Goal: Task Accomplishment & Management: Manage account settings

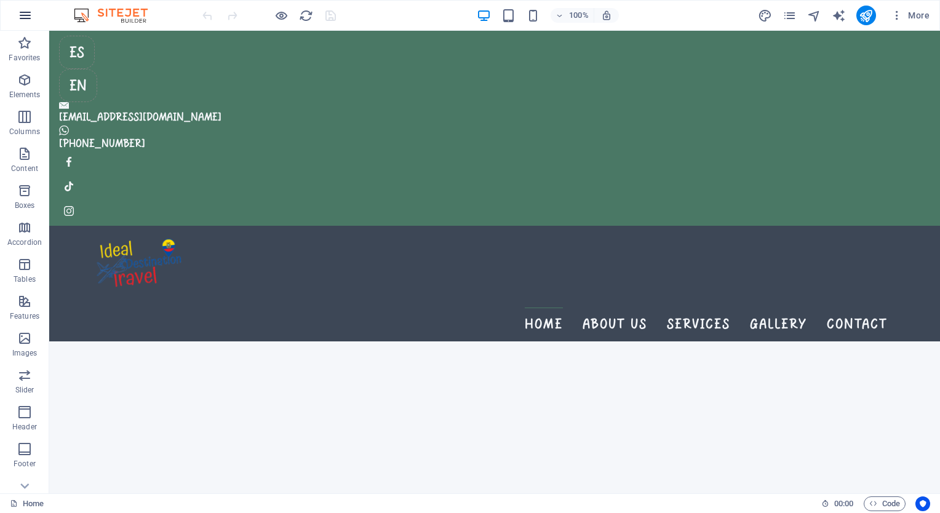
click at [25, 16] on icon "button" at bounding box center [25, 15] width 15 height 15
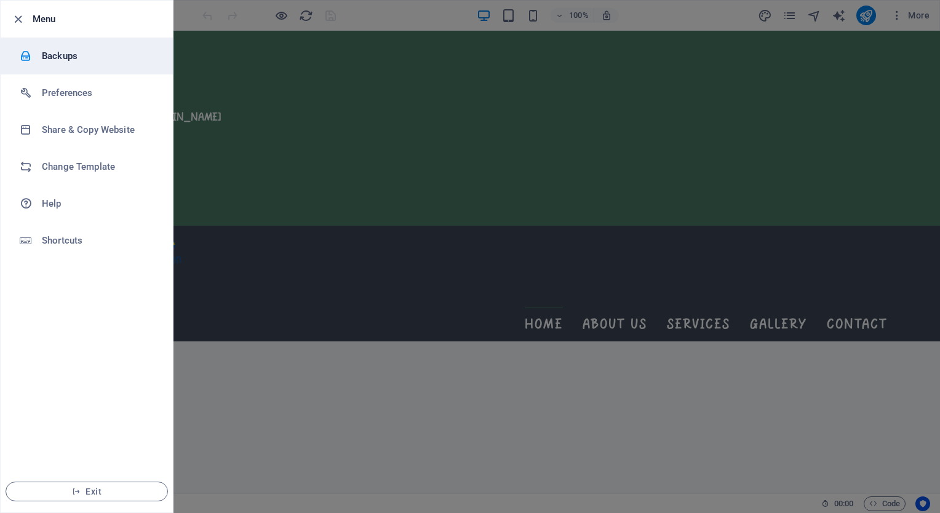
click at [62, 57] on h6 "Backups" at bounding box center [99, 56] width 114 height 15
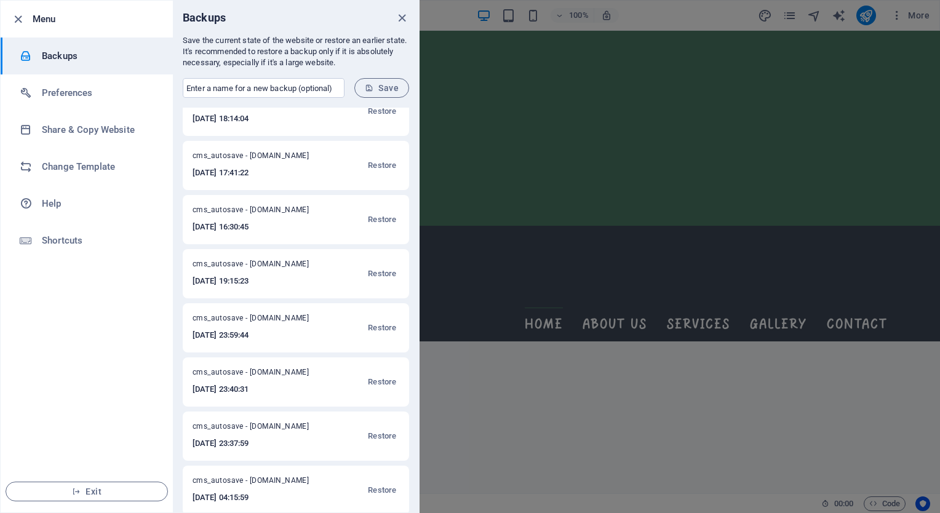
scroll to position [19, 0]
click at [379, 219] on span "Restore" at bounding box center [382, 221] width 28 height 15
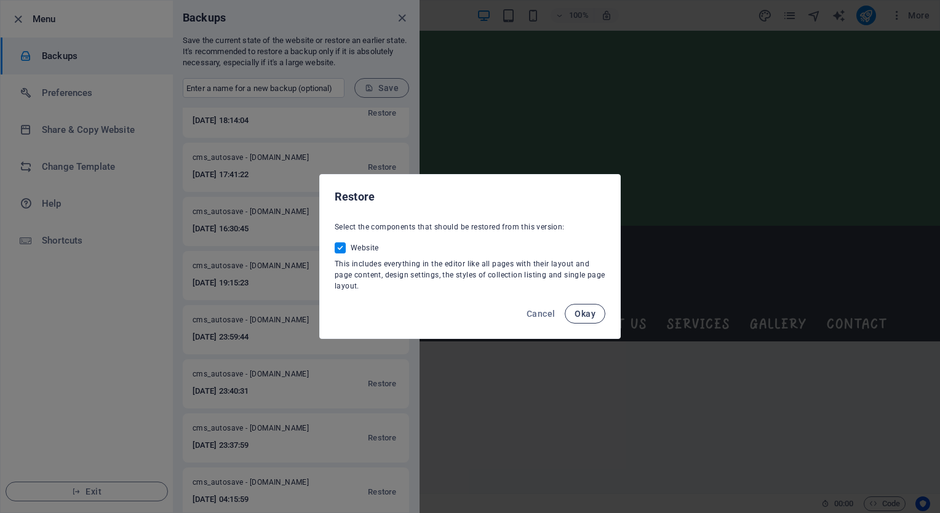
click at [591, 311] on span "Okay" at bounding box center [584, 314] width 21 height 10
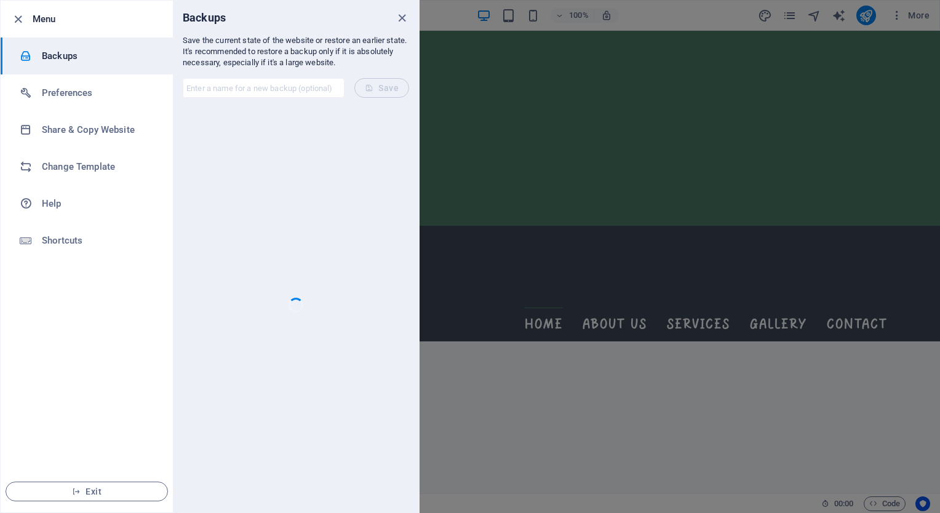
scroll to position [0, 0]
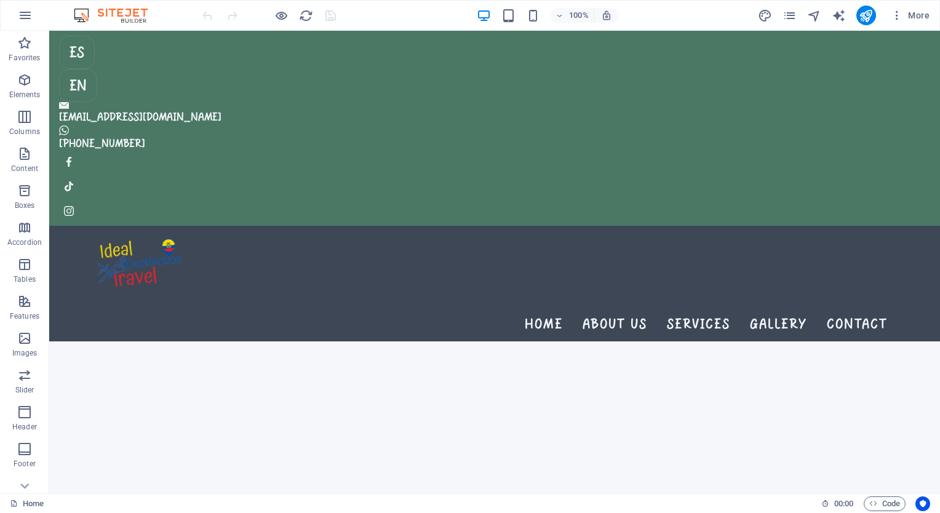
click at [329, 12] on div at bounding box center [269, 16] width 138 height 20
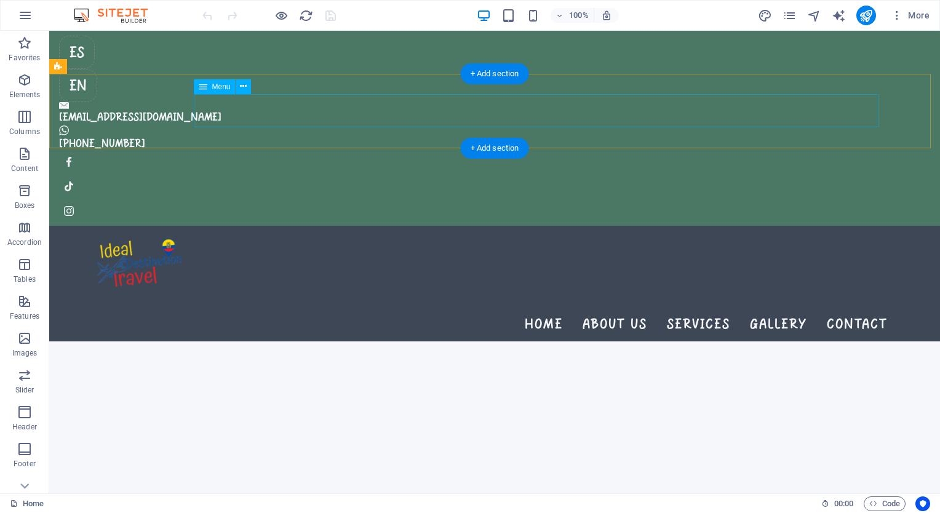
click at [638, 307] on nav "Home About us Services Gallery Contact" at bounding box center [493, 323] width 785 height 33
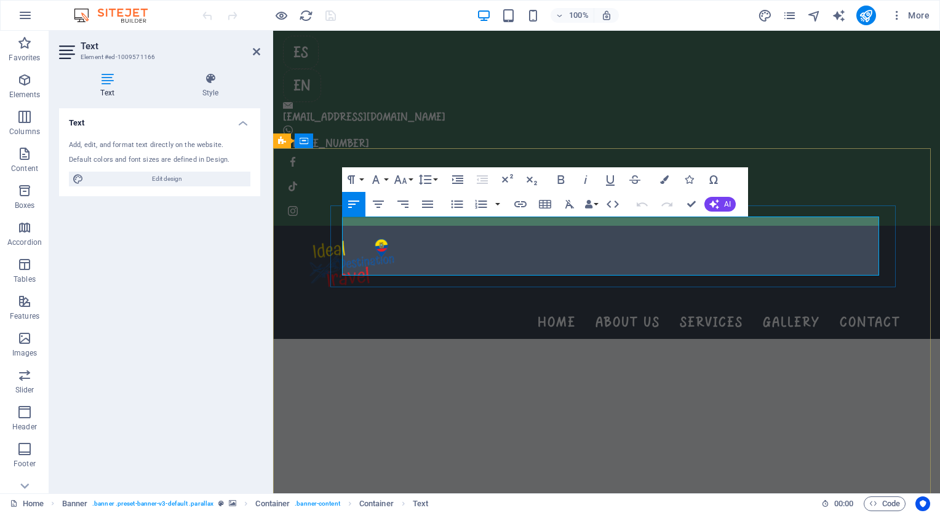
click at [259, 57] on header "Text Element #ed-1009571166" at bounding box center [159, 47] width 201 height 32
click at [253, 50] on icon at bounding box center [256, 52] width 7 height 10
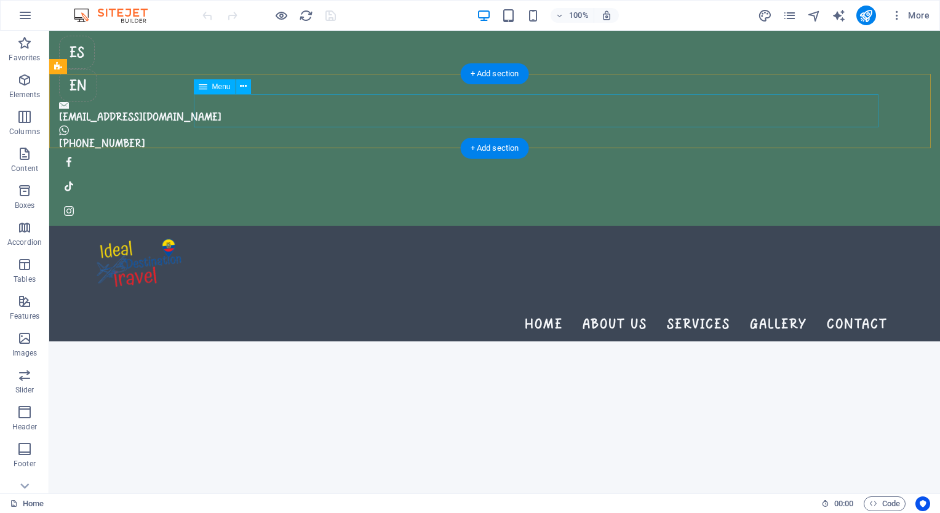
click at [652, 307] on nav "Home About us Services Gallery Contact" at bounding box center [493, 323] width 785 height 33
select select
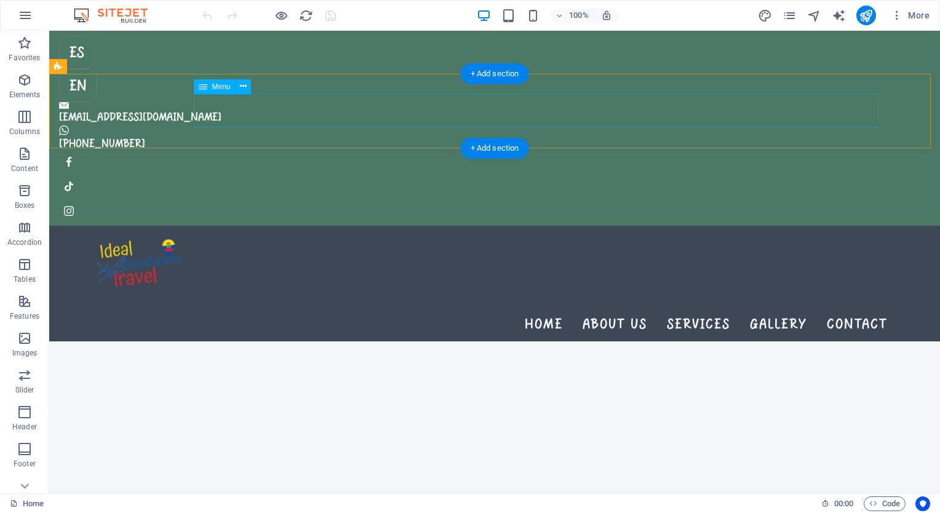
select select
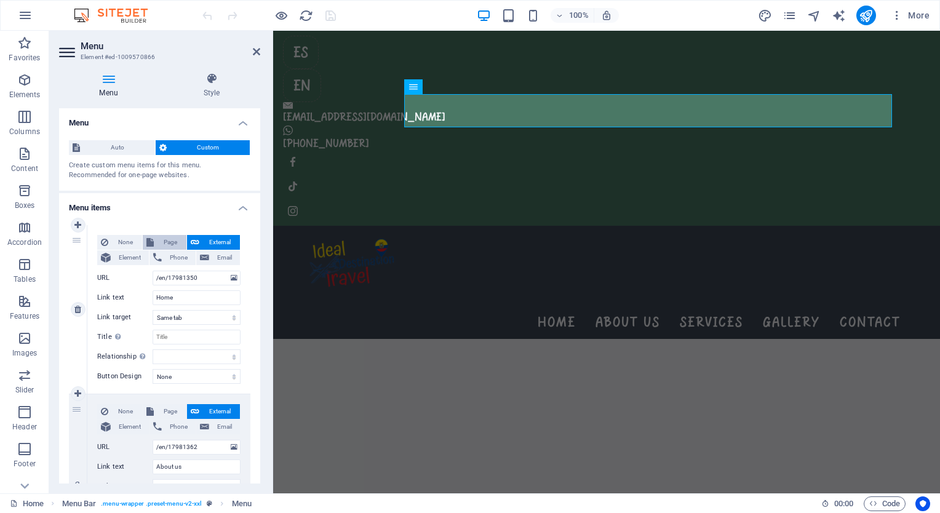
click at [162, 247] on span "Page" at bounding box center [169, 242] width 25 height 15
select select
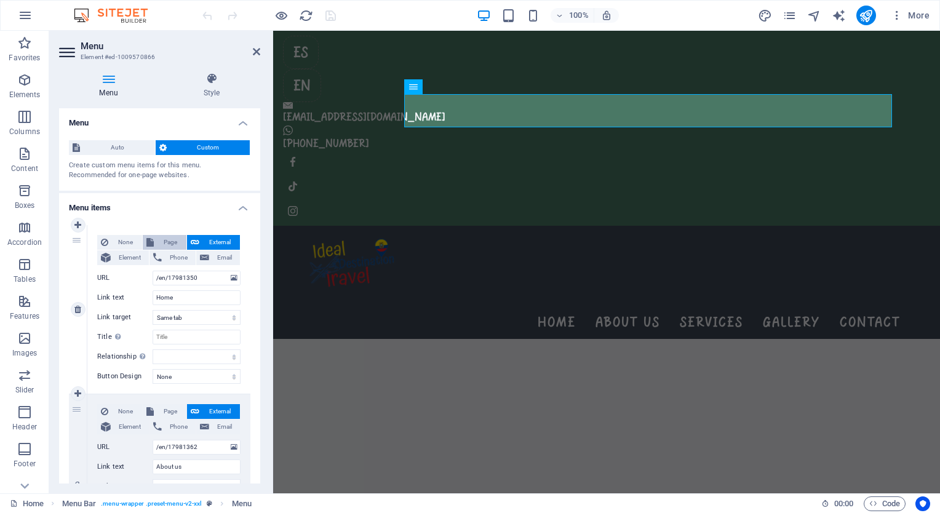
select select
click at [165, 277] on select "Home Learn more About us Services Gallery Contact Legal Notice Privacy Quito Fu…" at bounding box center [197, 278] width 88 height 15
select select "0"
click at [153, 271] on select "Home Learn more About us Services Gallery Contact Legal Notice Privacy Quito Fu…" at bounding box center [197, 278] width 88 height 15
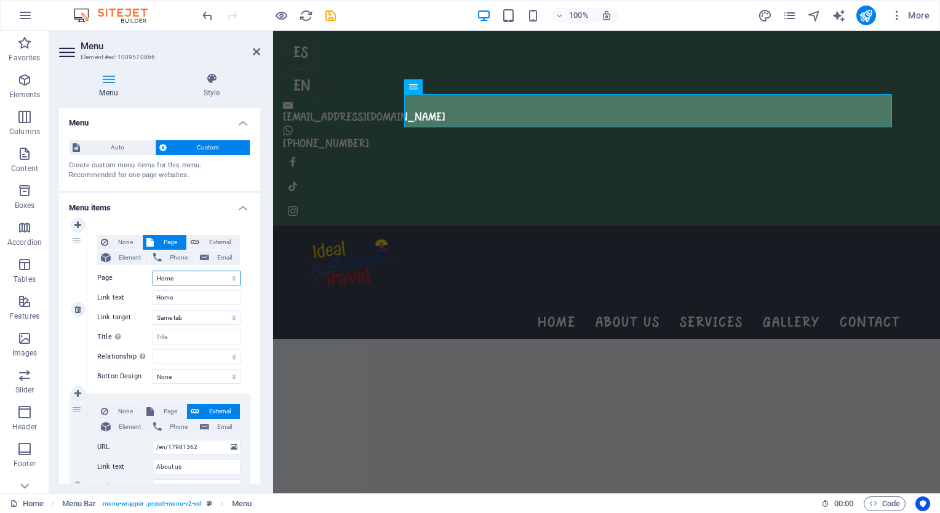
select select
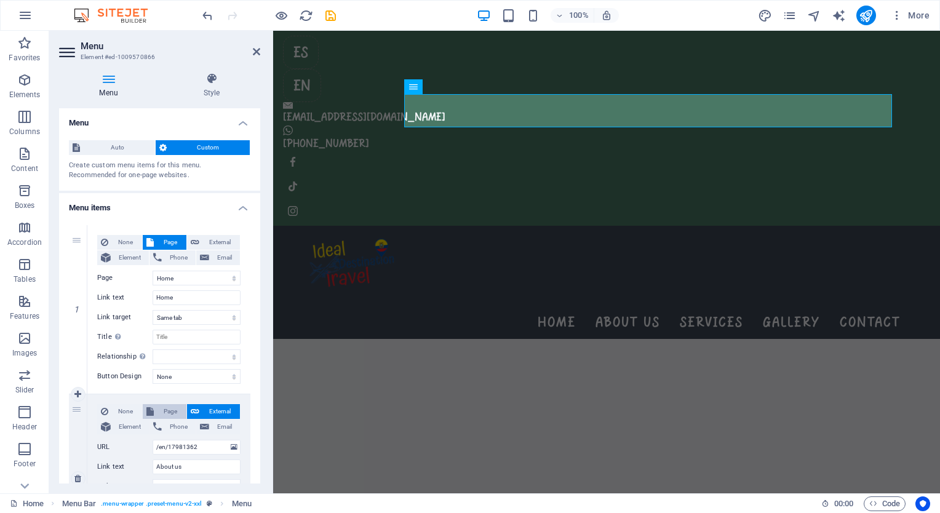
click at [174, 413] on span "Page" at bounding box center [169, 411] width 25 height 15
select select
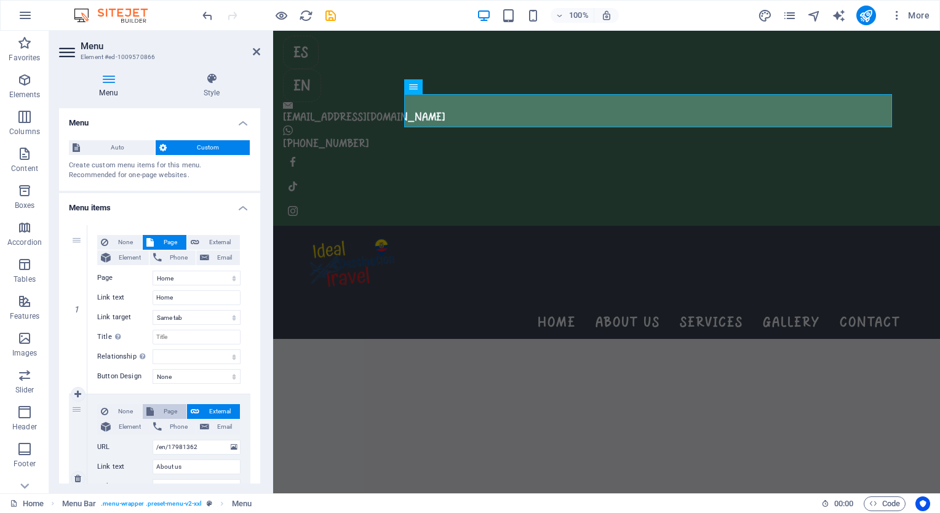
select select
click at [177, 453] on select "Home Learn more About us Services Gallery Contact Legal Notice Privacy Quito Fu…" at bounding box center [197, 447] width 88 height 15
select select "2"
click at [153, 440] on select "Home Learn more About us Services Gallery Contact Legal Notice Privacy Quito Fu…" at bounding box center [197, 447] width 88 height 15
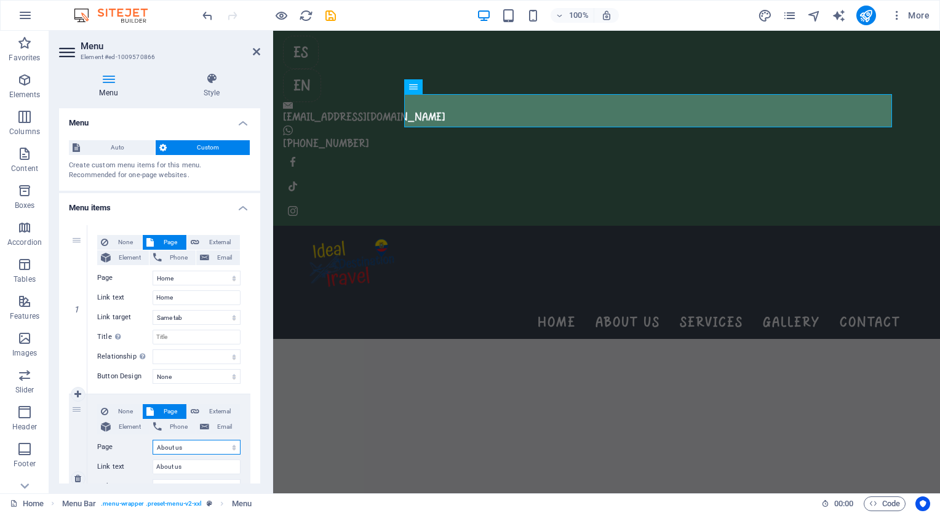
select select
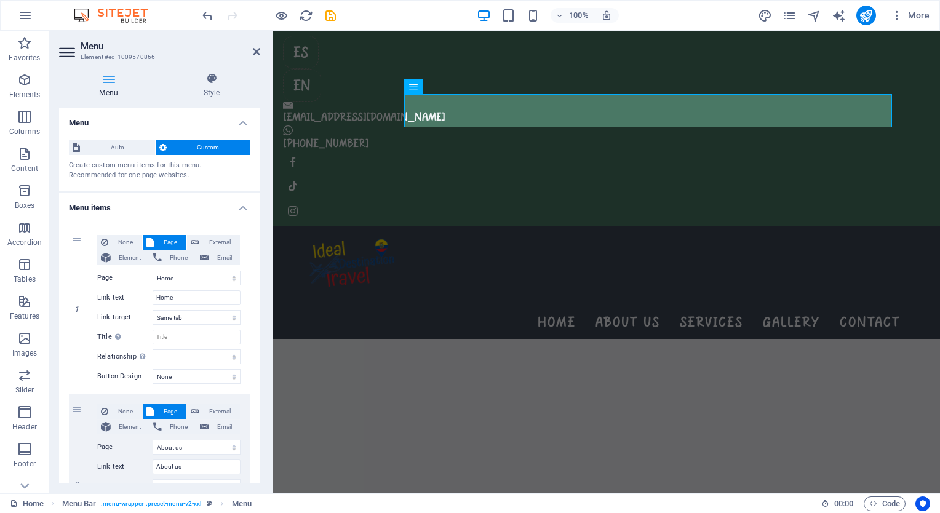
click at [191, 171] on div "Create custom menu items for this menu. Recommended for one-page websites." at bounding box center [159, 171] width 181 height 20
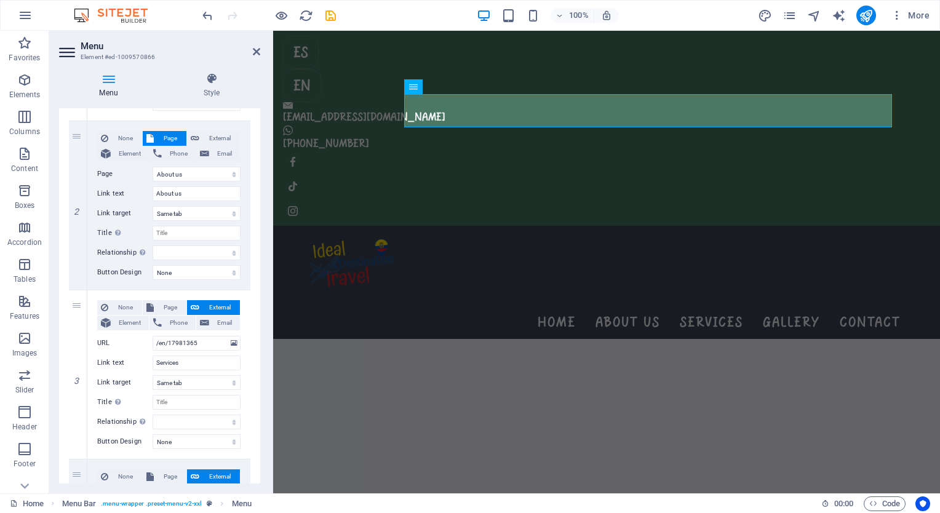
scroll to position [338, 0]
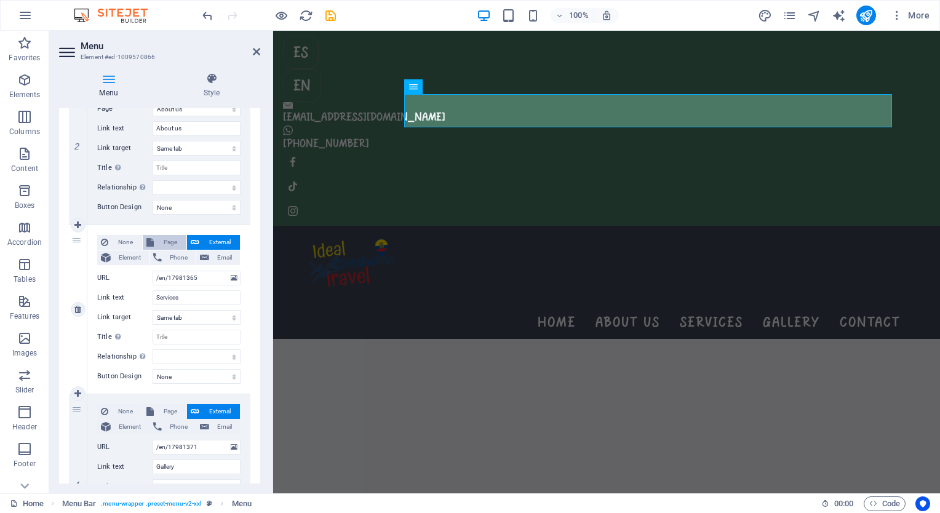
click at [165, 240] on span "Page" at bounding box center [169, 242] width 25 height 15
select select
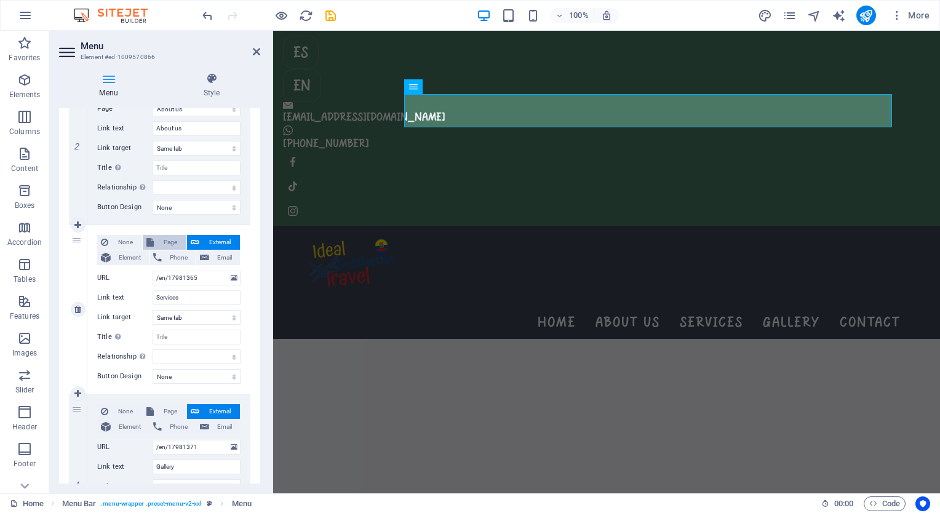
select select
click at [180, 279] on select "Home Learn more About us Services Gallery Contact Legal Notice Privacy Quito Fu…" at bounding box center [197, 278] width 88 height 15
select select "3"
click at [153, 271] on select "Home Learn more About us Services Gallery Contact Legal Notice Privacy Quito Fu…" at bounding box center [197, 278] width 88 height 15
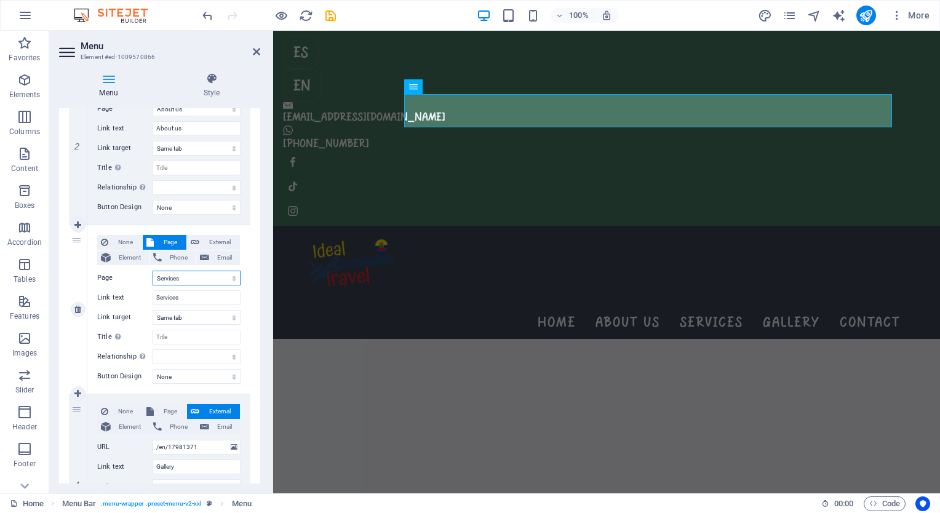
select select
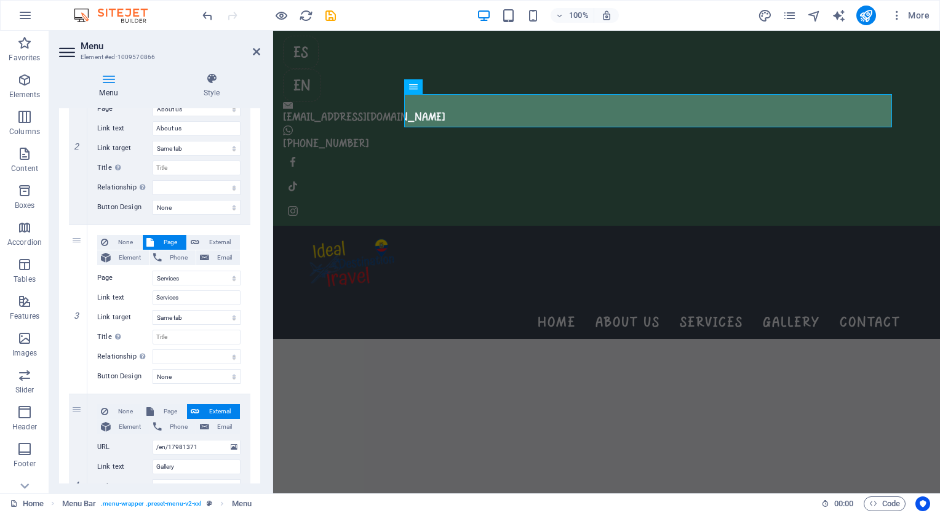
drag, startPoint x: 257, startPoint y: 284, endPoint x: 268, endPoint y: 362, distance: 78.9
click at [268, 362] on div "Menu Style Menu Auto Custom Create custom menu items for this menu. Recommended…" at bounding box center [159, 278] width 221 height 430
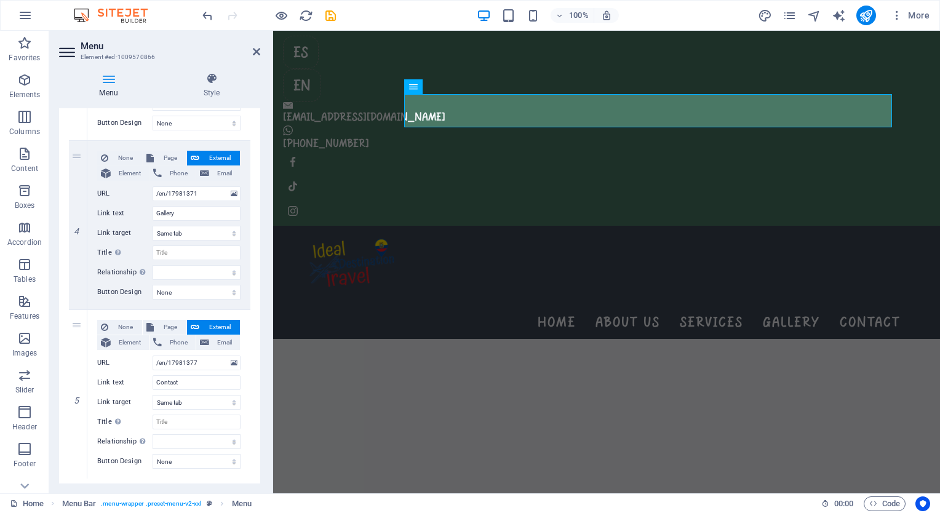
scroll to position [601, 0]
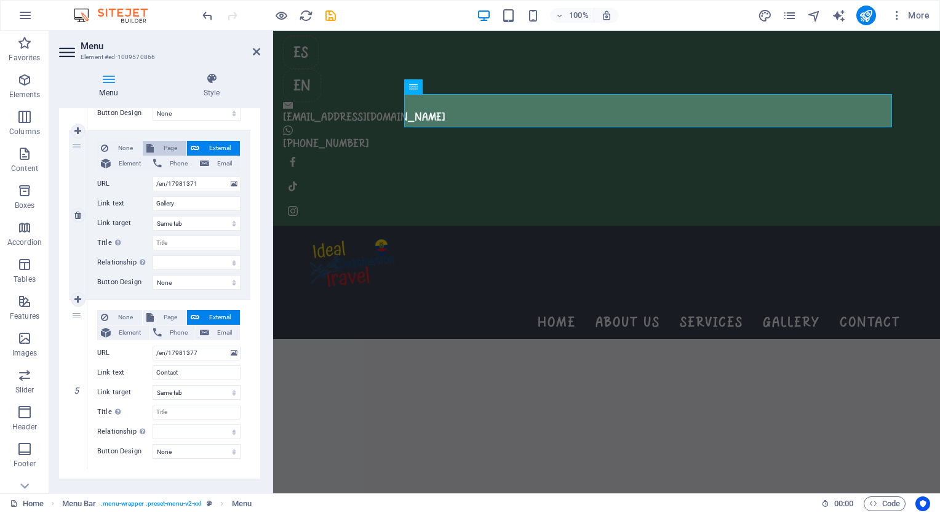
click at [151, 146] on icon at bounding box center [149, 148] width 7 height 15
select select
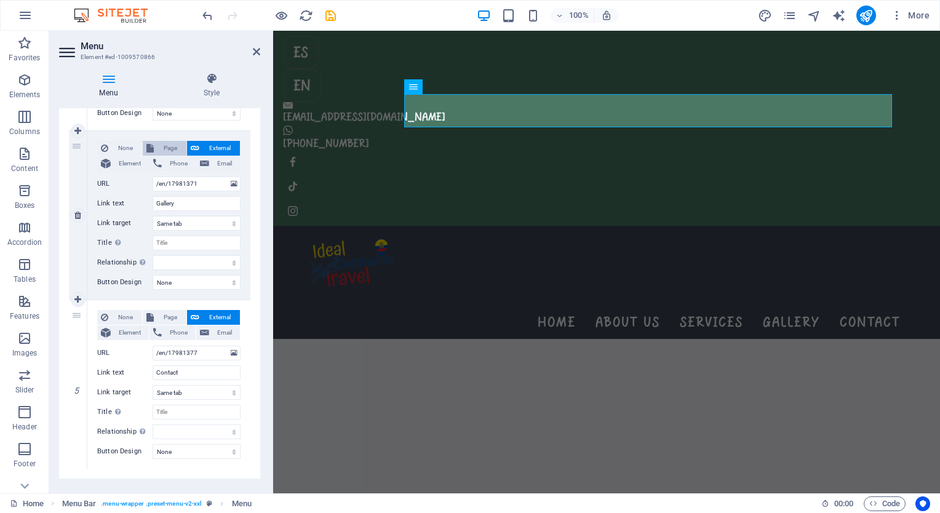
select select
click at [170, 179] on select "Home Learn more About us Services Gallery Contact Legal Notice Privacy Quito Fu…" at bounding box center [197, 184] width 88 height 15
select select "4"
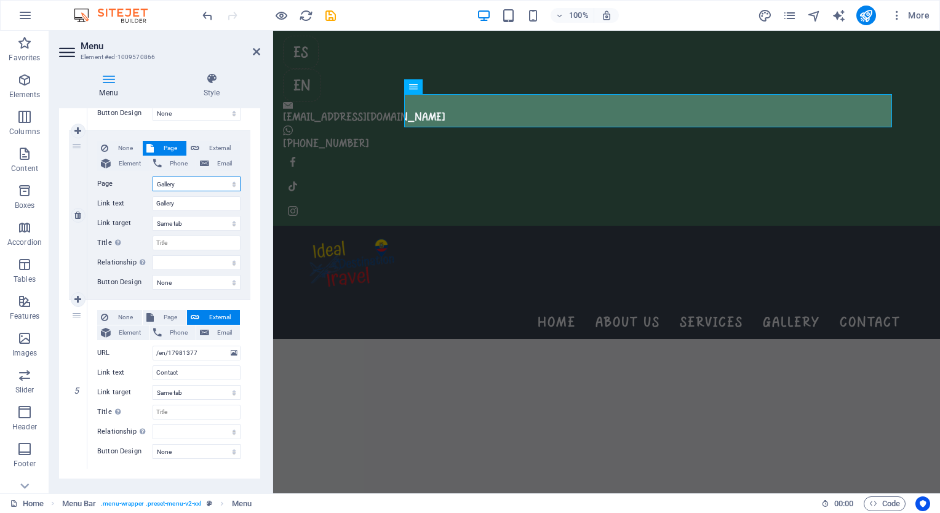
click at [153, 177] on select "Home Learn more About us Services Gallery Contact Legal Notice Privacy Quito Fu…" at bounding box center [197, 184] width 88 height 15
select select
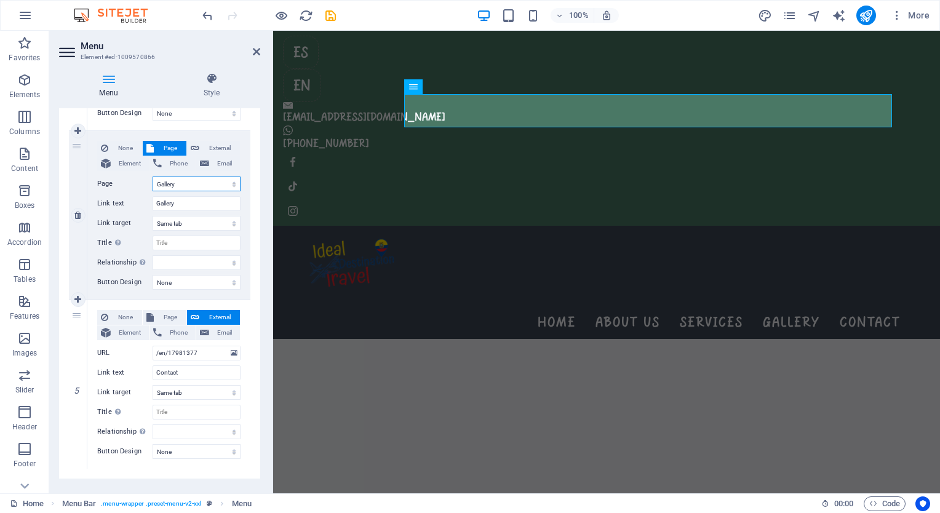
select select
click at [162, 316] on span "Page" at bounding box center [169, 317] width 25 height 15
select select
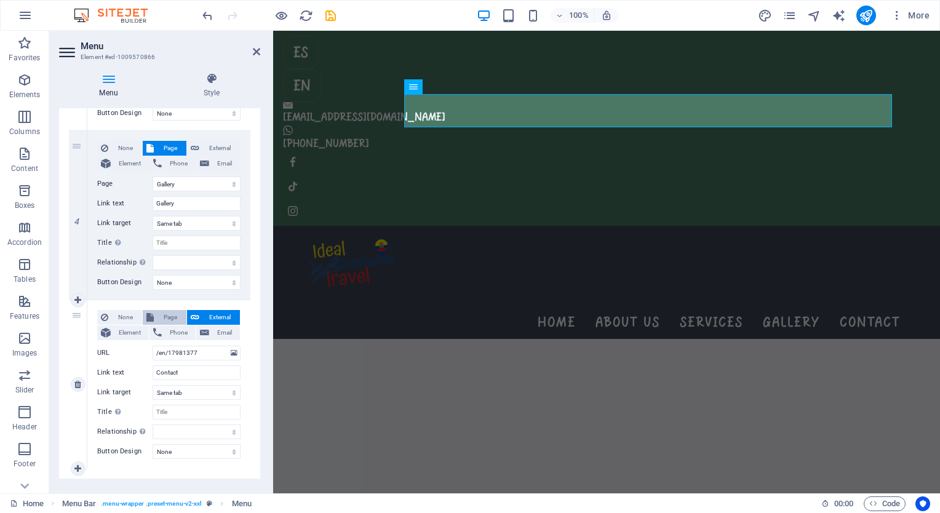
select select
click at [181, 357] on select "Home Learn more About us Services Gallery Contact Legal Notice Privacy Quito Fu…" at bounding box center [197, 353] width 88 height 15
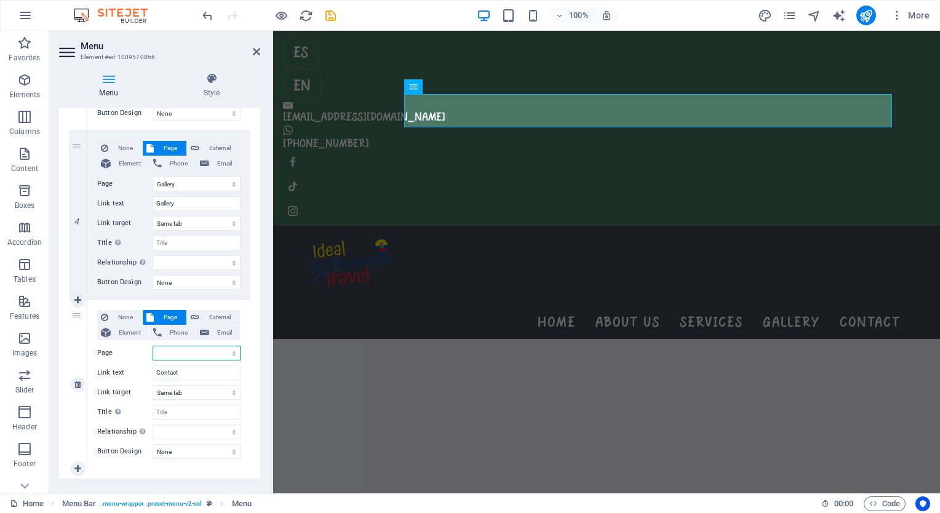
select select "5"
click at [153, 346] on select "Home Learn more About us Services Gallery Contact Legal Notice Privacy Quito Fu…" at bounding box center [197, 353] width 88 height 15
select select
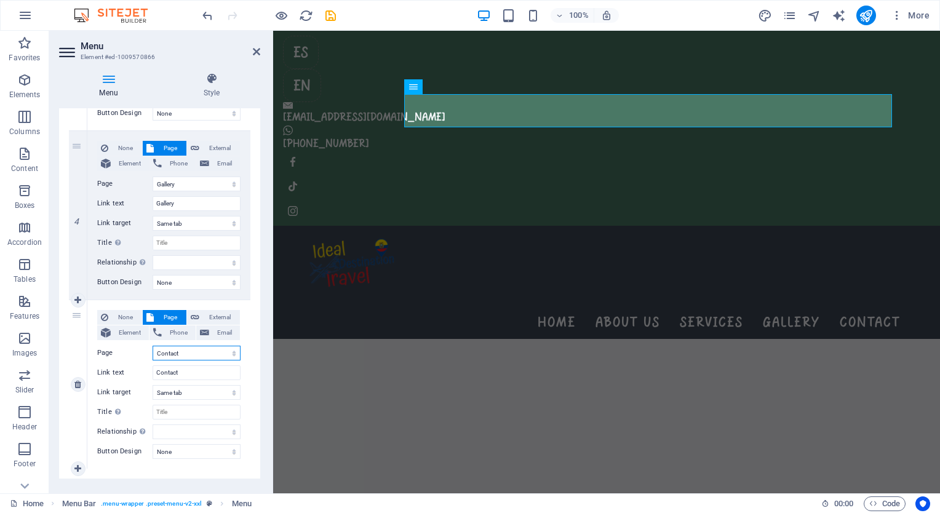
select select
click at [257, 48] on icon at bounding box center [256, 52] width 7 height 10
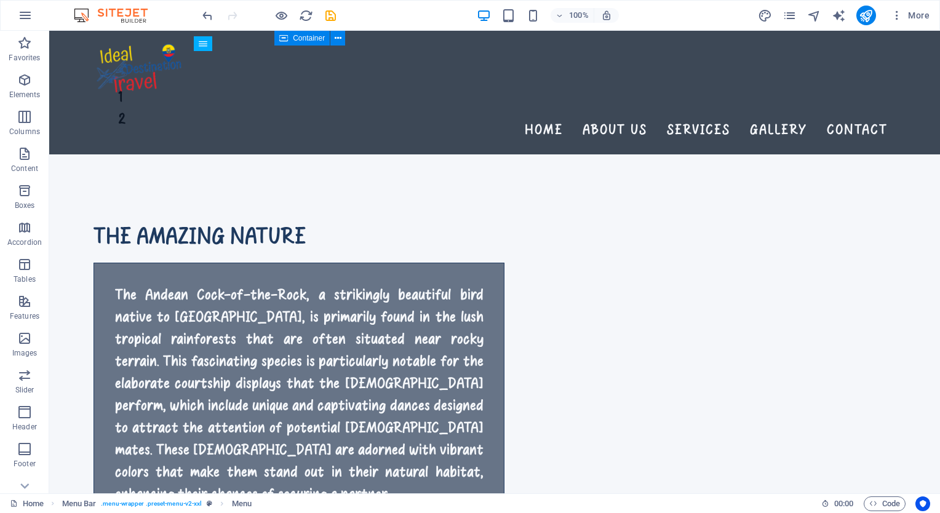
scroll to position [1997, 0]
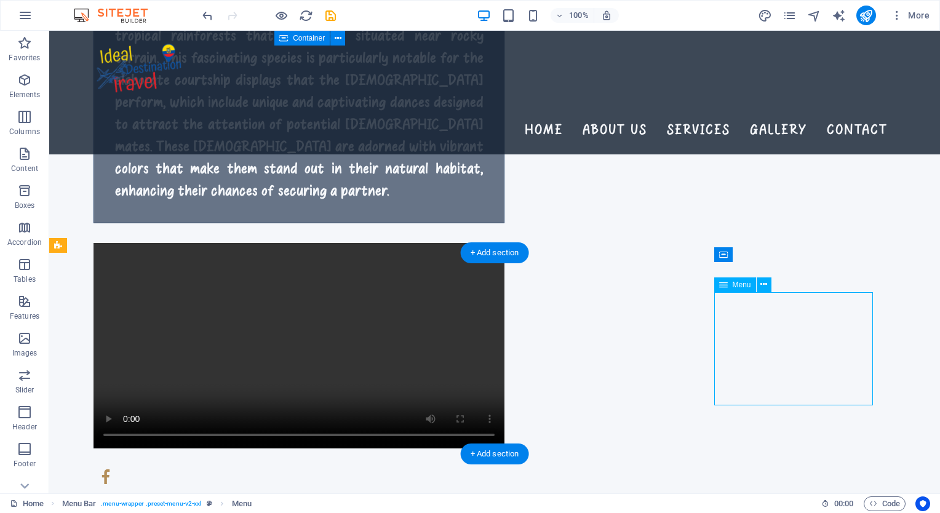
select select
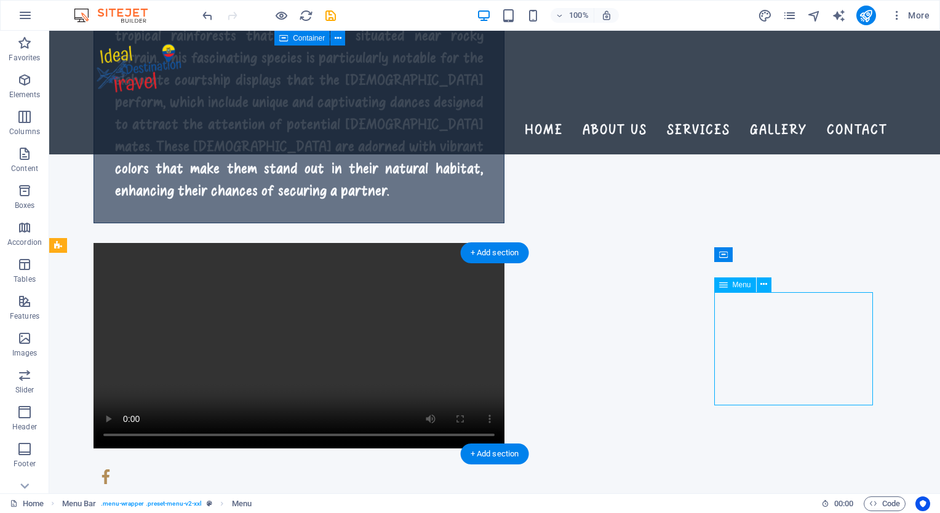
select select
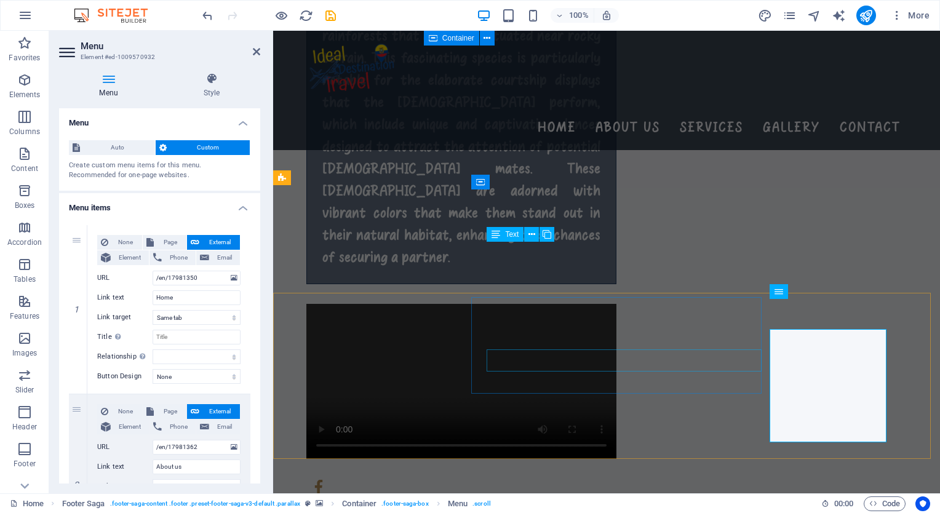
scroll to position [1727, 0]
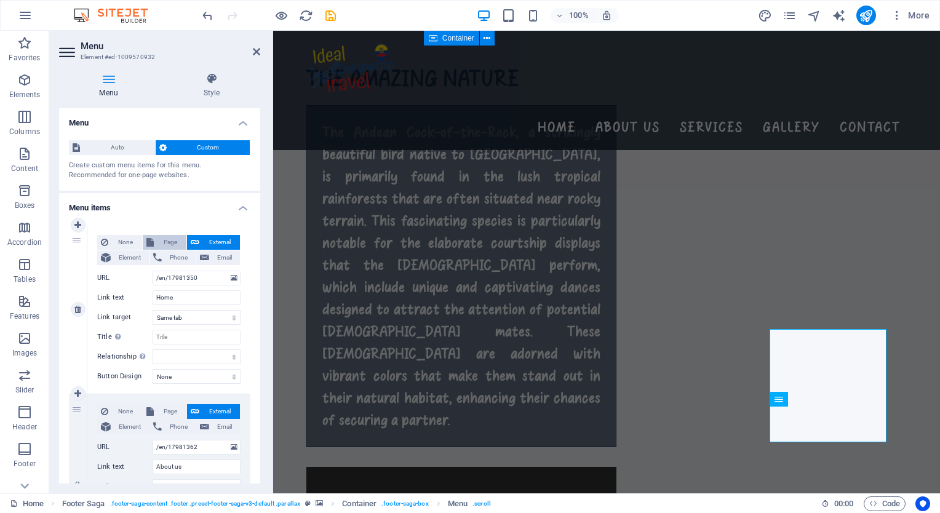
click at [162, 239] on span "Page" at bounding box center [169, 242] width 25 height 15
select select
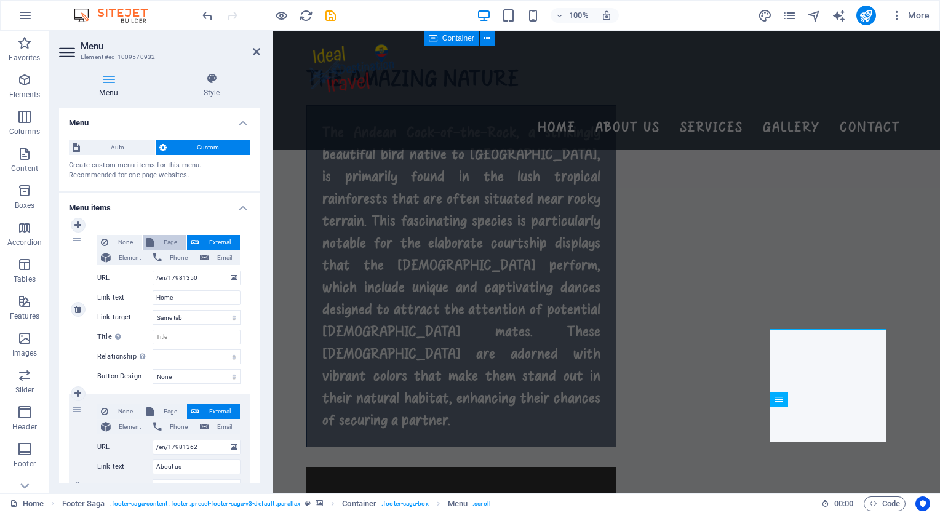
select select
click at [178, 281] on select "Home Learn more About us Services Gallery Contact Legal Notice Privacy [GEOGRAP…" at bounding box center [197, 278] width 88 height 15
select select "0"
click at [153, 271] on select "Home Learn more About us Services Gallery Contact Legal Notice Privacy [GEOGRAP…" at bounding box center [197, 278] width 88 height 15
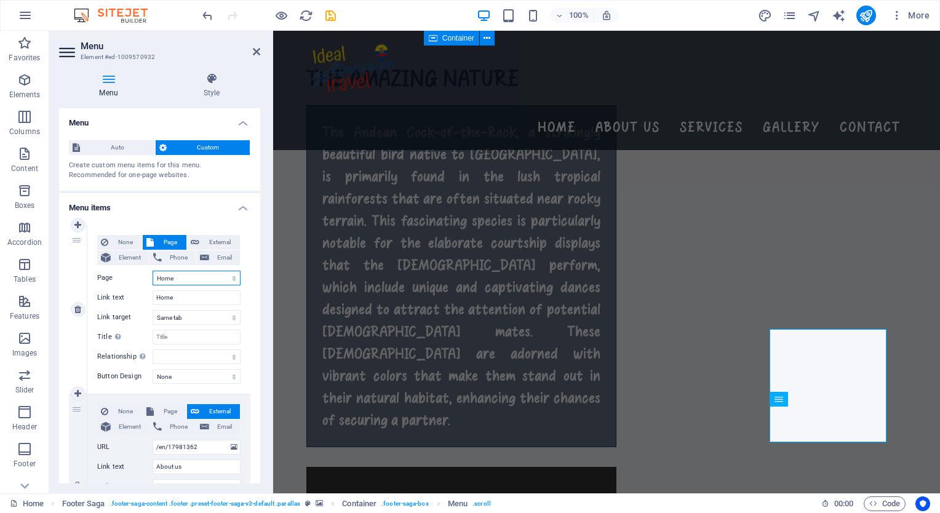
select select
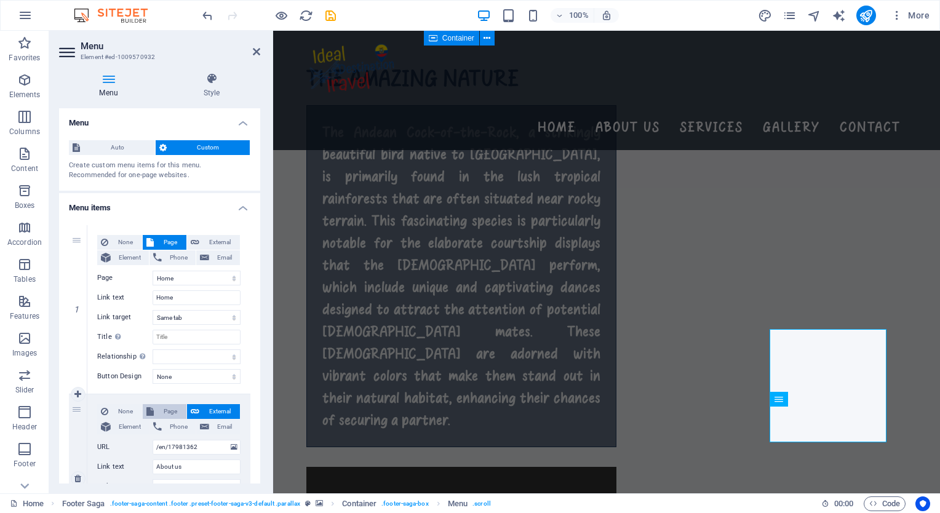
click at [170, 417] on span "Page" at bounding box center [169, 411] width 25 height 15
select select
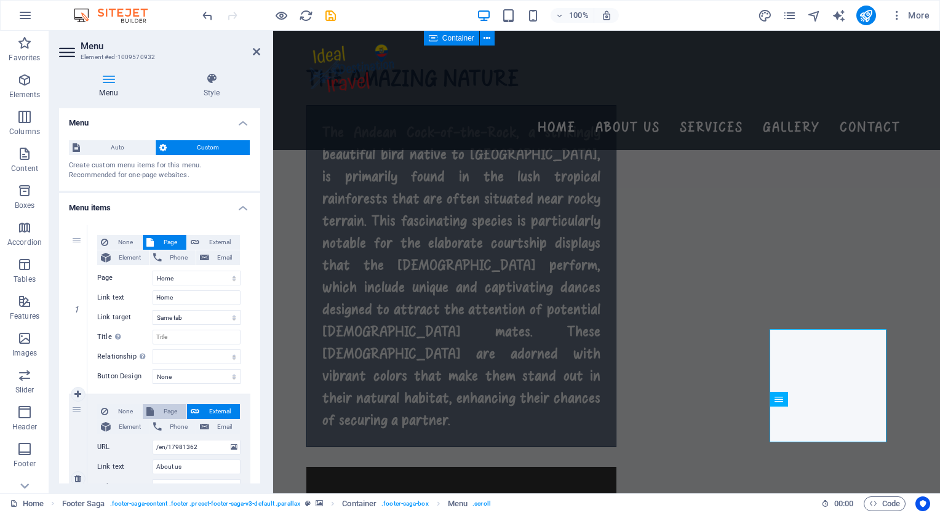
select select
click at [175, 444] on select "Home Learn more About us Services Gallery Contact Legal Notice Privacy [GEOGRAP…" at bounding box center [197, 447] width 88 height 15
select select "2"
click at [153, 440] on select "Home Learn more About us Services Gallery Contact Legal Notice Privacy [GEOGRAP…" at bounding box center [197, 447] width 88 height 15
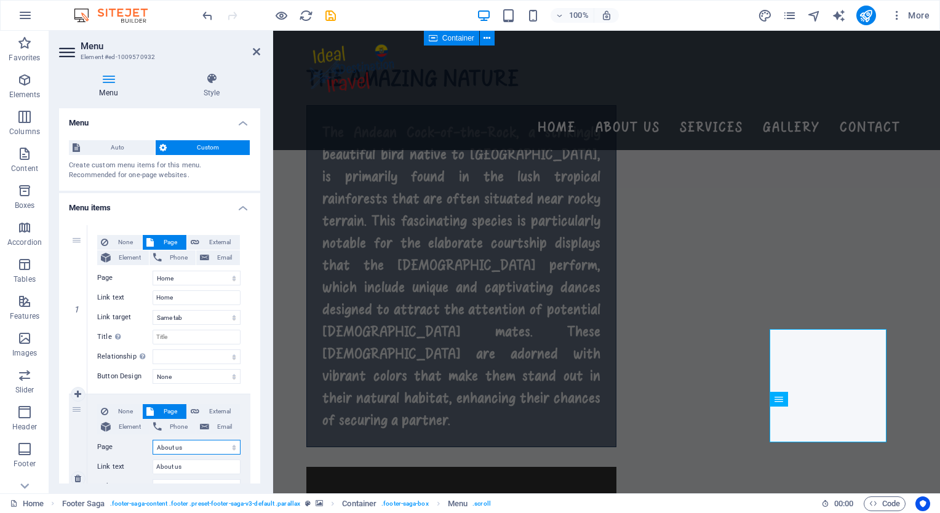
select select
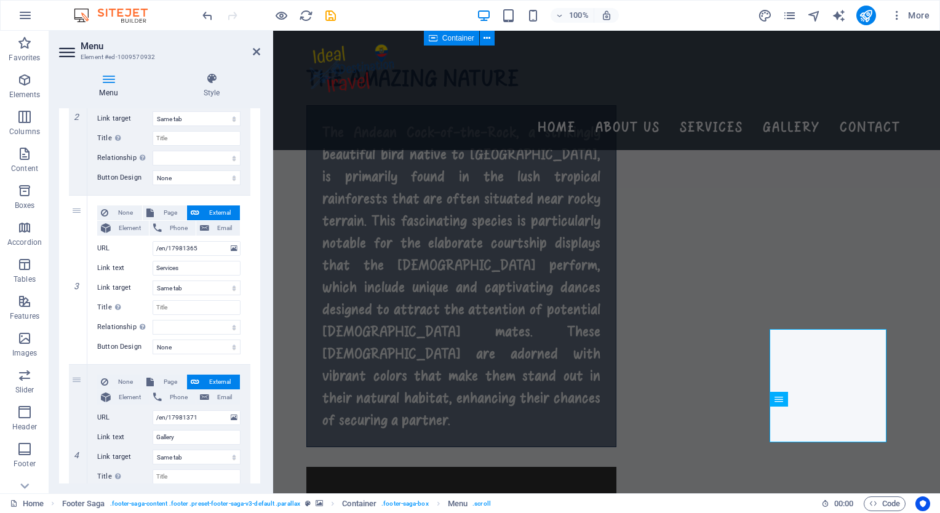
scroll to position [386, 0]
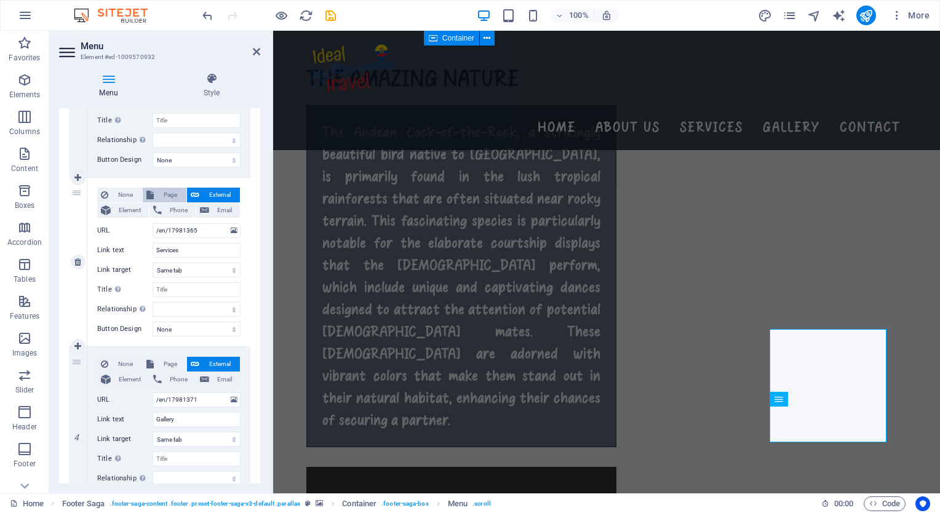
click at [161, 196] on span "Page" at bounding box center [169, 195] width 25 height 15
select select
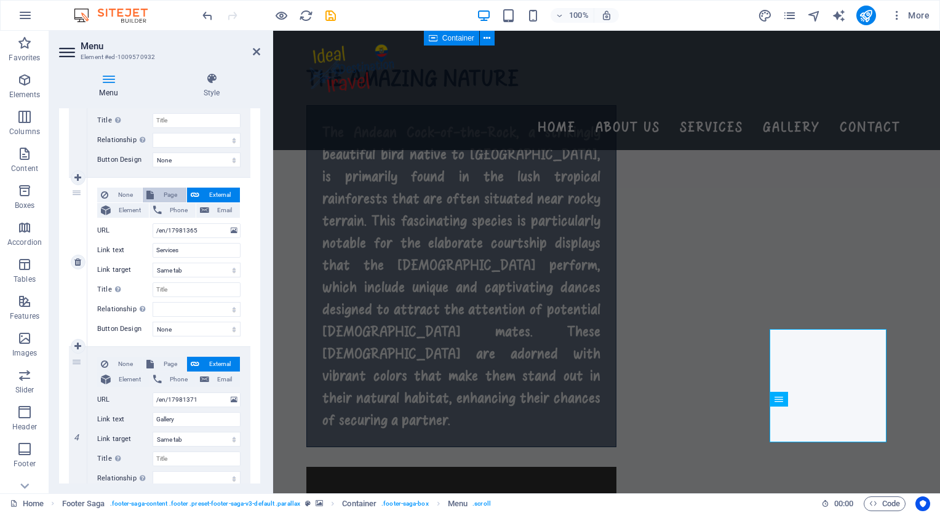
select select
click at [173, 229] on select "Home Learn more About us Services Gallery Contact Legal Notice Privacy [GEOGRAP…" at bounding box center [197, 230] width 88 height 15
select select "3"
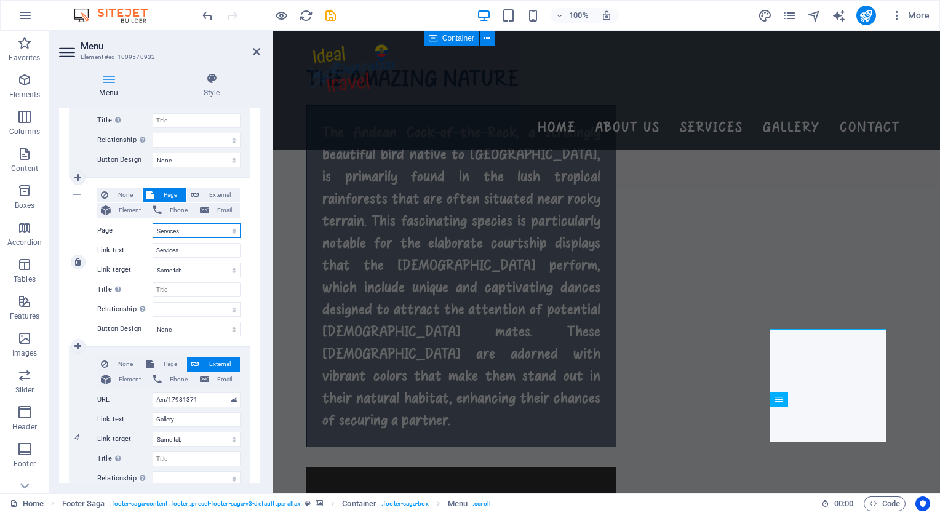
click at [153, 223] on select "Home Learn more About us Services Gallery Contact Legal Notice Privacy [GEOGRAP…" at bounding box center [197, 230] width 88 height 15
select select
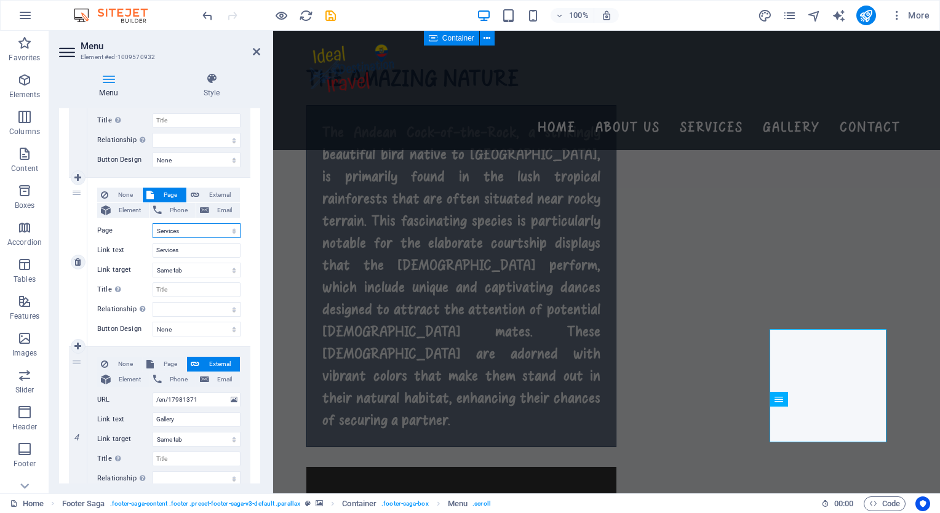
select select
click at [166, 363] on span "Page" at bounding box center [169, 364] width 25 height 15
select select
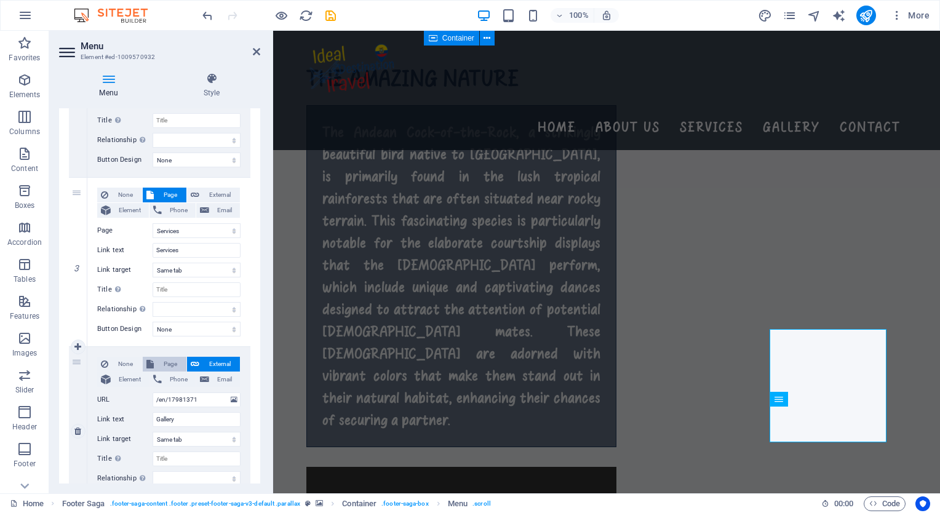
select select
click at [177, 402] on select "Home Learn more About us Services Gallery Contact Legal Notice Privacy [GEOGRAP…" at bounding box center [197, 399] width 88 height 15
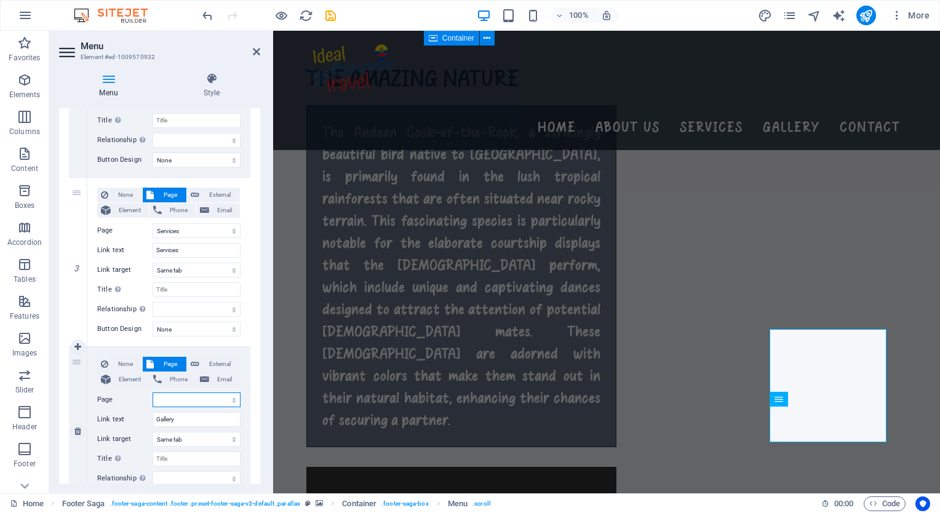
select select "4"
click at [153, 392] on select "Home Learn more About us Services Gallery Contact Legal Notice Privacy [GEOGRAP…" at bounding box center [197, 399] width 88 height 15
select select
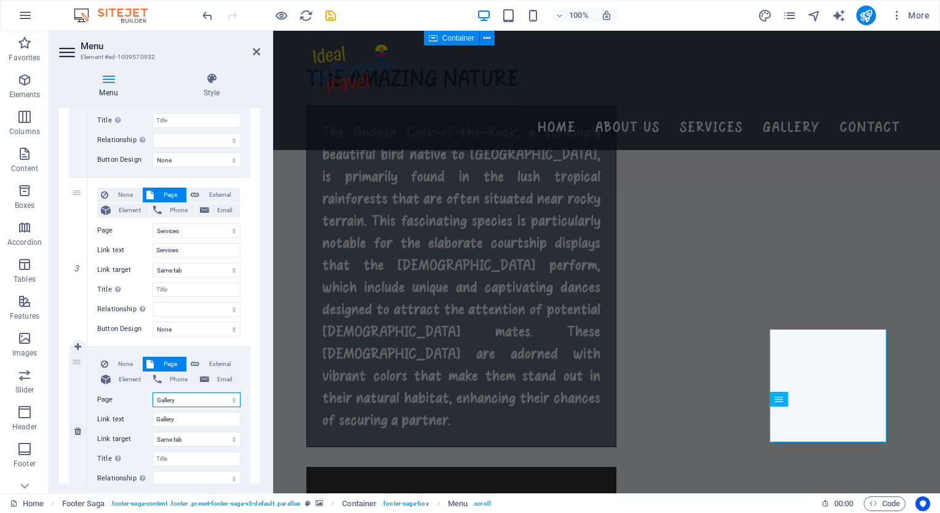
select select
click at [258, 262] on div "Menu Auto Custom Create custom menu items for this menu. Recommended for one-pa…" at bounding box center [159, 295] width 201 height 375
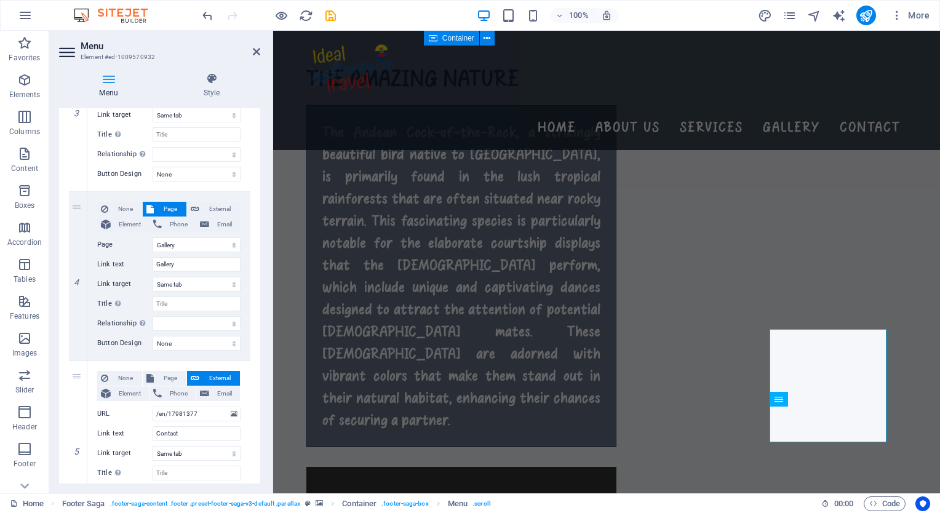
scroll to position [620, 0]
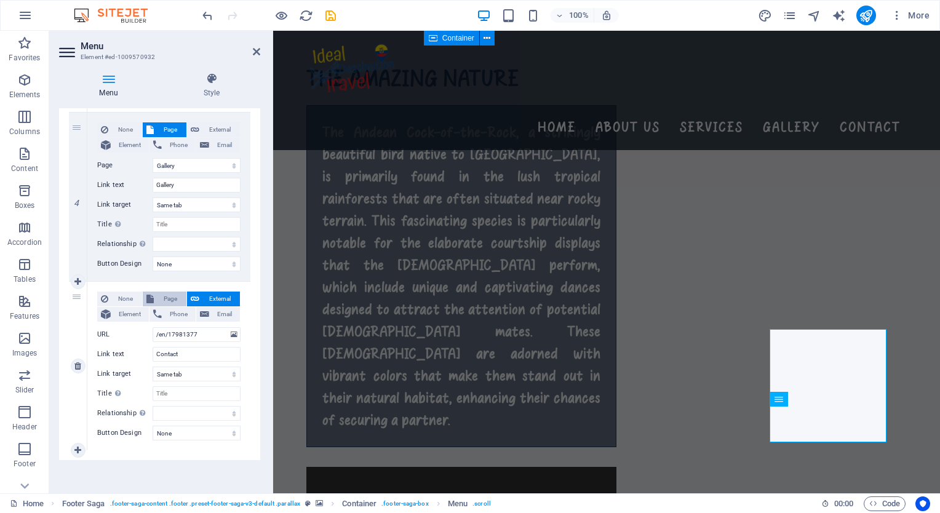
click at [151, 296] on icon at bounding box center [149, 299] width 7 height 15
select select
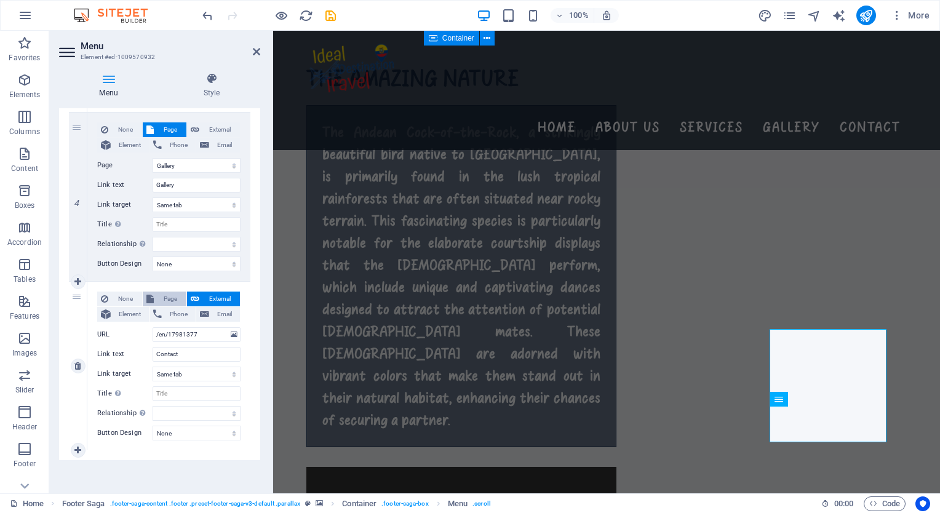
select select
click at [160, 331] on select "Home Learn more About us Services Gallery Contact Legal Notice Privacy [GEOGRAP…" at bounding box center [197, 334] width 88 height 15
select select "5"
click at [153, 327] on select "Home Learn more About us Services Gallery Contact Legal Notice Privacy [GEOGRAP…" at bounding box center [197, 334] width 88 height 15
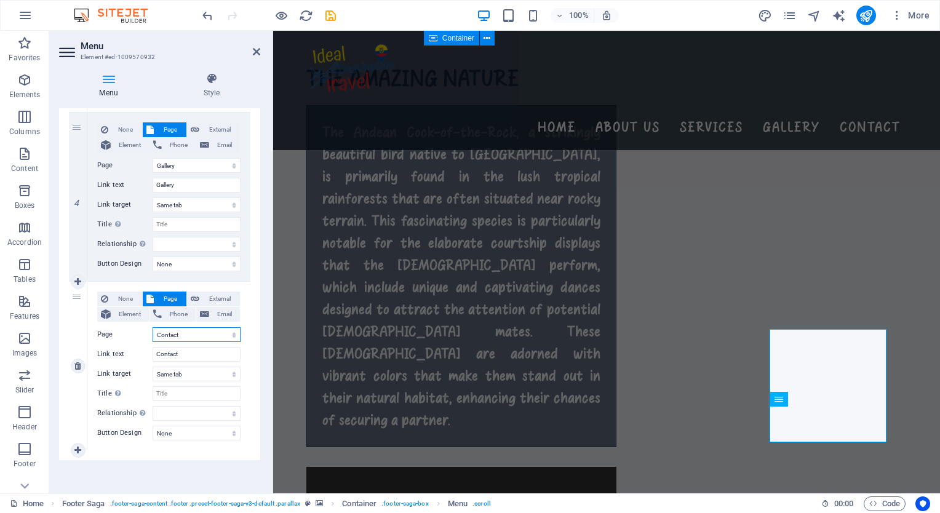
select select
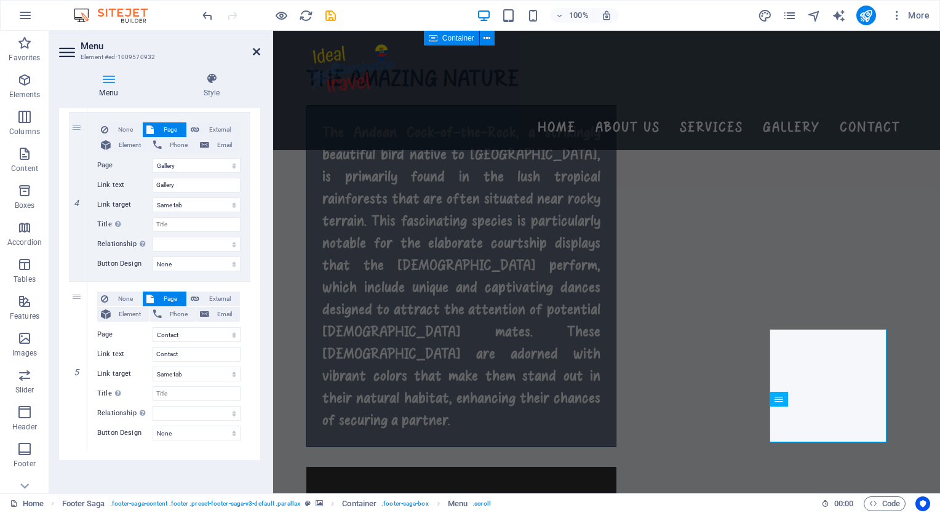
click at [256, 48] on icon at bounding box center [256, 52] width 7 height 10
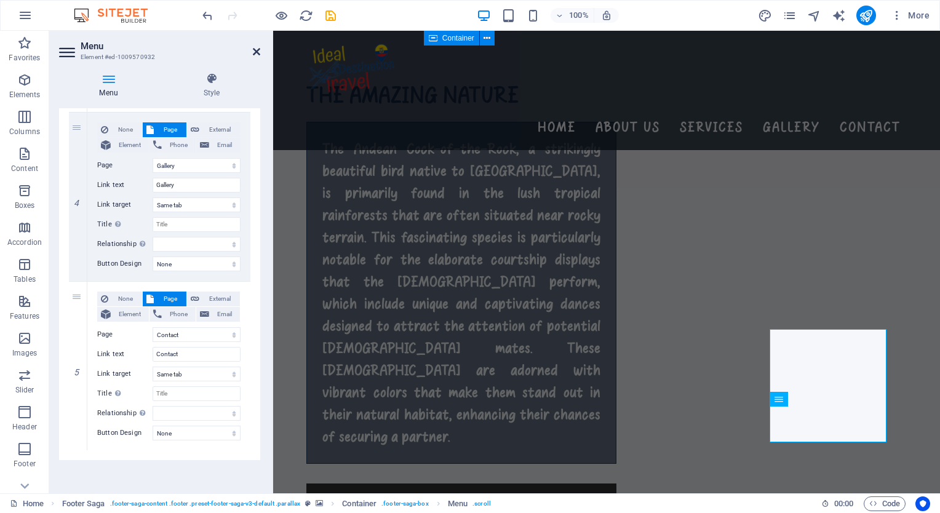
scroll to position [1997, 0]
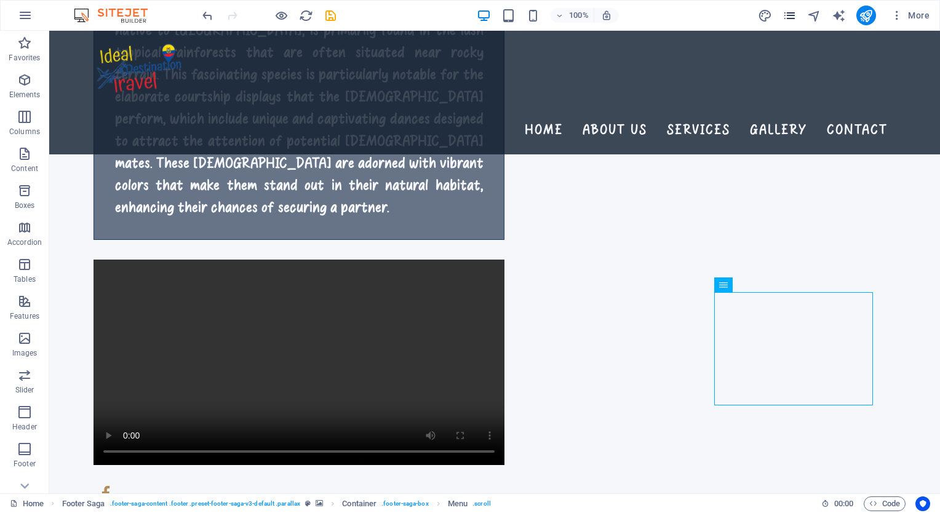
click at [787, 21] on icon "pages" at bounding box center [789, 16] width 14 height 14
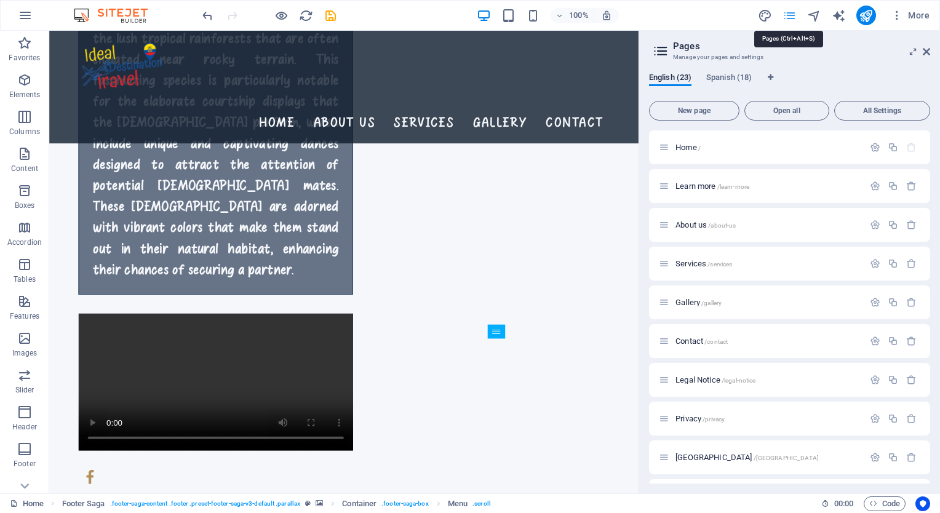
scroll to position [1720, 0]
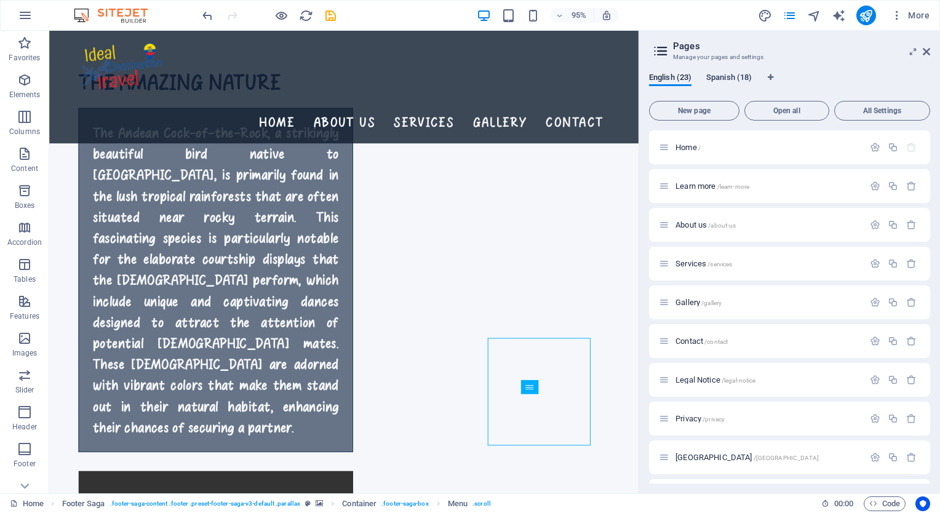
click at [736, 76] on span "Spanish (18)" at bounding box center [729, 78] width 46 height 17
click at [686, 146] on span "Home /" at bounding box center [687, 147] width 25 height 9
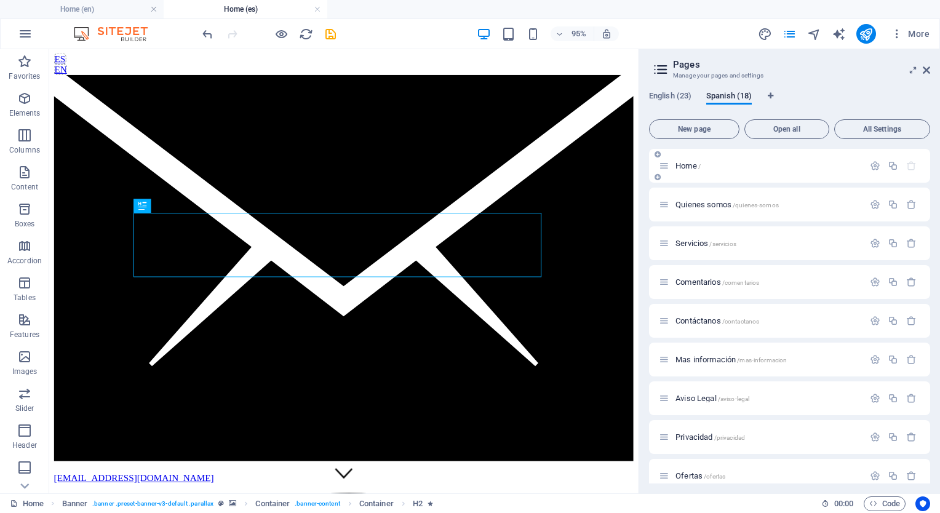
scroll to position [0, 0]
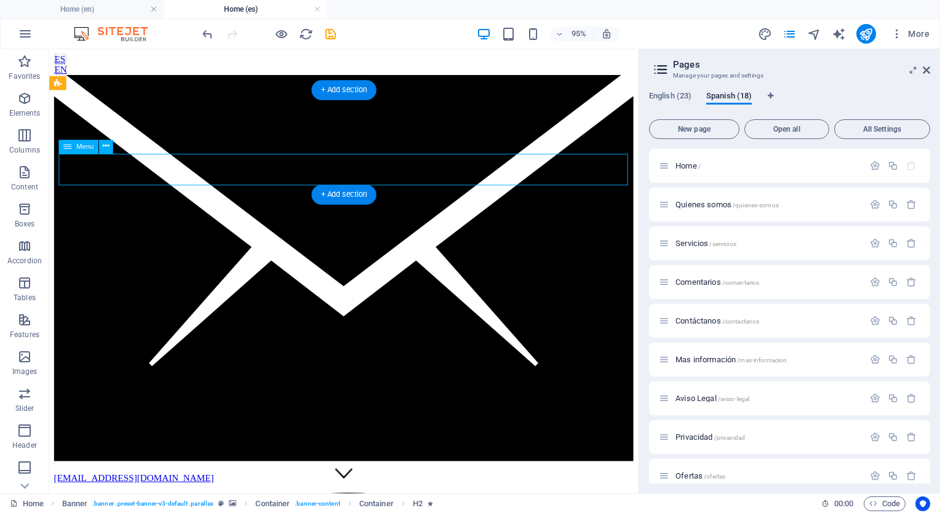
select select
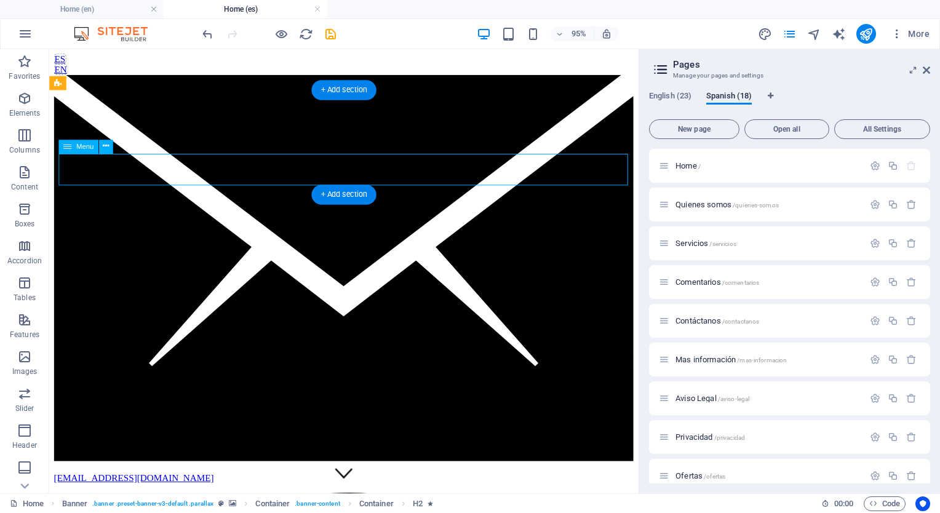
select select
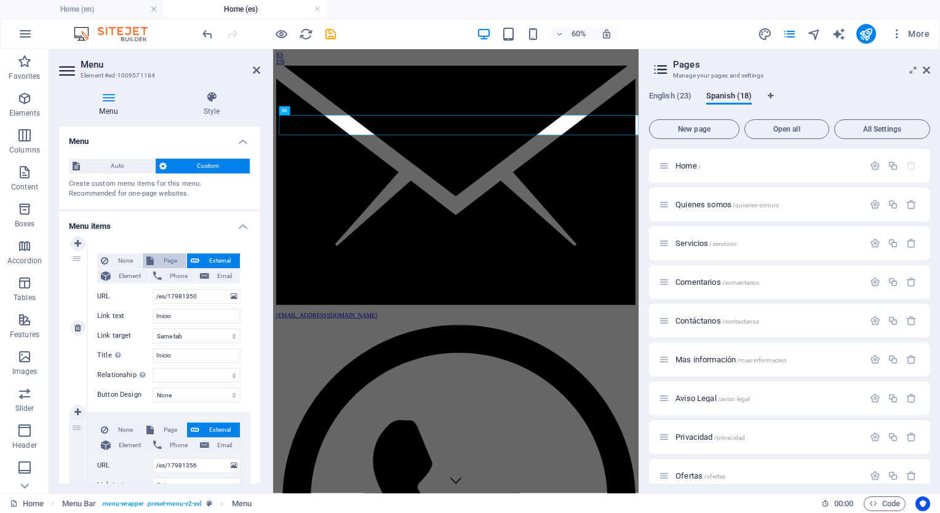
click at [164, 258] on span "Page" at bounding box center [169, 260] width 25 height 15
select select
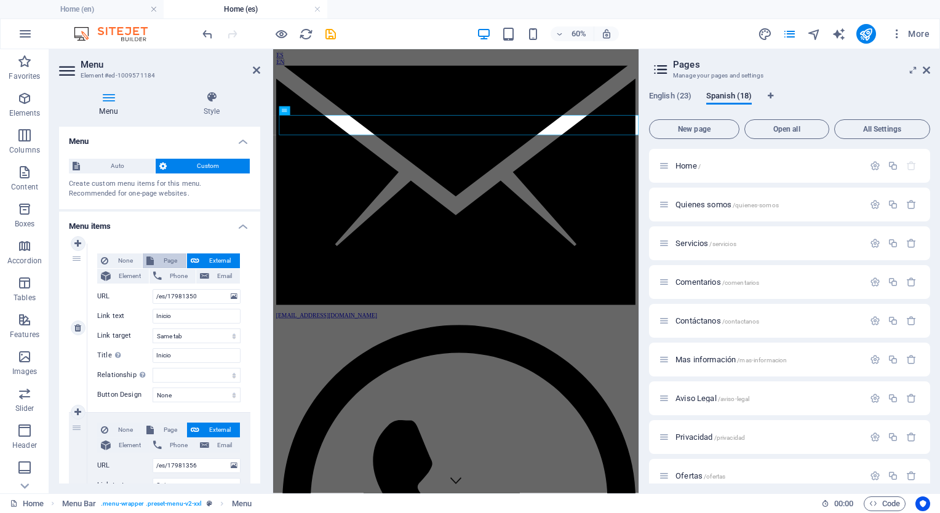
select select
click at [188, 294] on select "Home Learn more About us Services Gallery Contact Legal Notice Privacy [GEOGRAP…" at bounding box center [197, 296] width 88 height 15
select select "23"
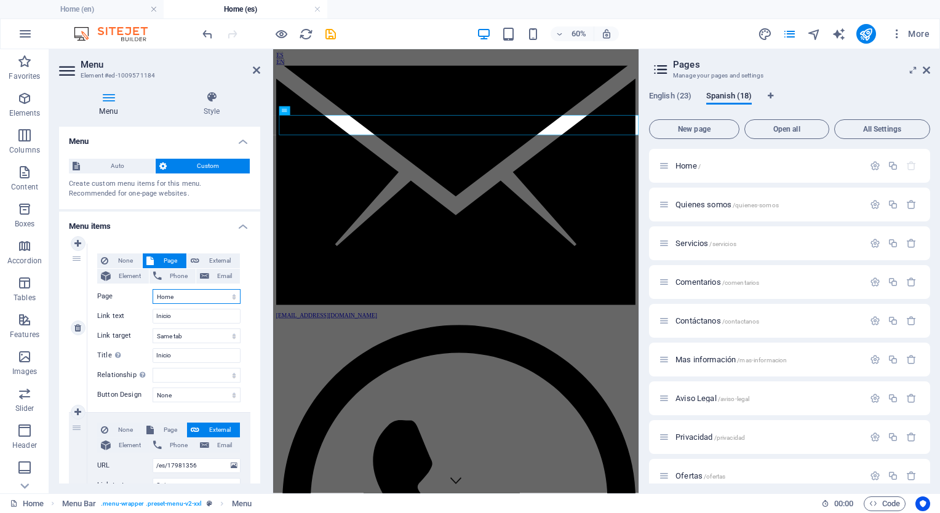
click at [153, 289] on select "Home Learn more About us Services Gallery Contact Legal Notice Privacy [GEOGRAP…" at bounding box center [197, 296] width 88 height 15
select select
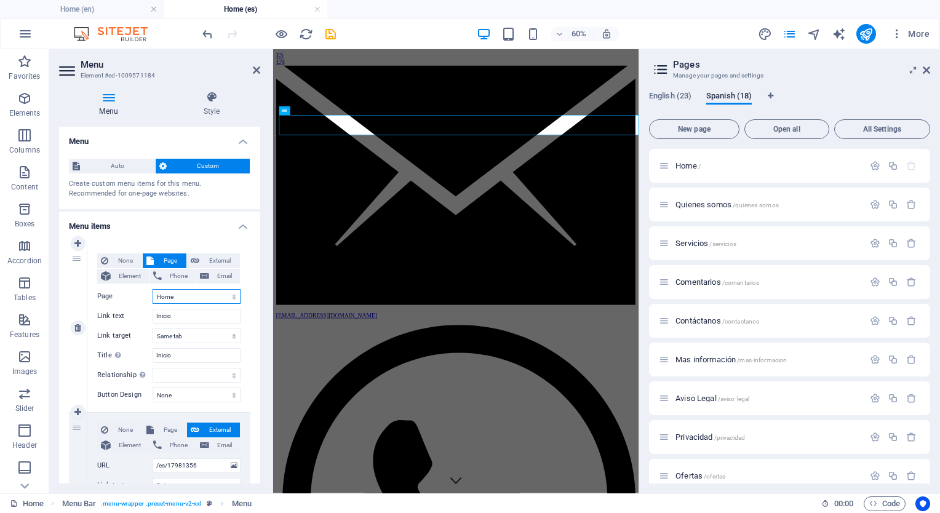
select select
click at [165, 434] on span "Page" at bounding box center [169, 429] width 25 height 15
select select
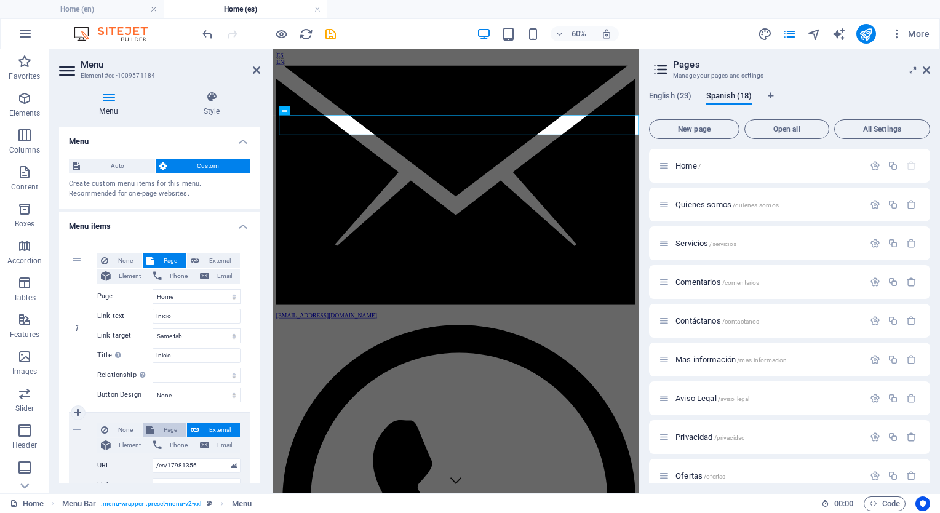
select select
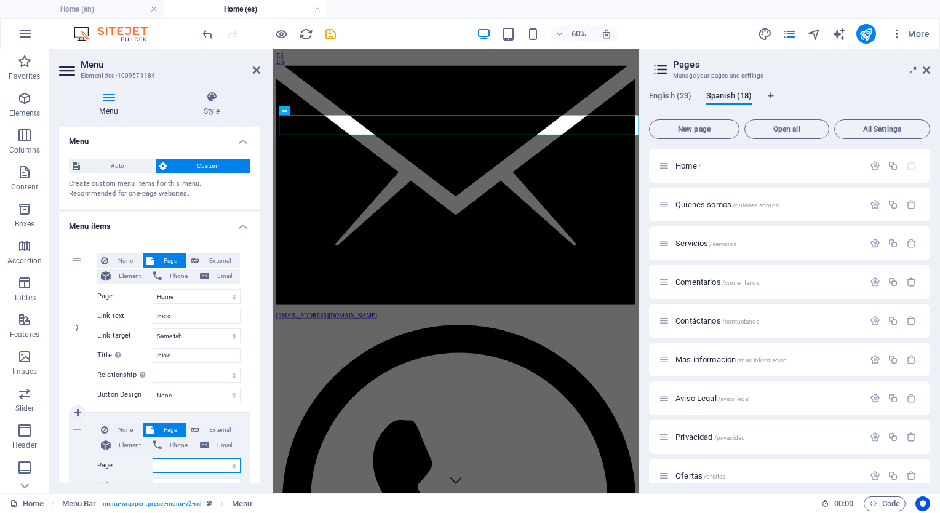
click at [177, 466] on select "Home Learn more About us Services Gallery Contact Legal Notice Privacy [GEOGRAP…" at bounding box center [197, 465] width 88 height 15
select select "24"
click at [153, 458] on select "Home Learn more About us Services Gallery Contact Legal Notice Privacy [GEOGRAP…" at bounding box center [197, 465] width 88 height 15
select select
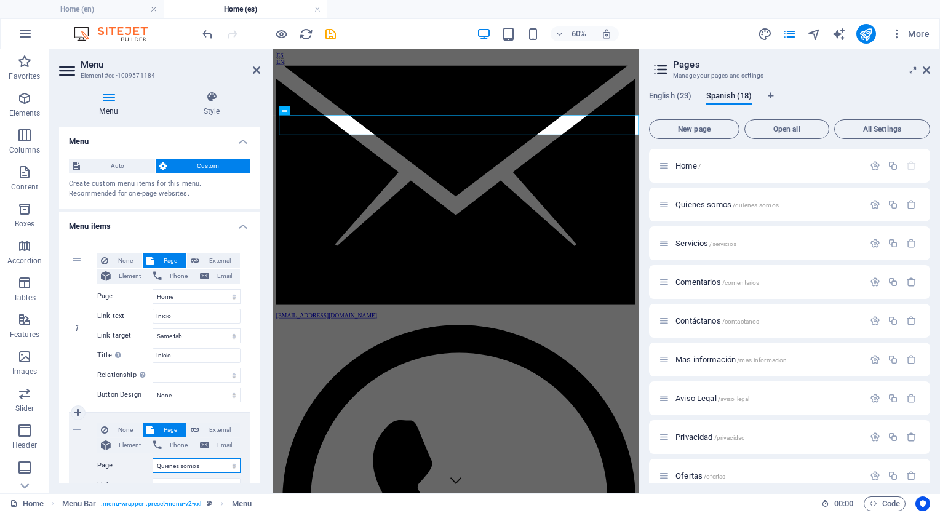
select select
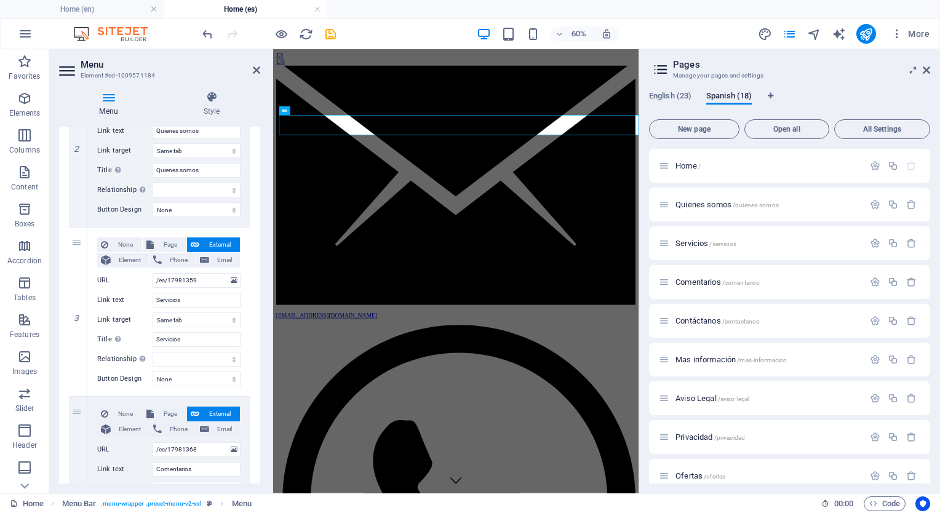
scroll to position [386, 0]
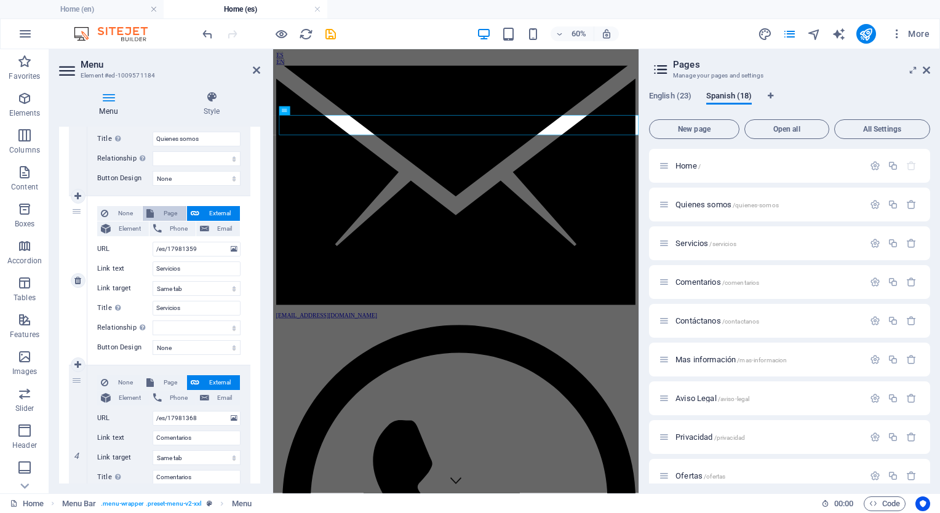
click at [153, 208] on button "Page" at bounding box center [165, 213] width 44 height 15
select select
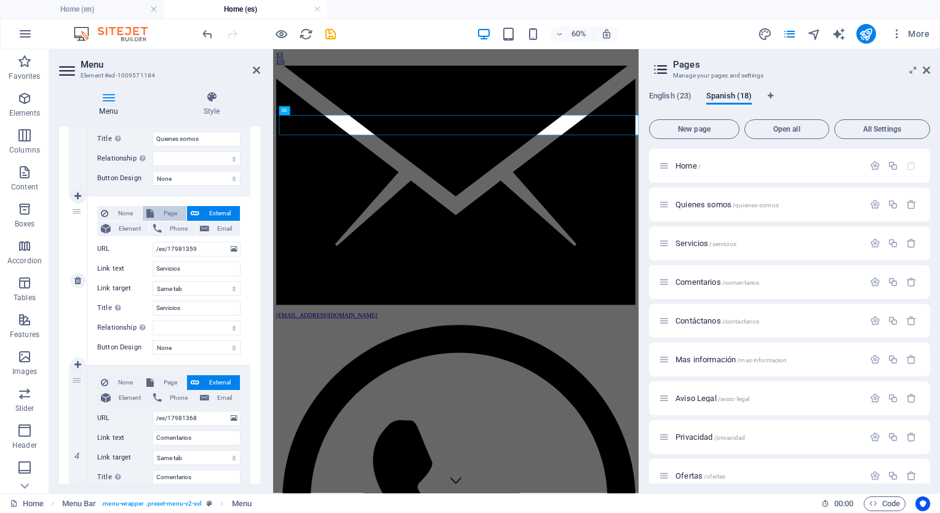
select select
click at [178, 249] on select "Home Learn more About us Services Gallery Contact Legal Notice Privacy [GEOGRAP…" at bounding box center [197, 249] width 88 height 15
select select "25"
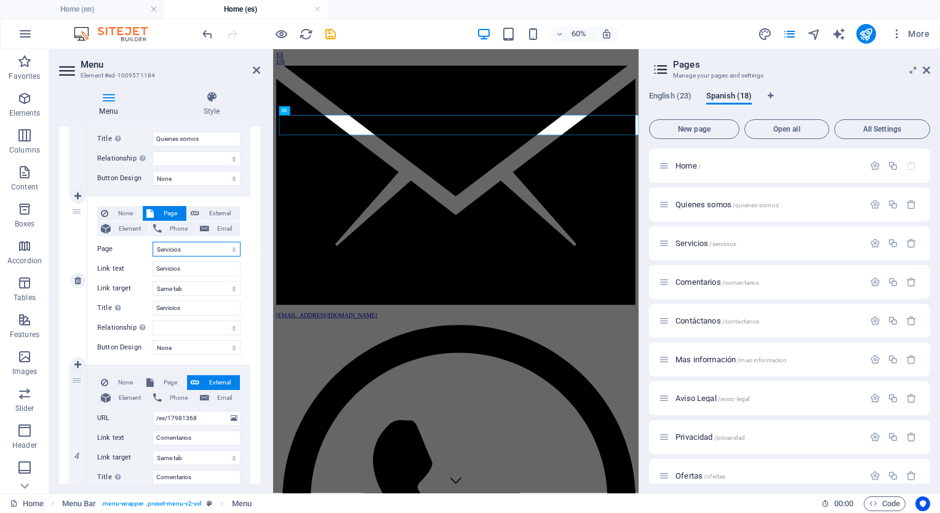
click at [153, 242] on select "Home Learn more About us Services Gallery Contact Legal Notice Privacy [GEOGRAP…" at bounding box center [197, 249] width 88 height 15
select select
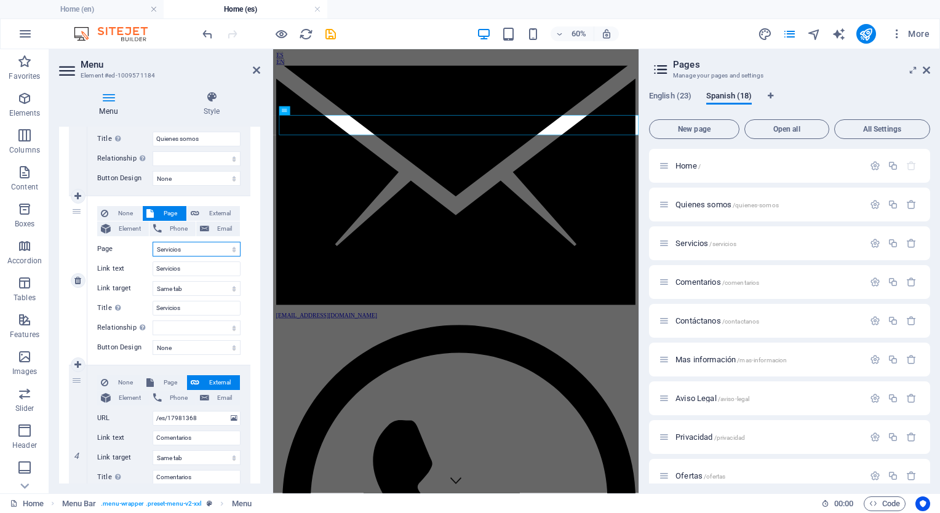
select select
click at [157, 387] on span "Page" at bounding box center [169, 382] width 25 height 15
select select
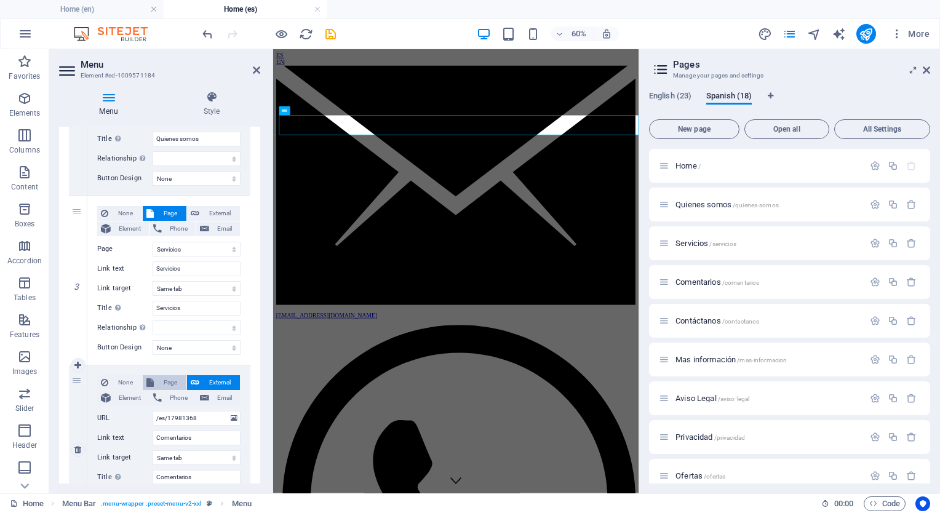
select select
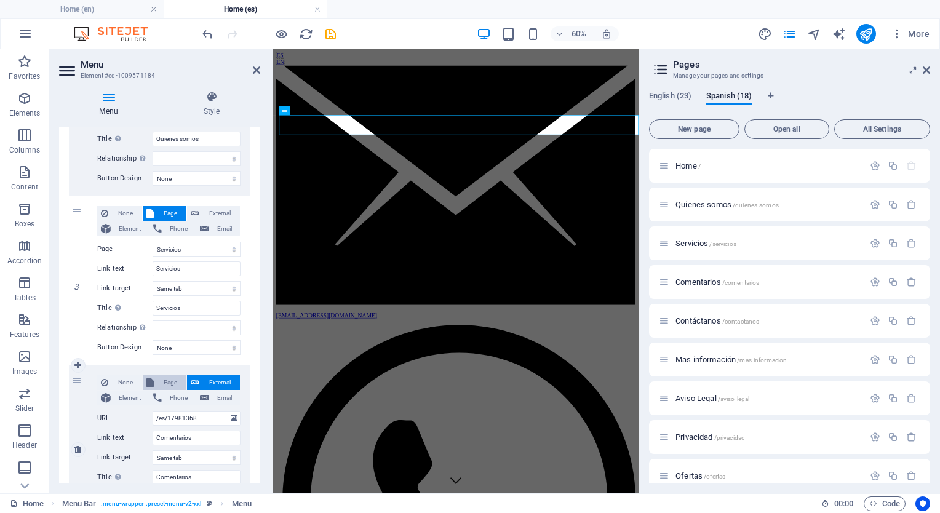
select select
click at [180, 418] on select "Home Learn more About us Services Gallery Contact Legal Notice Privacy [GEOGRAP…" at bounding box center [197, 418] width 88 height 15
select select "26"
click at [153, 411] on select "Home Learn more About us Services Gallery Contact Legal Notice Privacy [GEOGRAP…" at bounding box center [197, 418] width 88 height 15
select select
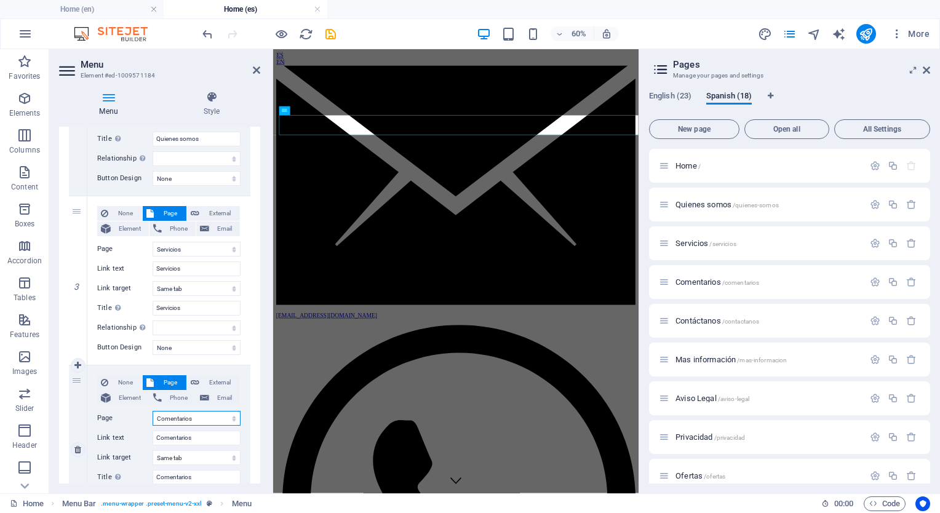
select select
drag, startPoint x: 256, startPoint y: 339, endPoint x: 251, endPoint y: 412, distance: 73.3
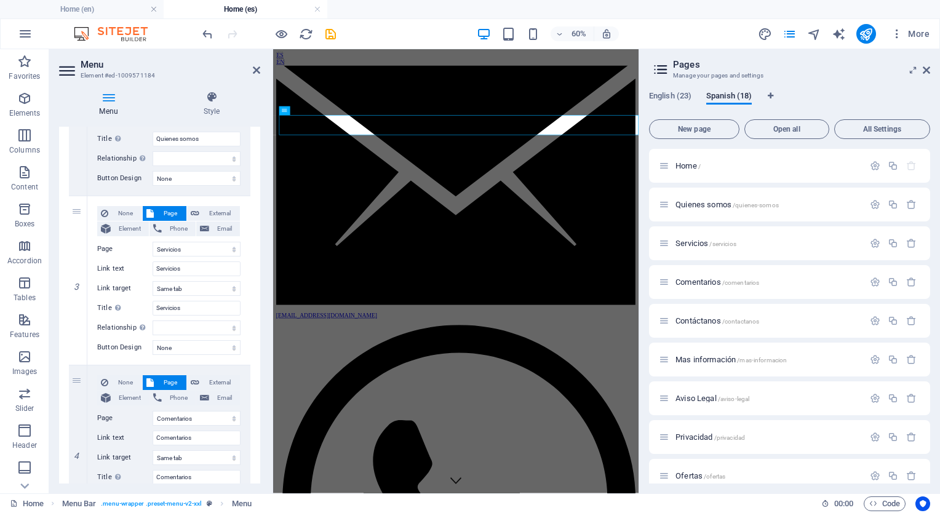
click at [251, 412] on div "1 None Page External Element Phone Email Page Home Learn more About us Services…" at bounding box center [159, 365] width 201 height 1034
click at [260, 403] on div "Menu Style Menu Auto Custom Create custom menu items for this menu. Recommended…" at bounding box center [159, 287] width 221 height 412
drag, startPoint x: 260, startPoint y: 338, endPoint x: 264, endPoint y: 430, distance: 92.3
click at [264, 430] on div "Menu Style Menu Auto Custom Create custom menu items for this menu. Recommended…" at bounding box center [159, 287] width 221 height 412
drag, startPoint x: 256, startPoint y: 343, endPoint x: 260, endPoint y: 383, distance: 39.5
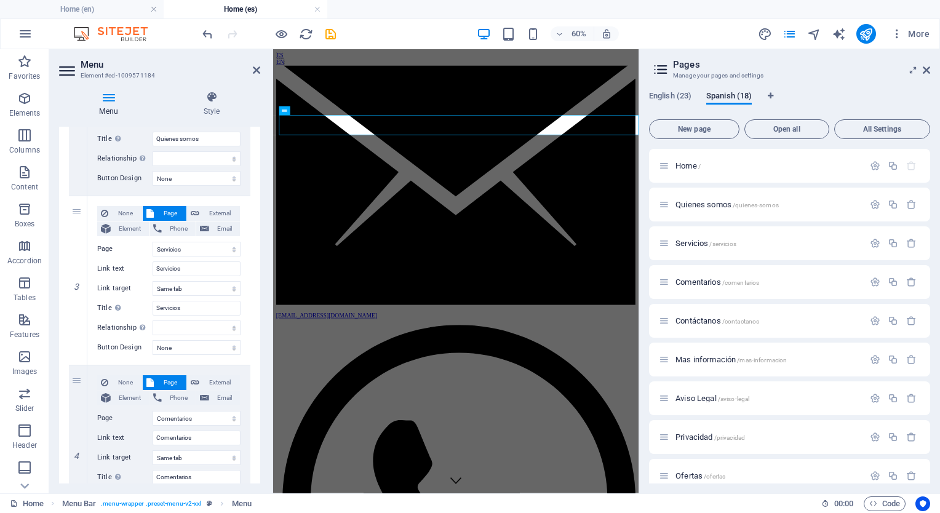
click at [260, 385] on div "Menu Auto Custom Create custom menu items for this menu. Recommended for one-pa…" at bounding box center [159, 305] width 201 height 357
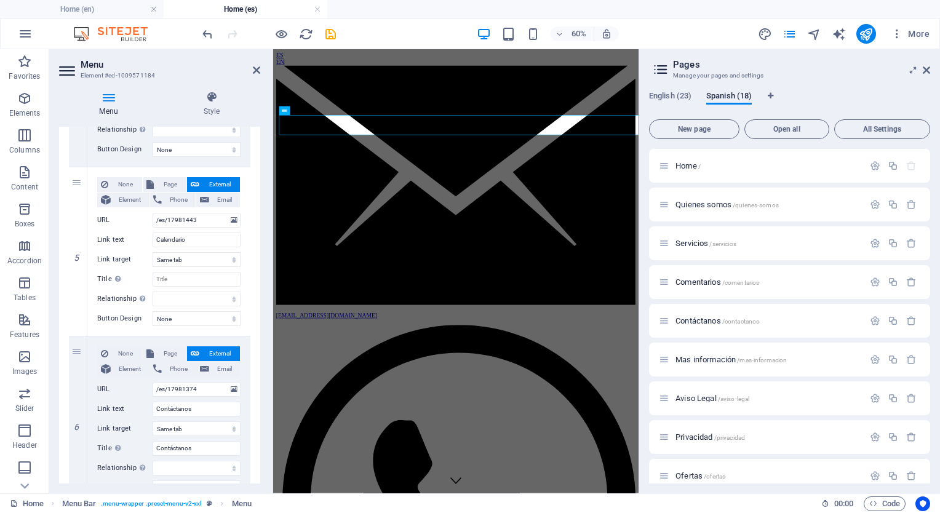
scroll to position [766, 0]
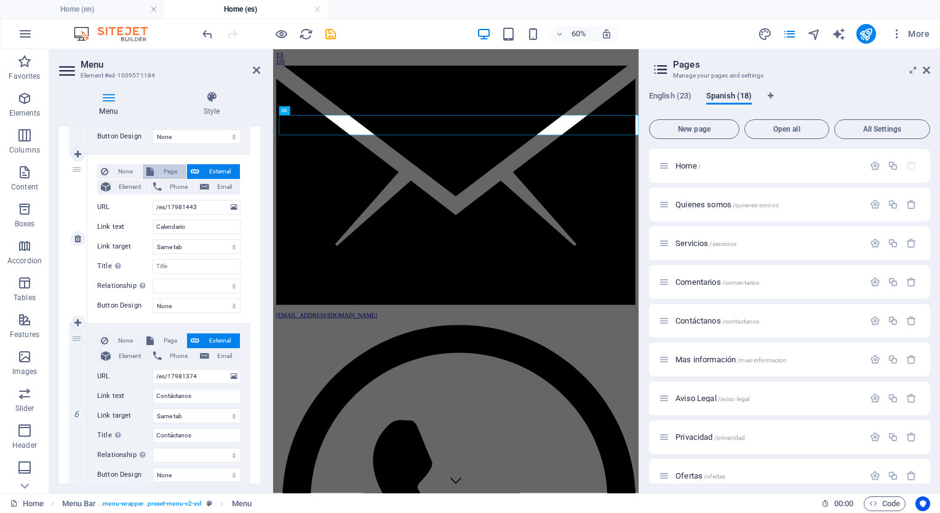
click at [167, 171] on span "Page" at bounding box center [169, 171] width 25 height 15
click at [169, 202] on select "Home Learn more About us Services Gallery Contact Legal Notice Privacy [GEOGRAP…" at bounding box center [197, 207] width 88 height 15
click at [153, 200] on select "Home Learn more About us Services Gallery Contact Legal Notice Privacy [GEOGRAP…" at bounding box center [197, 207] width 88 height 15
click at [161, 341] on span "Page" at bounding box center [169, 340] width 25 height 15
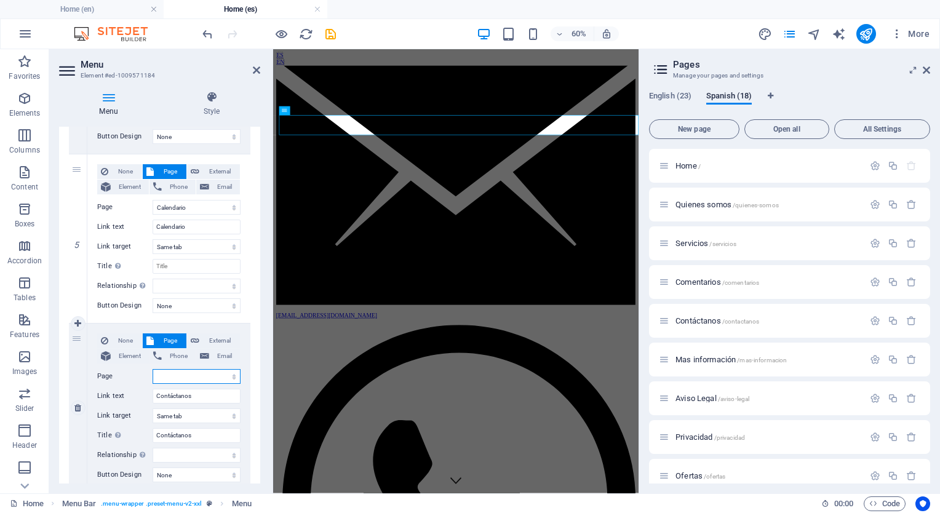
click at [178, 375] on select "Home Learn more About us Services Gallery Contact Legal Notice Privacy [GEOGRAP…" at bounding box center [197, 376] width 88 height 15
click at [153, 369] on select "Home Learn more About us Services Gallery Contact Legal Notice Privacy [GEOGRAP…" at bounding box center [197, 376] width 88 height 15
drag, startPoint x: 257, startPoint y: 417, endPoint x: 256, endPoint y: 474, distance: 56.6
click at [256, 73] on icon at bounding box center [256, 70] width 7 height 10
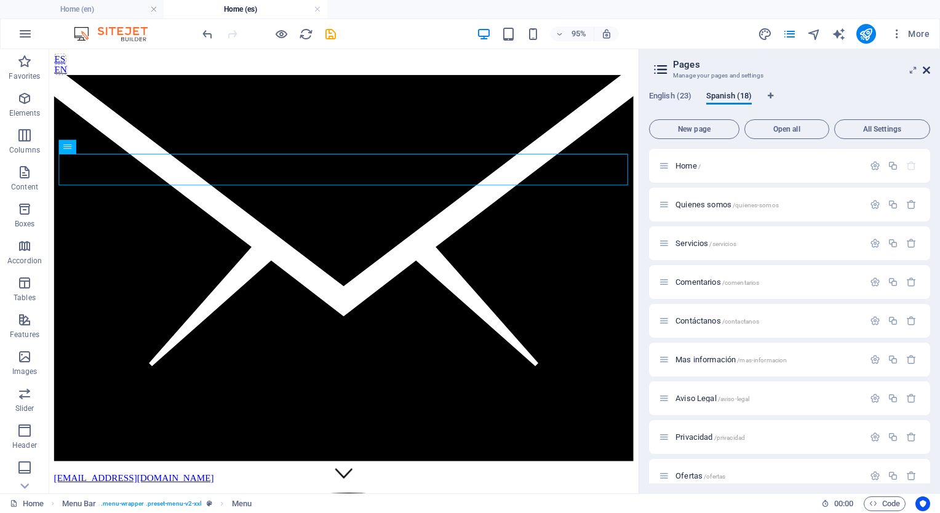
click at [929, 70] on icon at bounding box center [925, 70] width 7 height 10
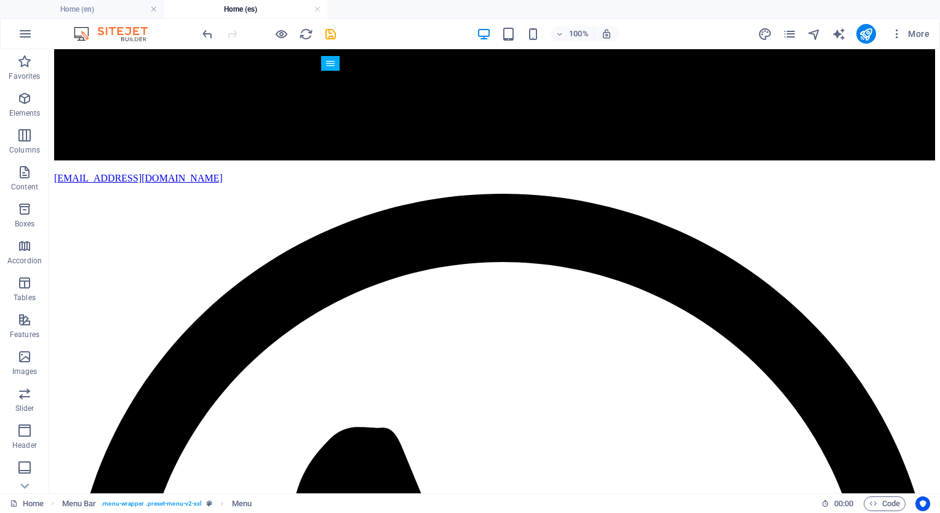
scroll to position [579, 0]
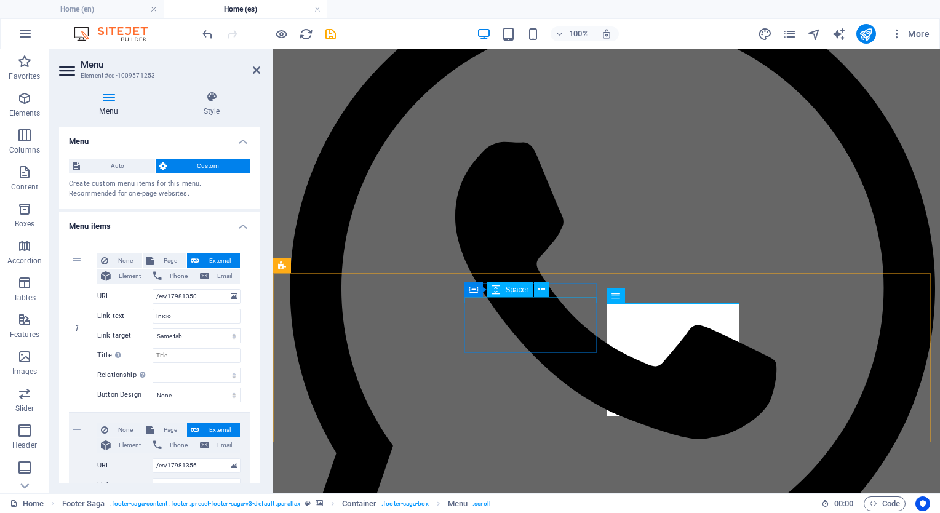
scroll to position [530, 0]
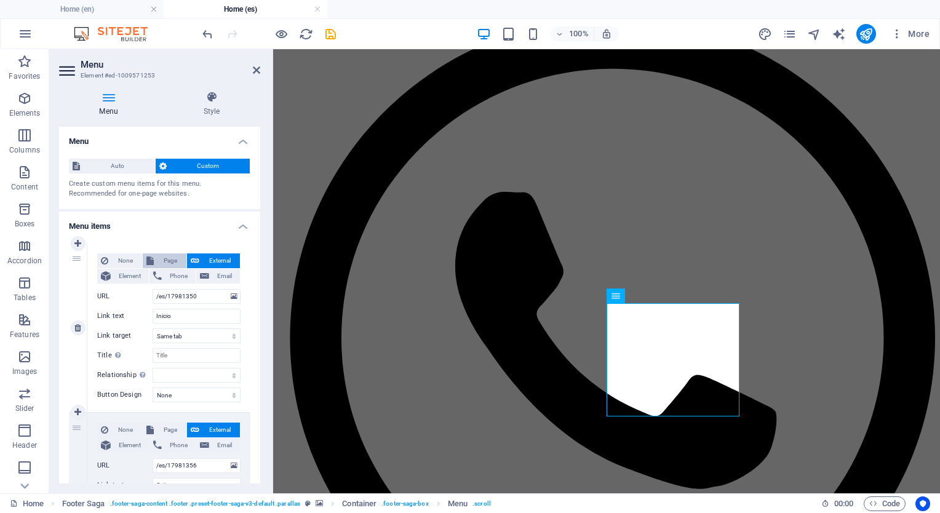
click at [160, 255] on span "Page" at bounding box center [169, 260] width 25 height 15
click at [175, 292] on select "Home Learn more About us Services Gallery Contact Legal Notice Privacy [GEOGRAP…" at bounding box center [197, 296] width 88 height 15
click at [153, 289] on select "Home Learn more About us Services Gallery Contact Legal Notice Privacy [GEOGRAP…" at bounding box center [197, 296] width 88 height 15
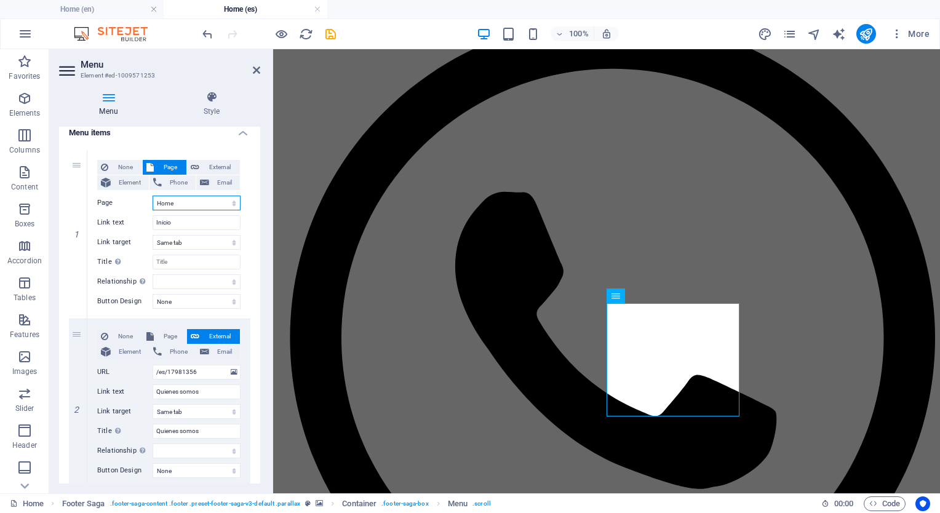
scroll to position [160, 0]
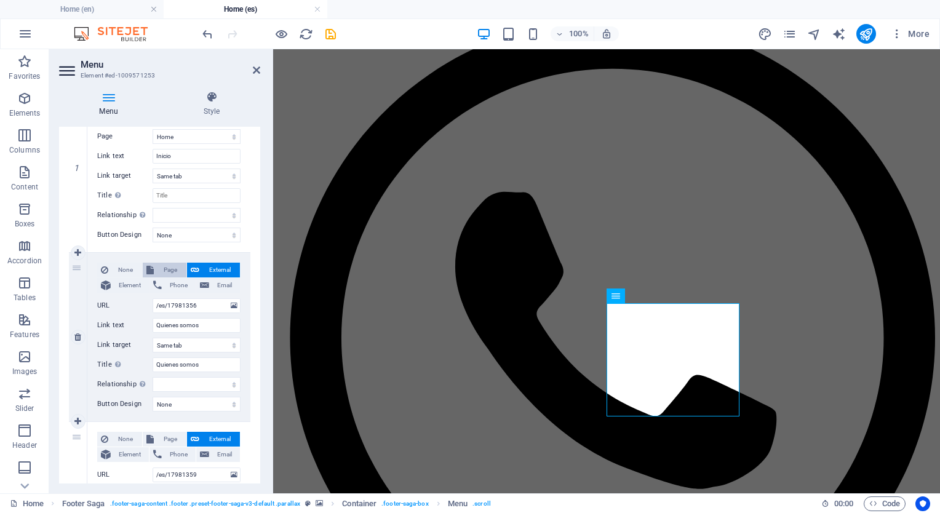
click at [163, 264] on span "Page" at bounding box center [169, 270] width 25 height 15
click at [175, 304] on select "Home Learn more About us Services Gallery Contact Legal Notice Privacy [GEOGRAP…" at bounding box center [197, 305] width 88 height 15
click at [153, 298] on select "Home Learn more About us Services Gallery Contact Legal Notice Privacy [GEOGRAP…" at bounding box center [197, 305] width 88 height 15
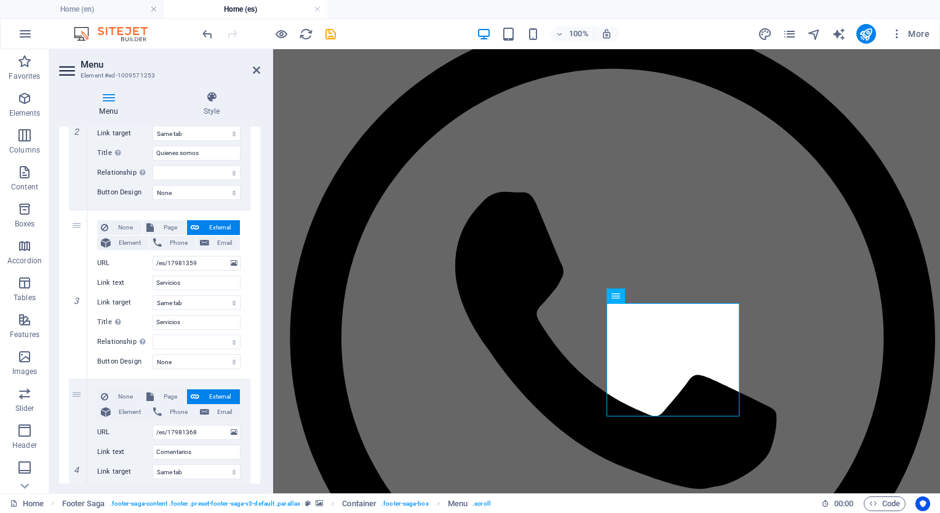
scroll to position [377, 0]
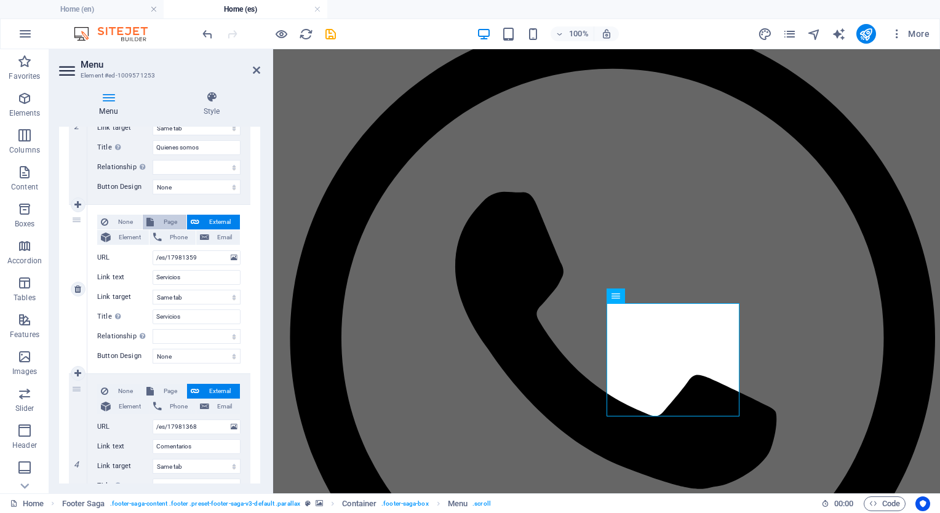
click at [161, 220] on span "Page" at bounding box center [169, 222] width 25 height 15
click at [172, 260] on select "Home Learn more About us Services Gallery Contact Legal Notice Privacy [GEOGRAP…" at bounding box center [197, 257] width 88 height 15
click at [153, 250] on select "Home Learn more About us Services Gallery Contact Legal Notice Privacy [GEOGRAP…" at bounding box center [197, 257] width 88 height 15
click at [158, 384] on span "Page" at bounding box center [169, 391] width 25 height 15
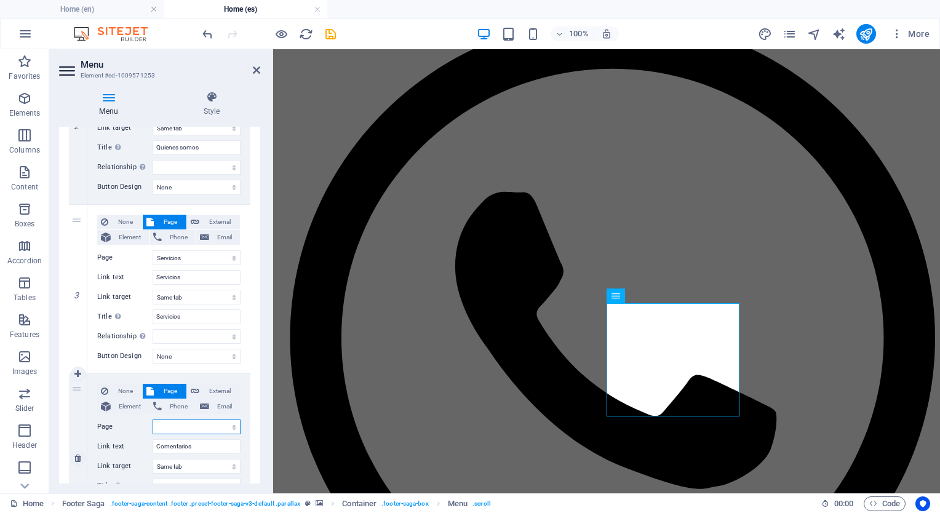
click at [179, 427] on select "Home Learn more About us Services Gallery Contact Legal Notice Privacy [GEOGRAP…" at bounding box center [197, 426] width 88 height 15
click at [153, 419] on select "Home Learn more About us Services Gallery Contact Legal Notice Privacy [GEOGRAP…" at bounding box center [197, 426] width 88 height 15
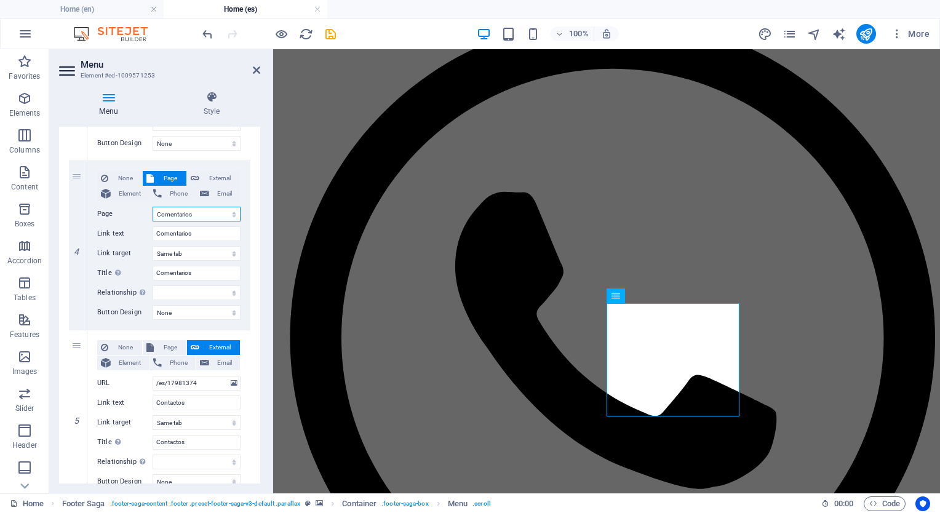
scroll to position [639, 0]
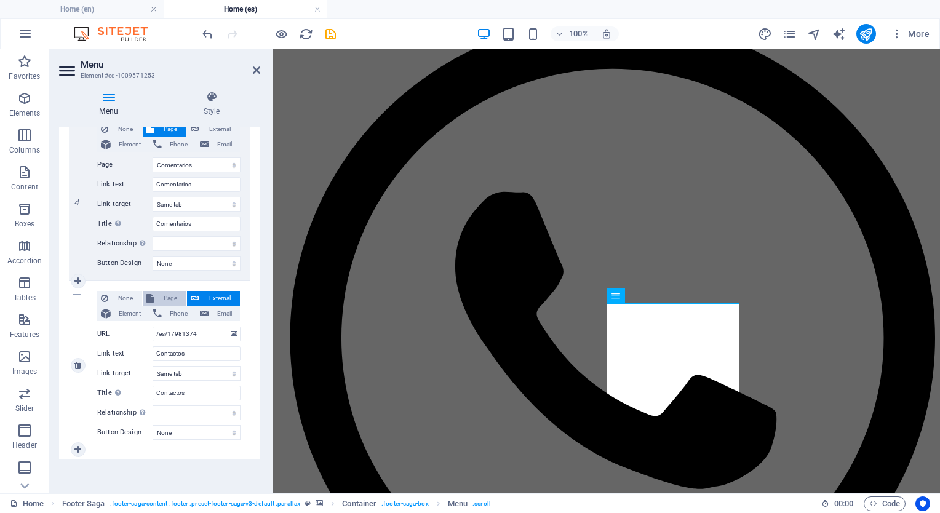
click at [162, 299] on span "Page" at bounding box center [169, 298] width 25 height 15
click at [170, 336] on select "Home Learn more About us Services Gallery Contact Legal Notice Privacy [GEOGRAP…" at bounding box center [197, 334] width 88 height 15
click at [153, 327] on select "Home Learn more About us Services Gallery Contact Legal Notice Privacy [GEOGRAP…" at bounding box center [197, 334] width 88 height 15
click at [255, 68] on icon at bounding box center [256, 70] width 7 height 10
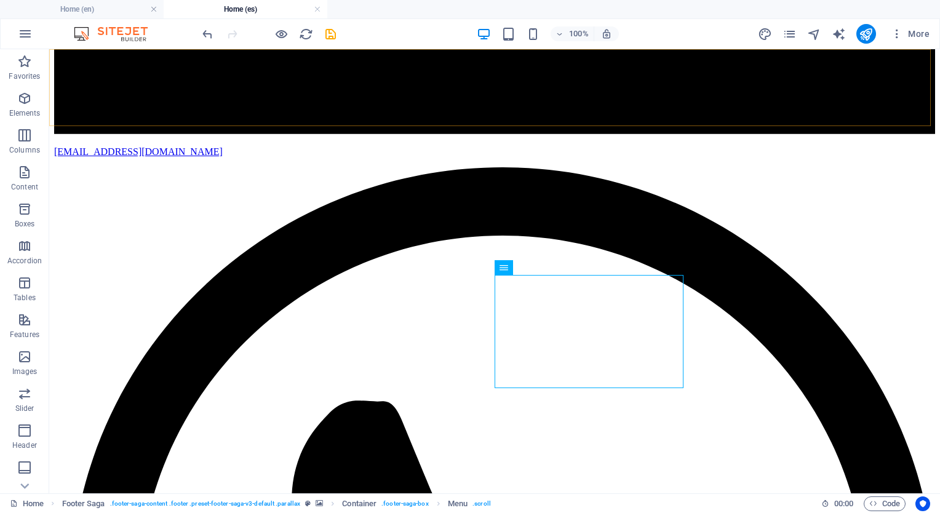
scroll to position [579, 0]
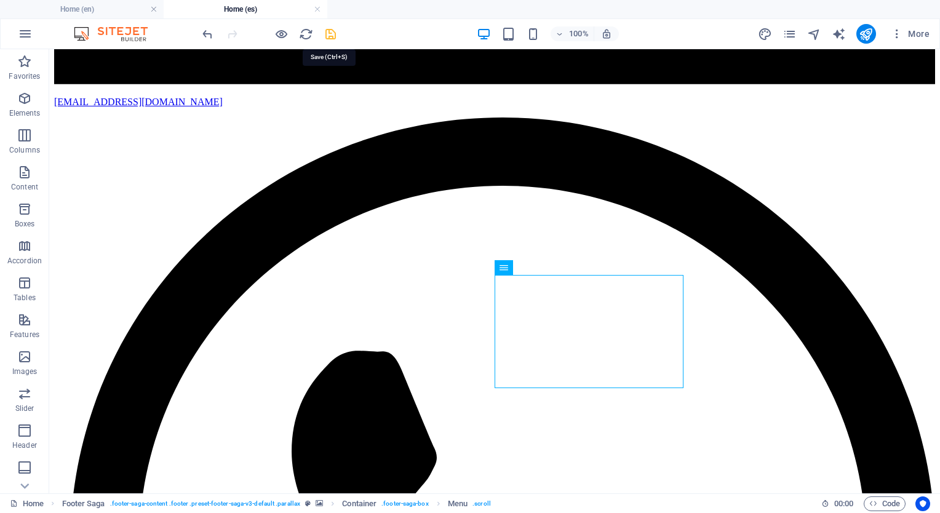
click at [333, 36] on icon "save" at bounding box center [330, 34] width 14 height 14
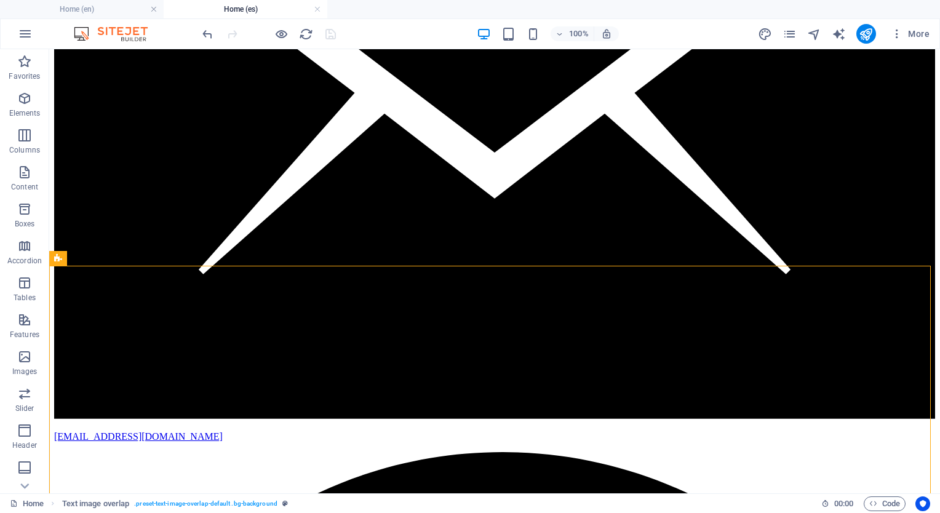
scroll to position [155, 0]
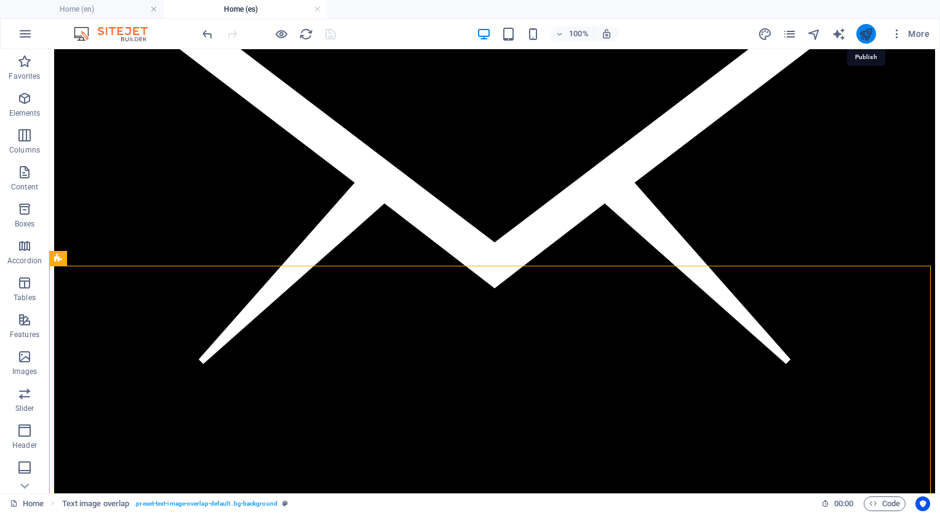
click at [861, 36] on icon "publish" at bounding box center [866, 34] width 14 height 14
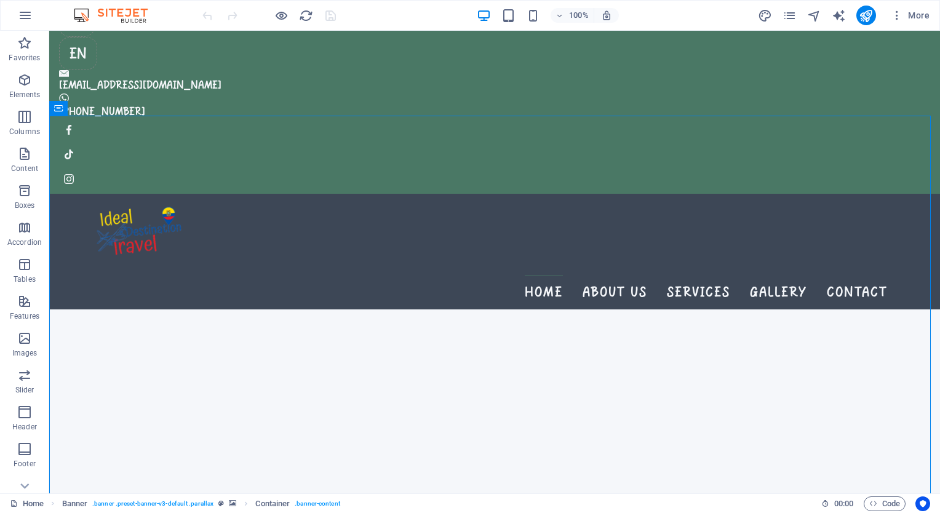
scroll to position [10, 0]
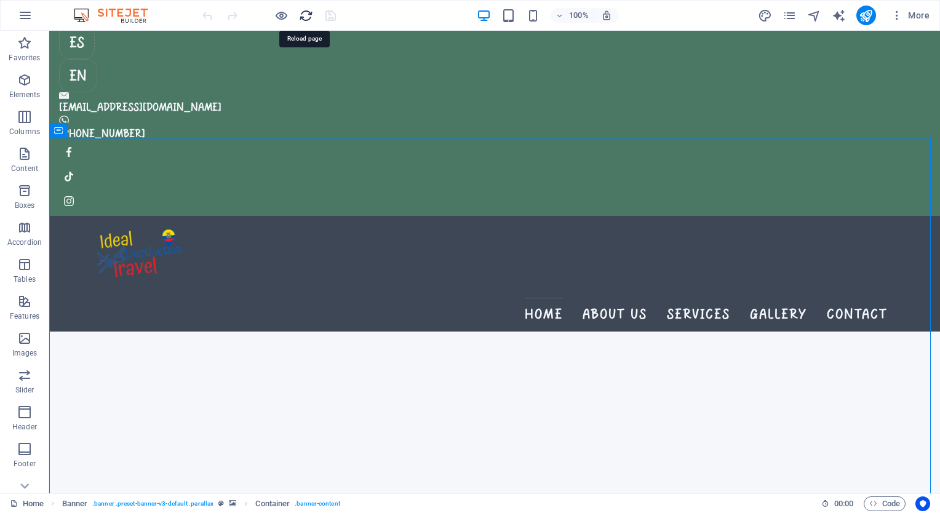
click at [303, 14] on icon "reload" at bounding box center [306, 16] width 14 height 14
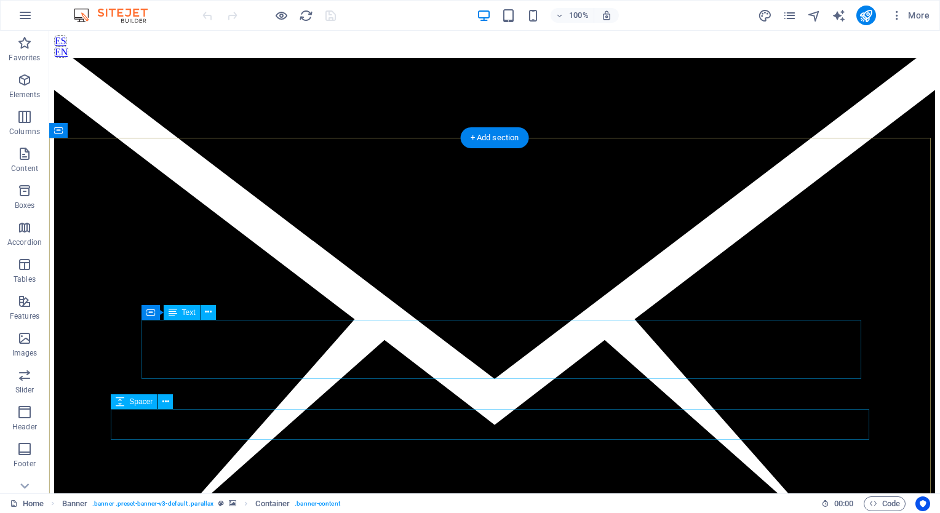
scroll to position [0, 0]
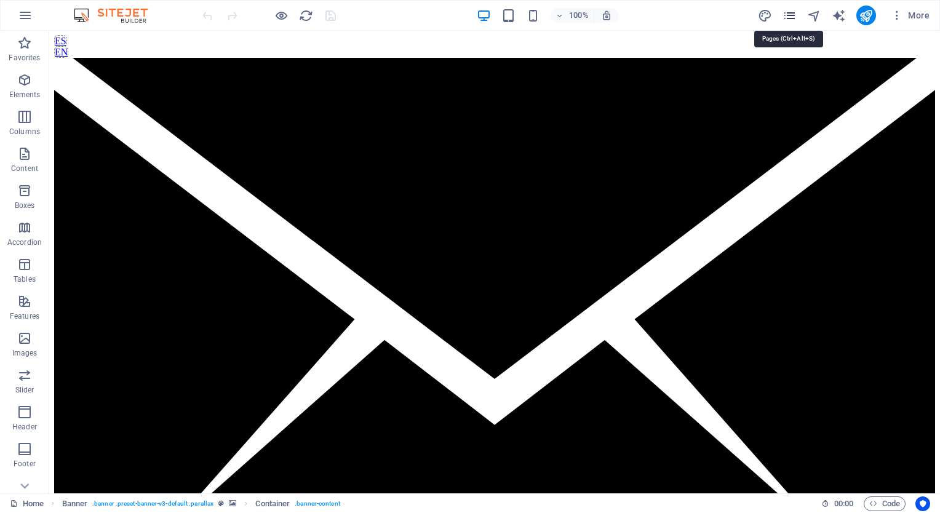
click at [793, 15] on icon "pages" at bounding box center [789, 16] width 14 height 14
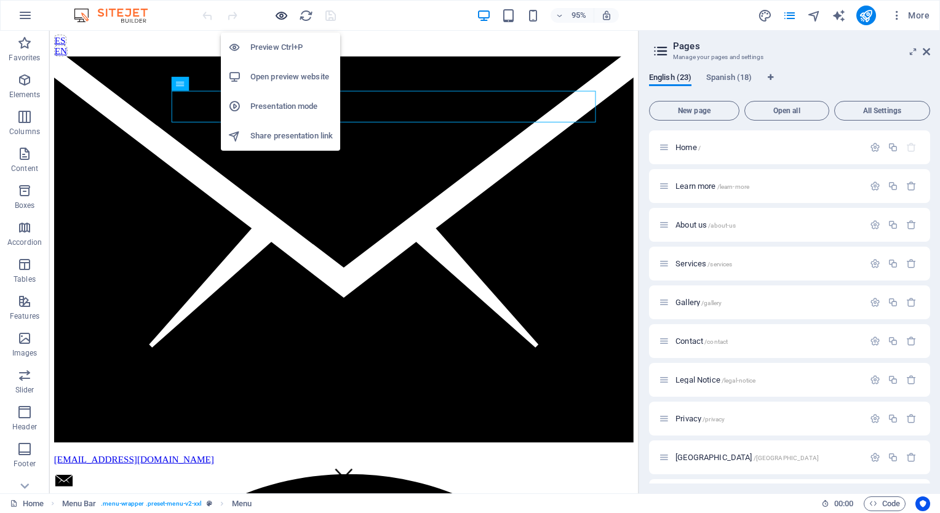
click at [278, 12] on icon "button" at bounding box center [281, 16] width 14 height 14
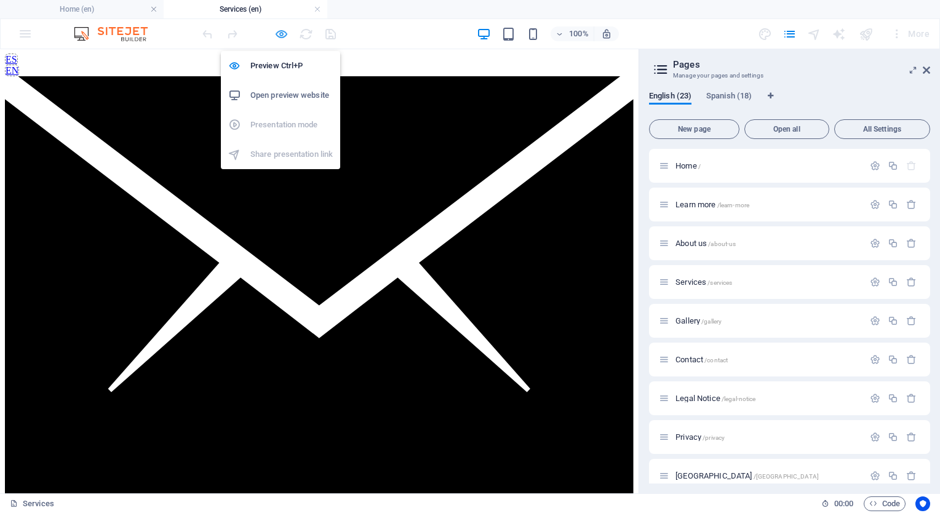
click at [278, 30] on icon "button" at bounding box center [281, 34] width 14 height 14
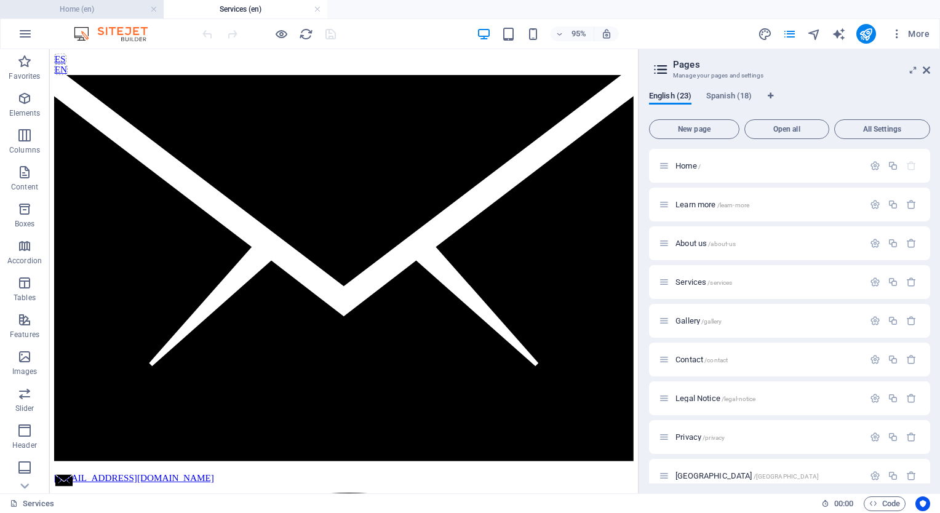
click at [93, 10] on h4 "Home (en)" at bounding box center [82, 9] width 164 height 14
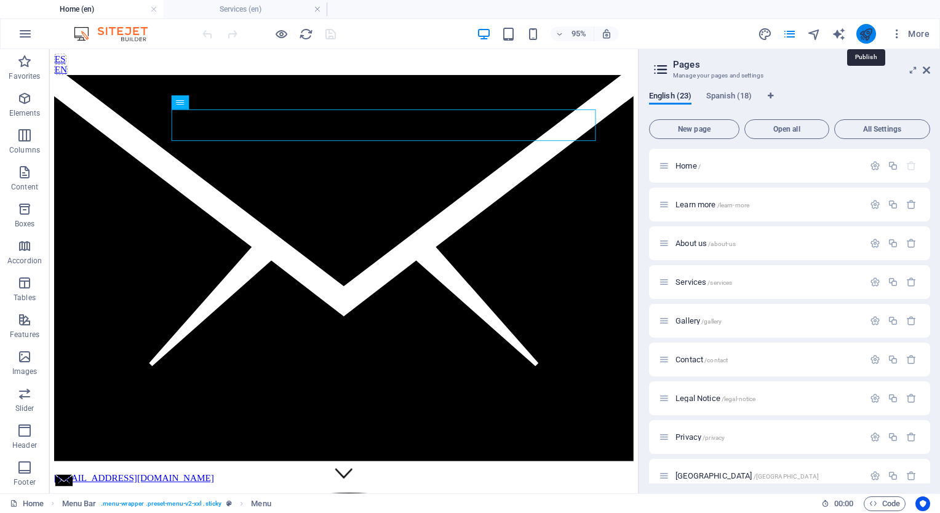
click at [862, 31] on icon "publish" at bounding box center [866, 34] width 14 height 14
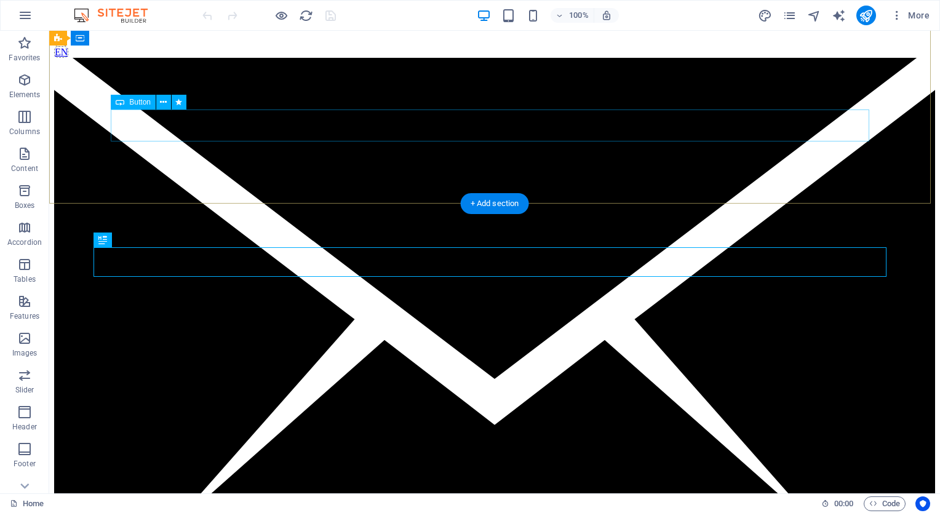
scroll to position [340, 0]
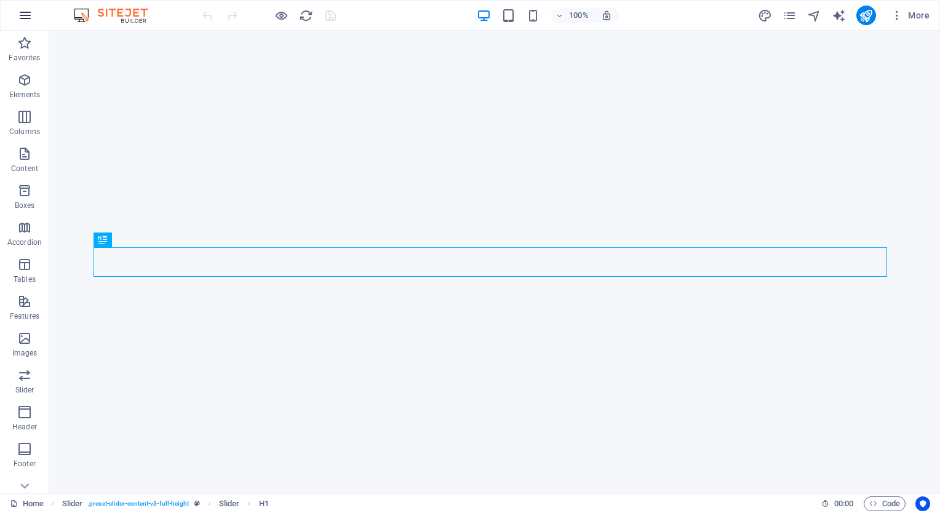
click at [25, 14] on icon "button" at bounding box center [25, 15] width 15 height 15
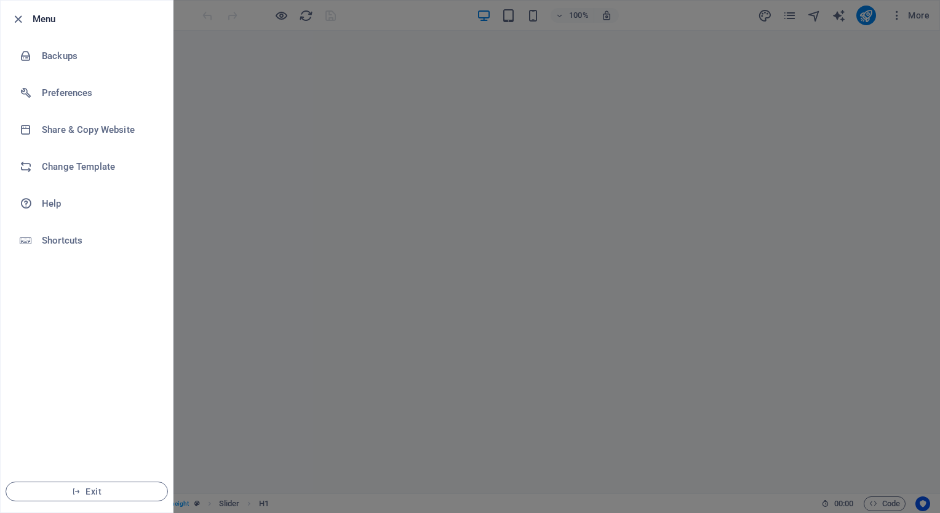
click at [939, 126] on html "Ideal Destination Travel Home (en) Favorites Elements Columns Content Boxes Acc…" at bounding box center [470, 256] width 940 height 513
drag, startPoint x: 939, startPoint y: 126, endPoint x: 942, endPoint y: 54, distance: 72.0
click at [939, 54] on html "Ideal Destination Travel Home (en) Favorites Elements Columns Content Boxes Acc…" at bounding box center [470, 256] width 940 height 513
click at [25, 19] on div at bounding box center [21, 19] width 22 height 15
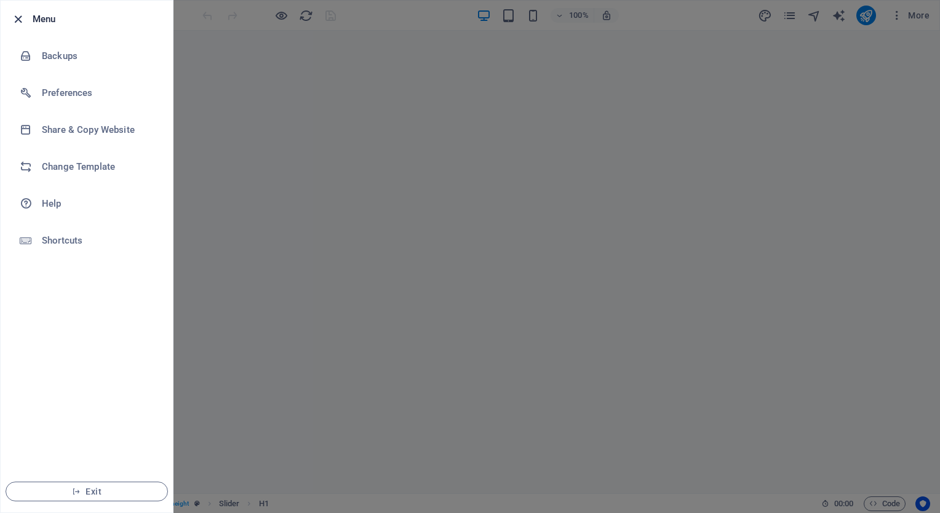
click at [16, 19] on icon "button" at bounding box center [18, 19] width 14 height 14
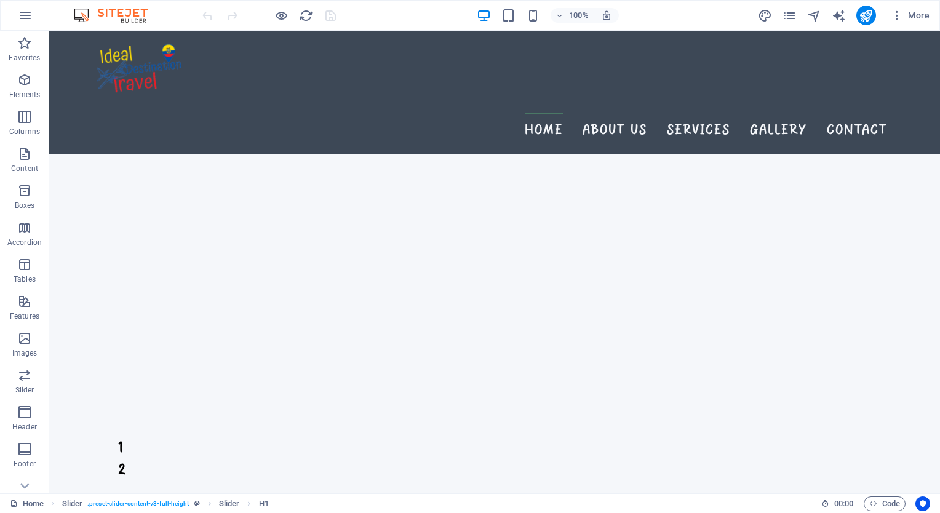
scroll to position [1997, 0]
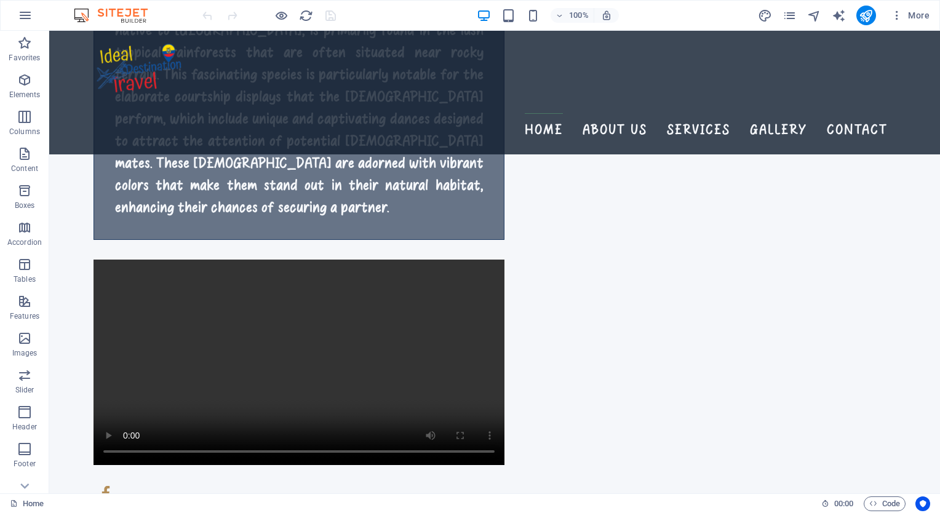
click at [716, 496] on div "Home" at bounding box center [410, 503] width 801 height 15
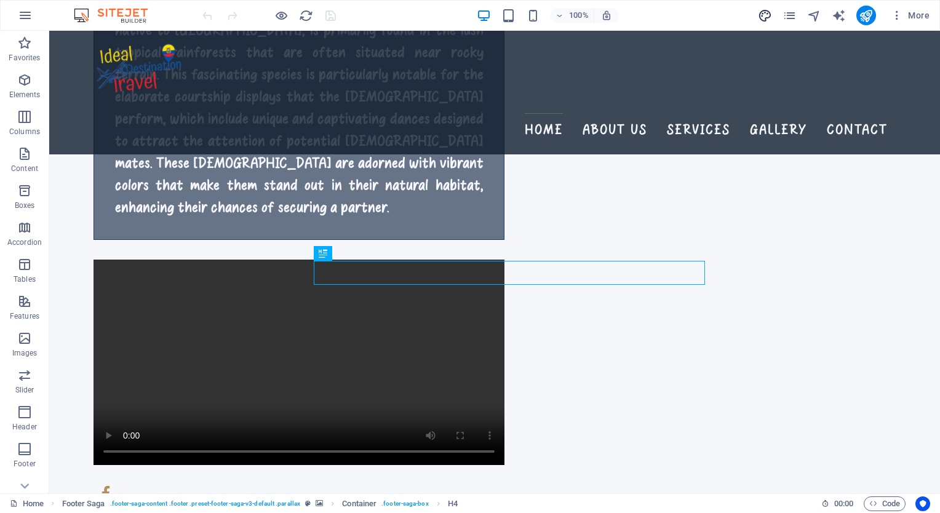
drag, startPoint x: 772, startPoint y: 20, endPoint x: 761, endPoint y: 16, distance: 11.1
click at [761, 16] on span "design" at bounding box center [765, 16] width 15 height 14
click at [761, 16] on icon "design" at bounding box center [765, 16] width 14 height 14
select select "px"
select select "200"
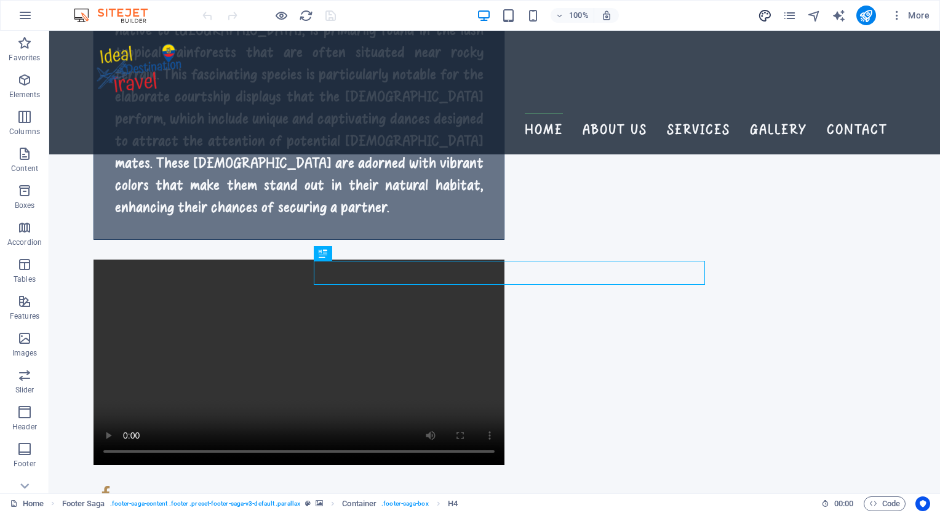
select select "px"
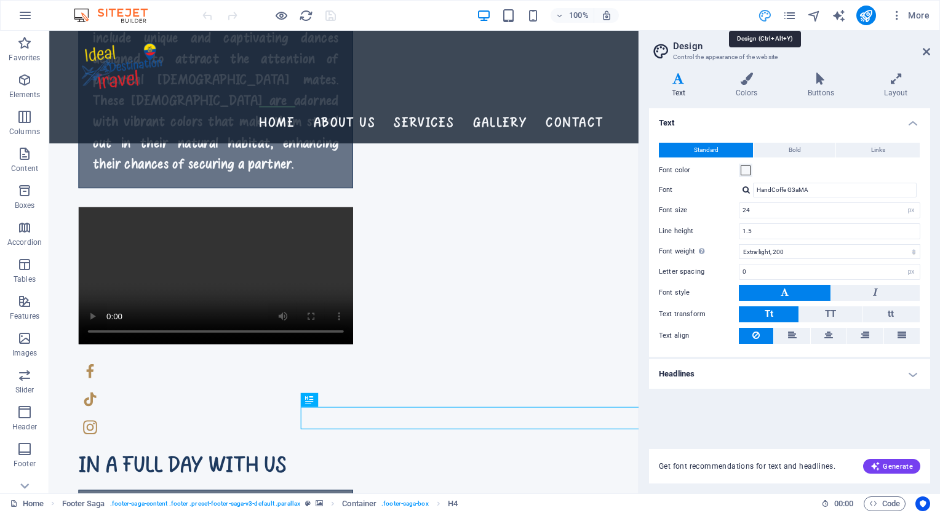
scroll to position [1720, 0]
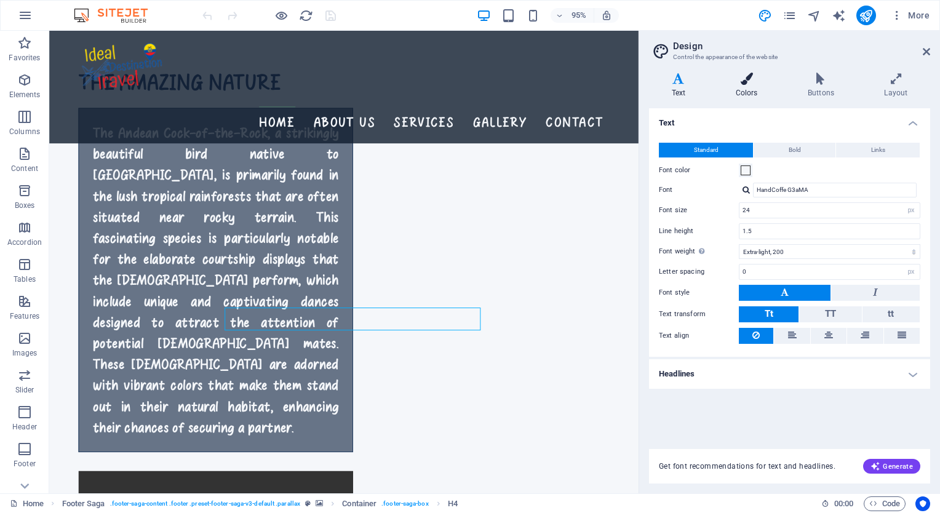
click at [744, 84] on icon at bounding box center [746, 79] width 67 height 12
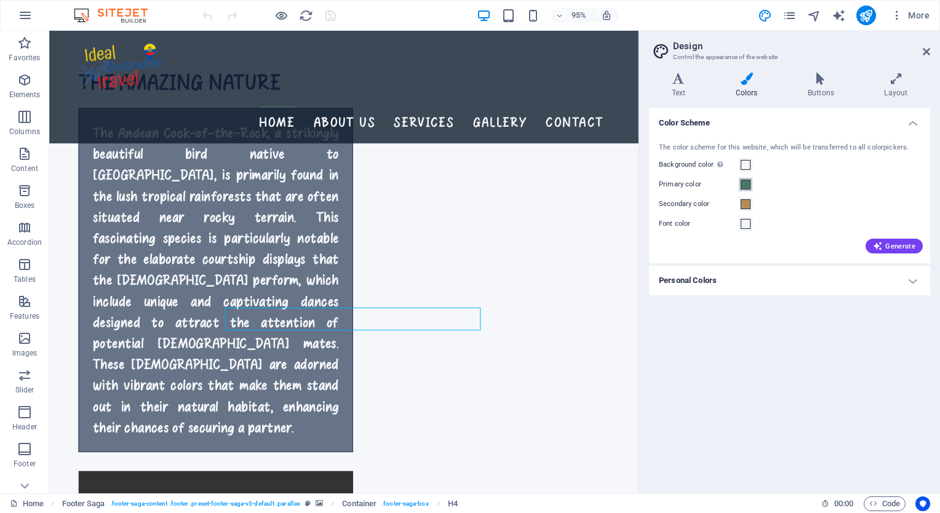
click at [744, 181] on span at bounding box center [745, 185] width 10 height 10
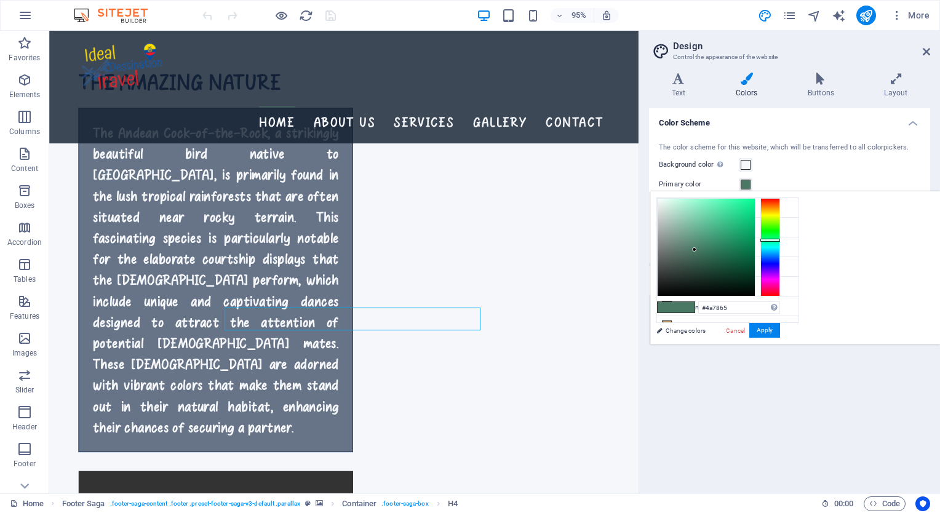
click at [774, 175] on div "The color scheme for this website, which will be transferred to all colorpicker…" at bounding box center [789, 196] width 286 height 133
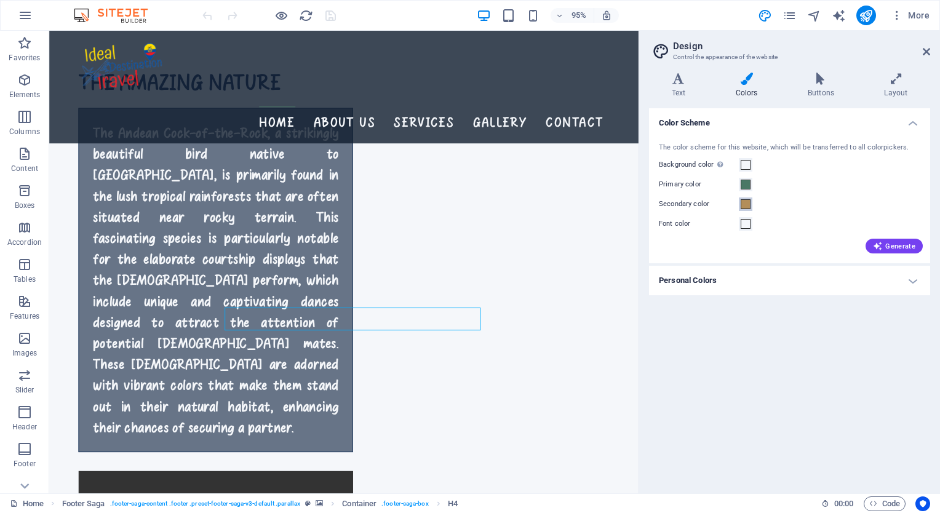
click at [747, 204] on span at bounding box center [745, 204] width 10 height 10
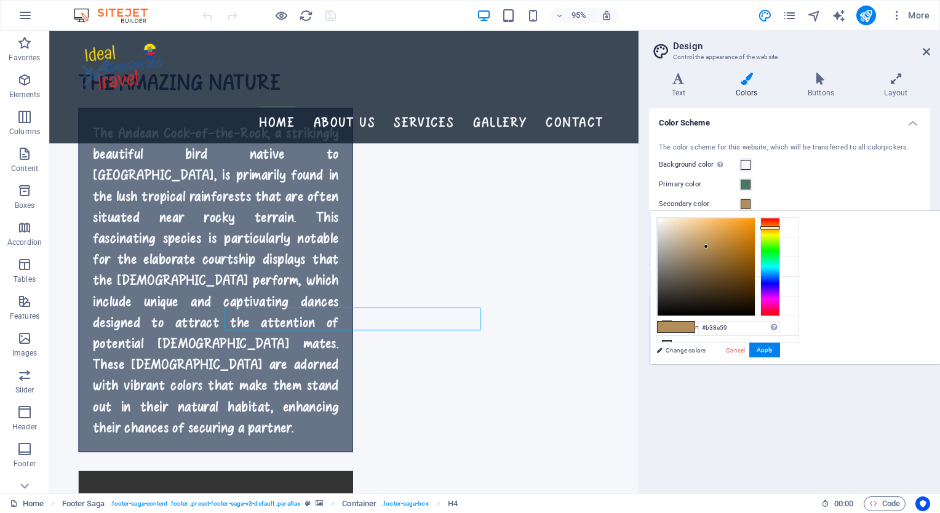
click at [772, 177] on div "Primary color" at bounding box center [789, 184] width 261 height 15
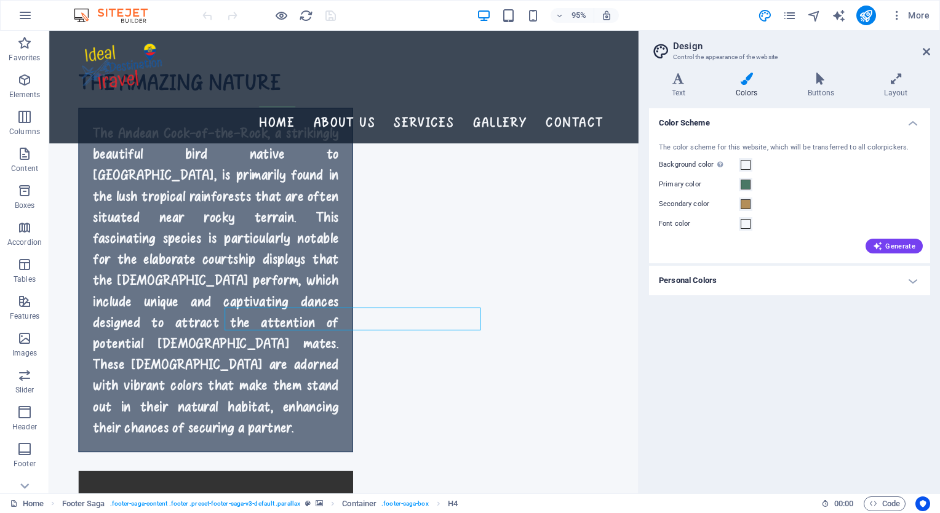
click at [796, 360] on div "Color Scheme The color scheme for this website, which will be transferred to al…" at bounding box center [789, 295] width 281 height 375
click at [932, 41] on aside "Design Control the appearance of the website Variants Text Colors Buttons Layou…" at bounding box center [788, 262] width 301 height 462
click at [921, 56] on header "Design Control the appearance of the website" at bounding box center [790, 47] width 279 height 32
click at [927, 52] on icon at bounding box center [925, 52] width 7 height 10
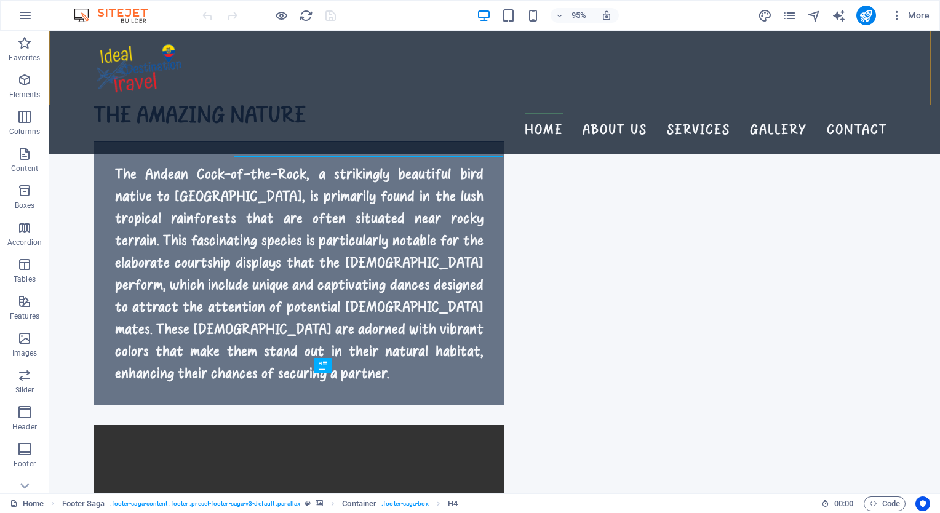
scroll to position [1997, 0]
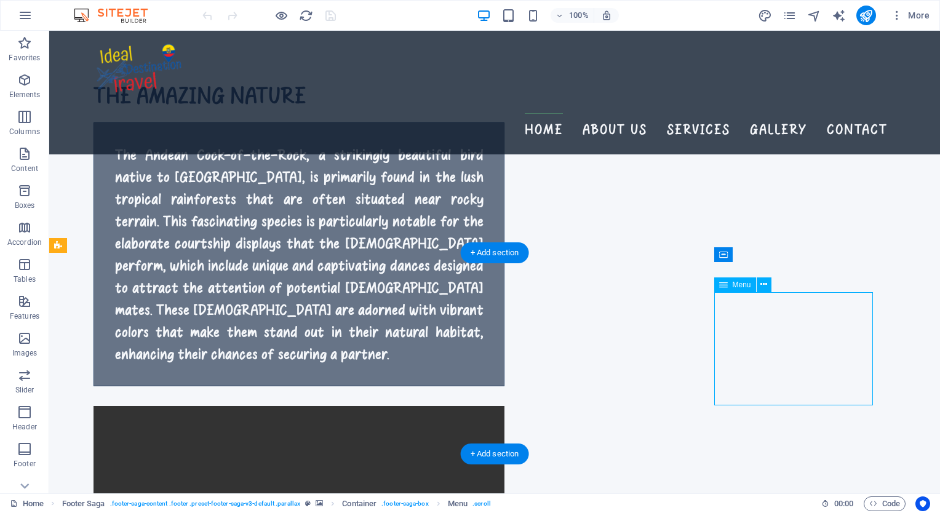
select select
select select "2"
select select
select select "3"
select select
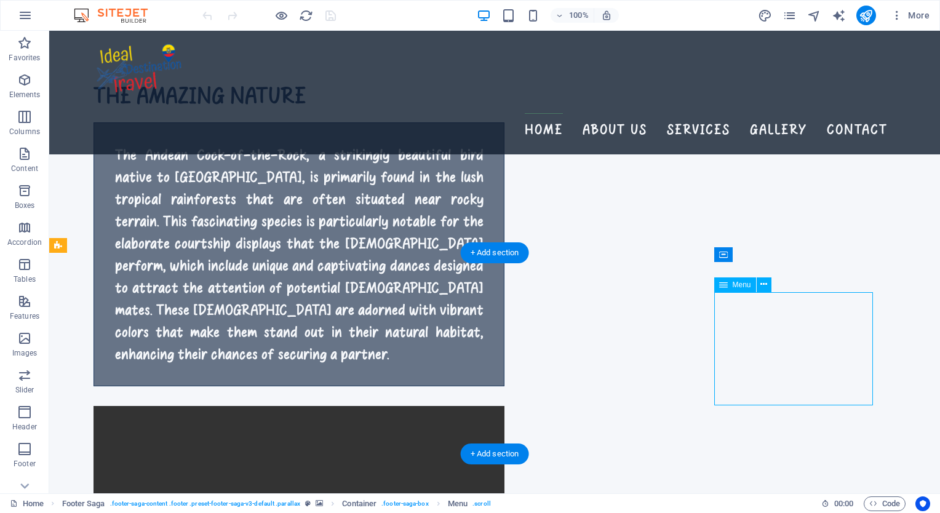
select select "4"
select select
select select "5"
select select
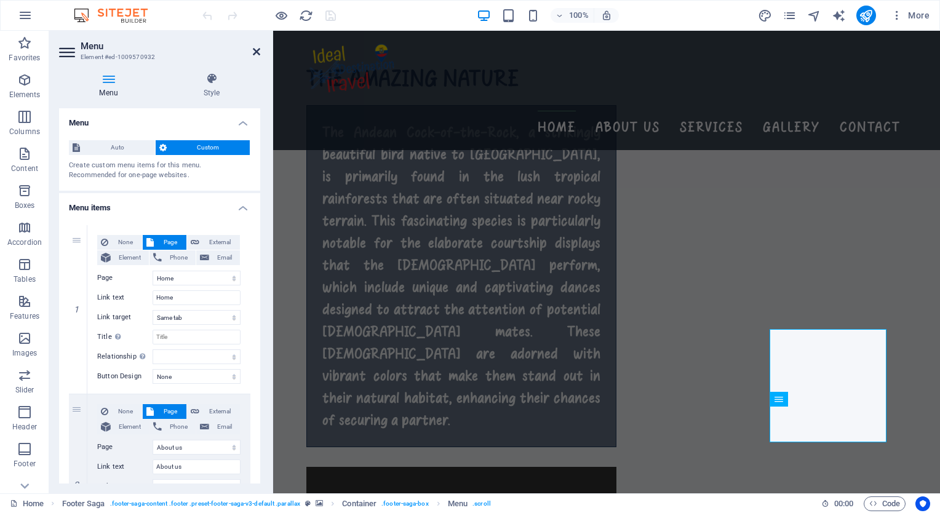
click at [256, 51] on icon at bounding box center [256, 52] width 7 height 10
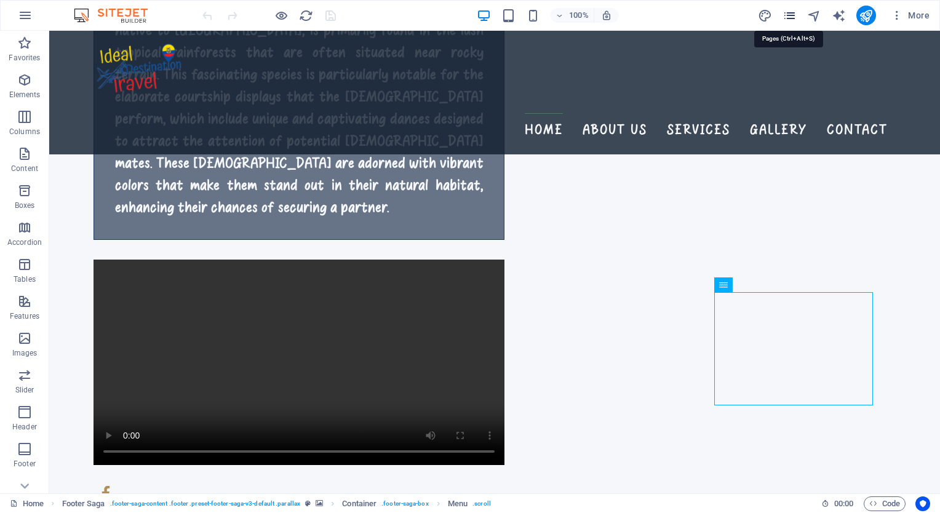
click at [782, 10] on icon "pages" at bounding box center [789, 16] width 14 height 14
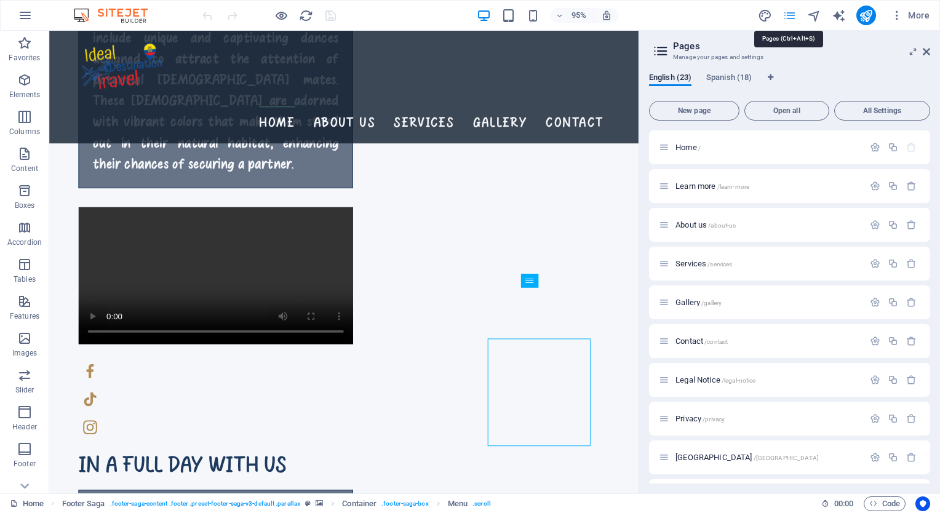
scroll to position [1720, 0]
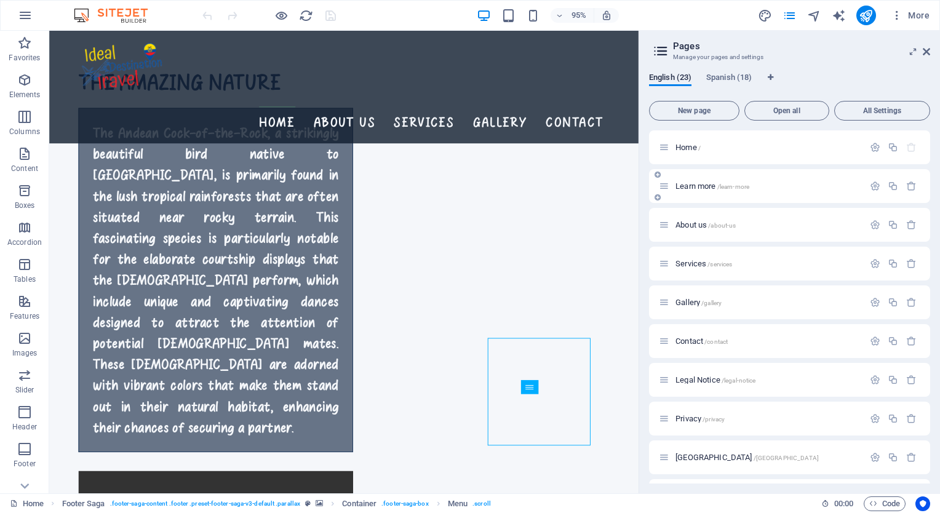
click at [686, 190] on div "Learn more /learn-more" at bounding box center [761, 186] width 205 height 14
click at [689, 184] on span "Learn more /learn-more" at bounding box center [712, 185] width 74 height 9
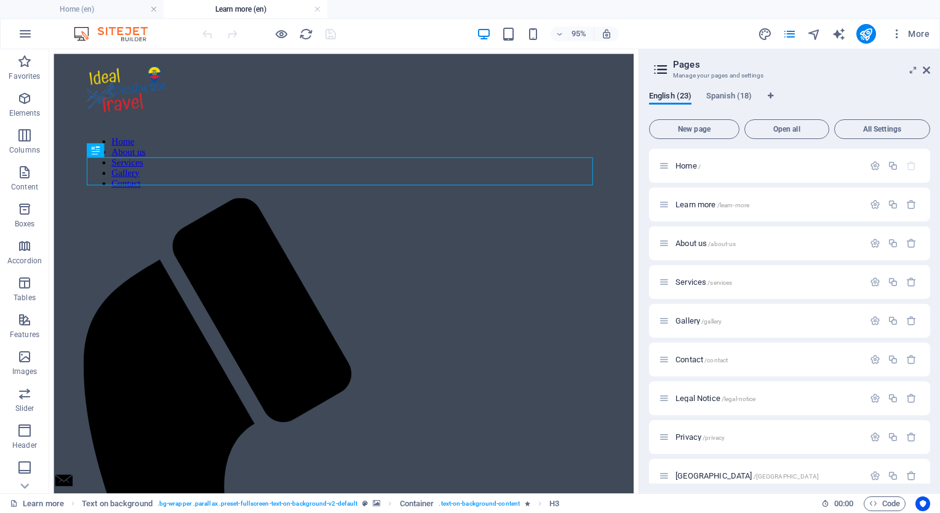
scroll to position [0, 0]
click at [312, 31] on icon "reload" at bounding box center [306, 34] width 14 height 14
click at [303, 35] on icon "reload" at bounding box center [306, 34] width 14 height 14
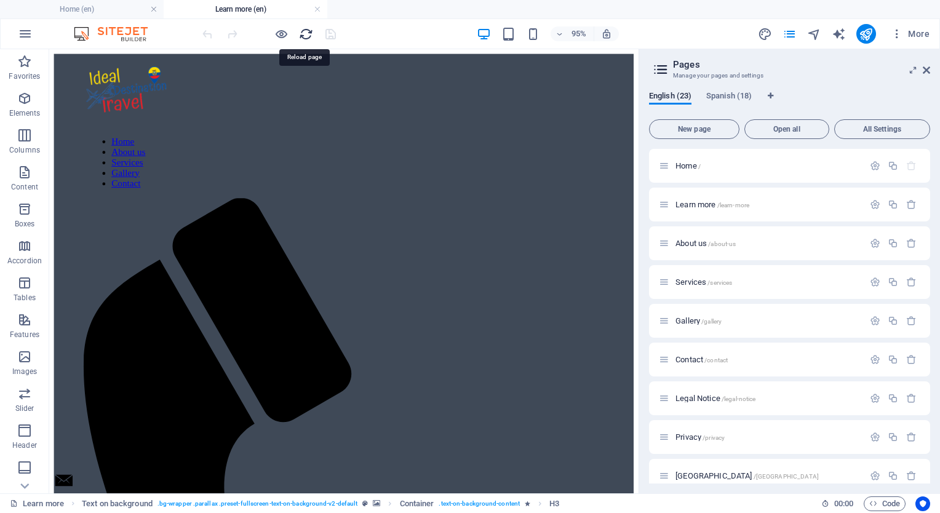
click at [303, 35] on icon "reload" at bounding box center [306, 34] width 14 height 14
click at [726, 97] on span "Spanish (18)" at bounding box center [729, 97] width 46 height 17
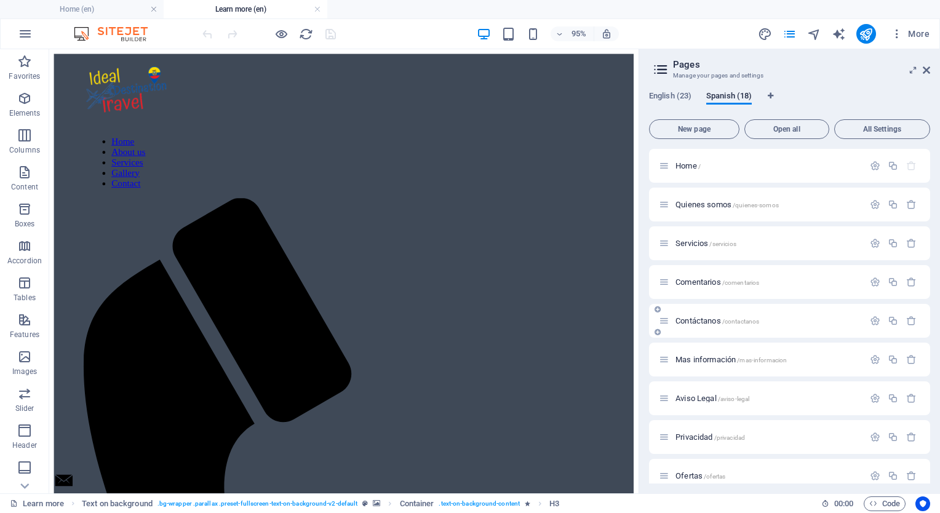
click at [694, 316] on span "Contáctanos /contactanos" at bounding box center [717, 320] width 84 height 9
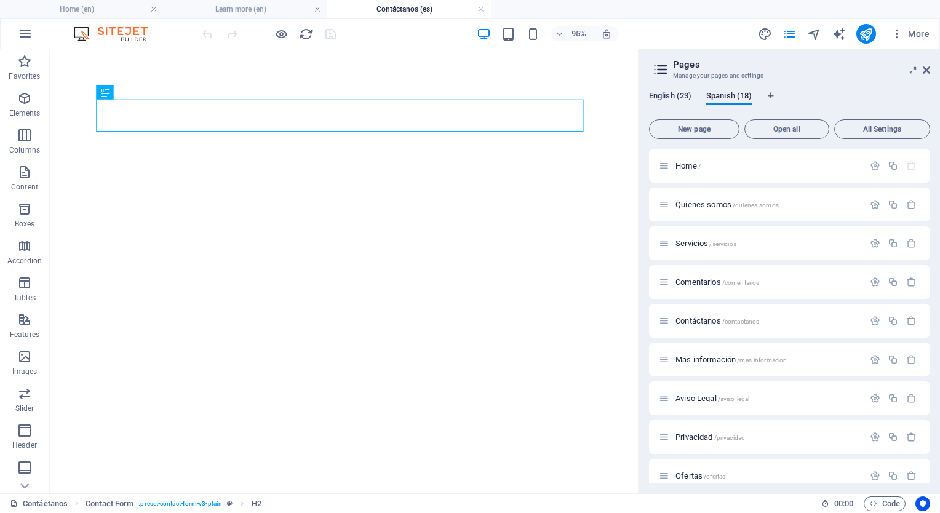
click at [670, 94] on span "English (23)" at bounding box center [670, 97] width 42 height 17
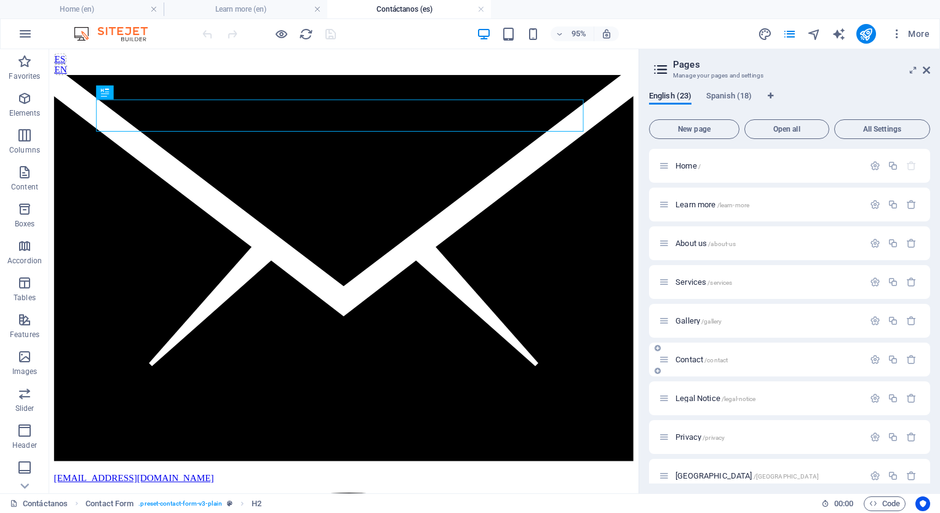
click at [681, 350] on div "Contact /contact" at bounding box center [789, 360] width 281 height 34
click at [681, 360] on span "Contact /contact" at bounding box center [701, 359] width 52 height 9
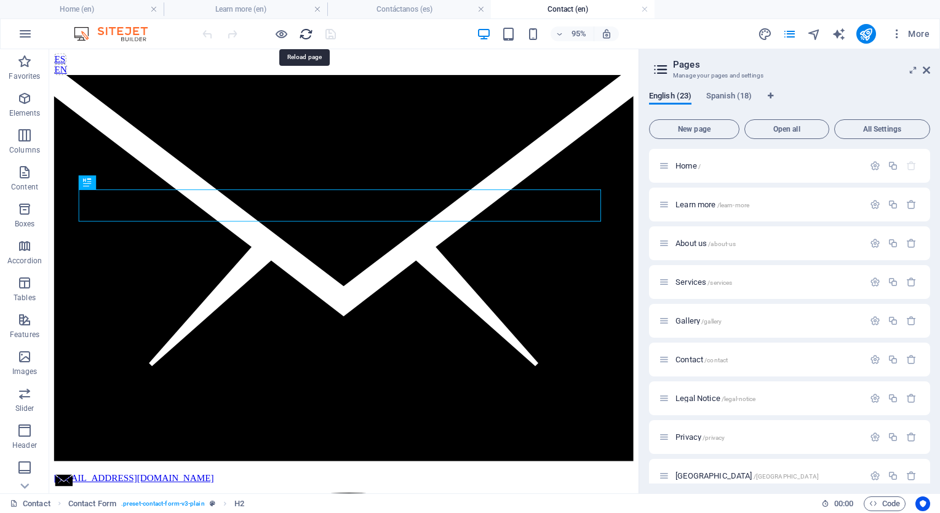
click at [300, 27] on icon "reload" at bounding box center [306, 34] width 14 height 14
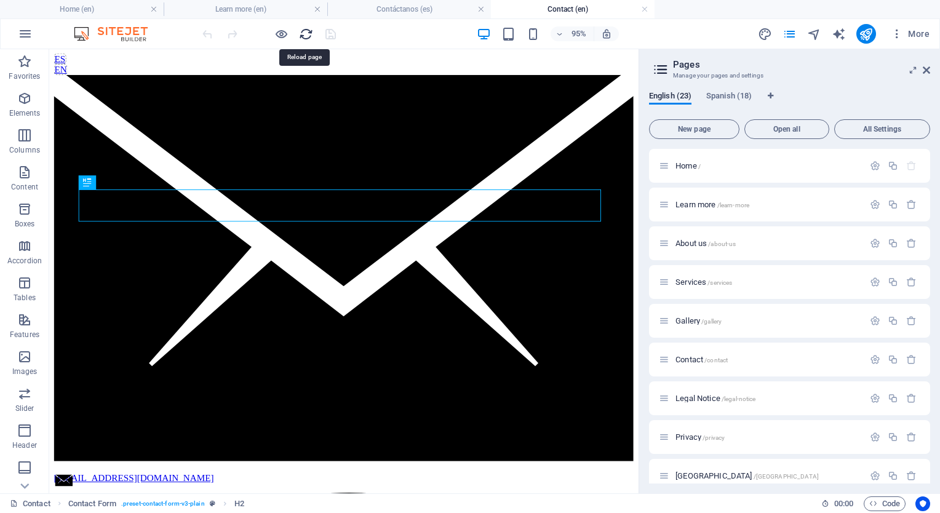
click at [300, 27] on icon "reload" at bounding box center [306, 34] width 14 height 14
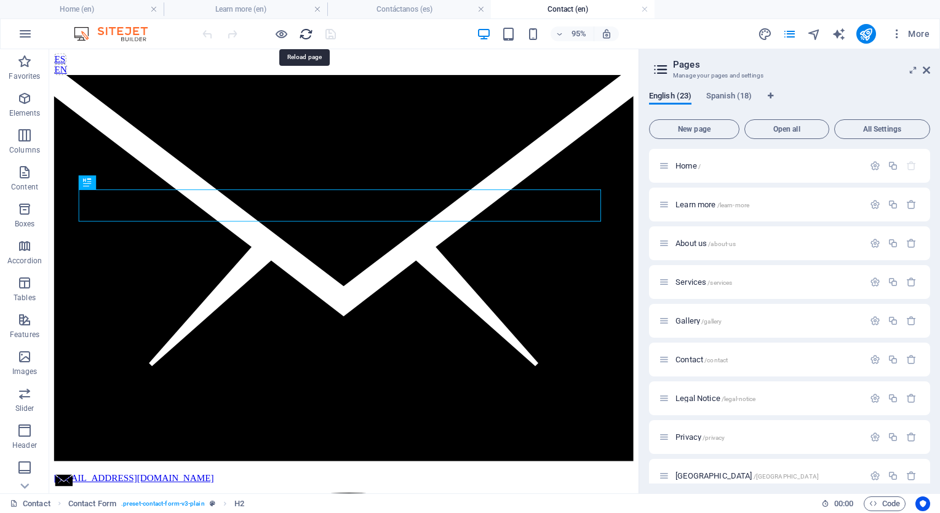
click at [300, 27] on icon "reload" at bounding box center [306, 34] width 14 height 14
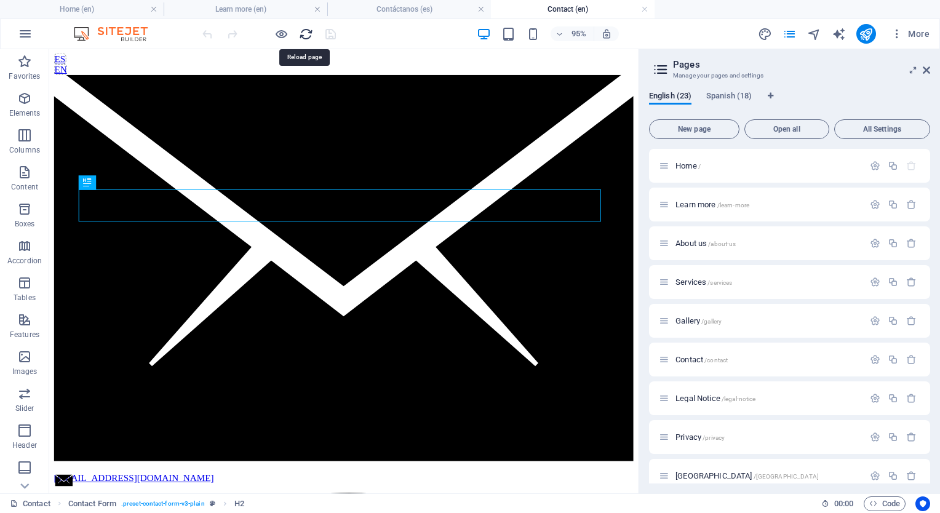
click at [300, 27] on icon "reload" at bounding box center [306, 34] width 14 height 14
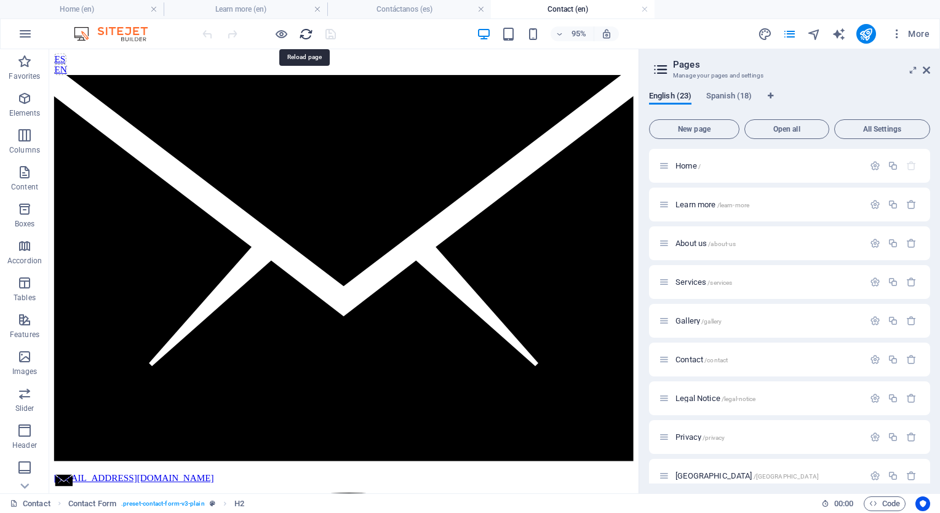
click at [300, 27] on icon "reload" at bounding box center [306, 34] width 14 height 14
click at [307, 31] on icon "reload" at bounding box center [306, 34] width 14 height 14
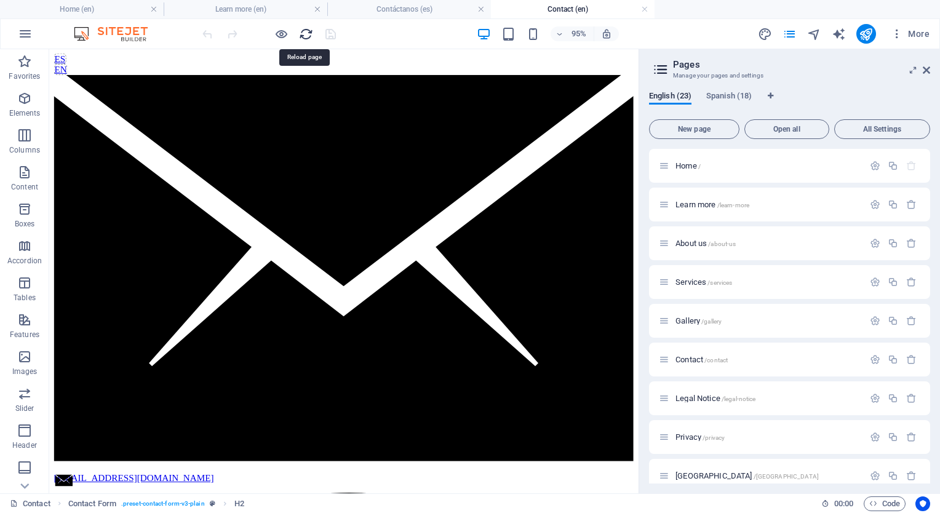
click at [307, 31] on icon "reload" at bounding box center [306, 34] width 14 height 14
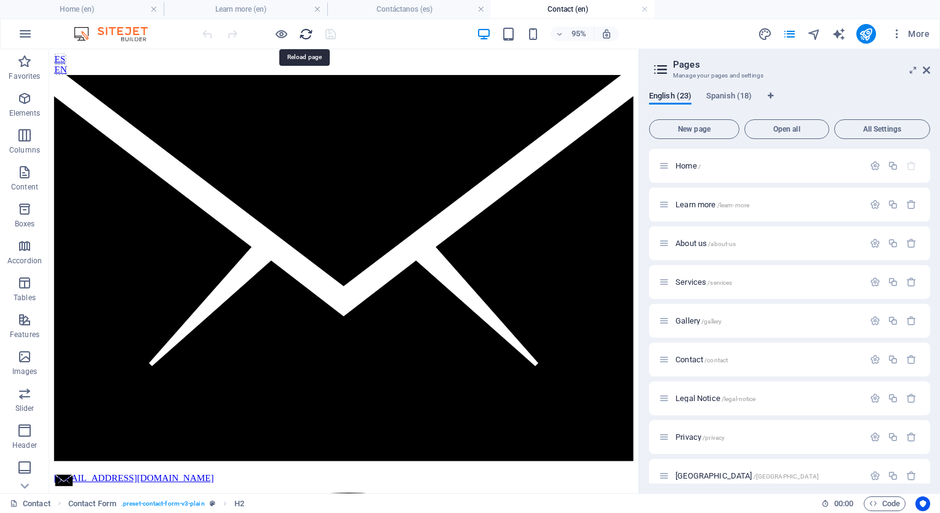
click at [307, 31] on icon "reload" at bounding box center [306, 34] width 14 height 14
click at [810, 38] on icon "navigator" at bounding box center [814, 34] width 14 height 14
select select "18187245-en"
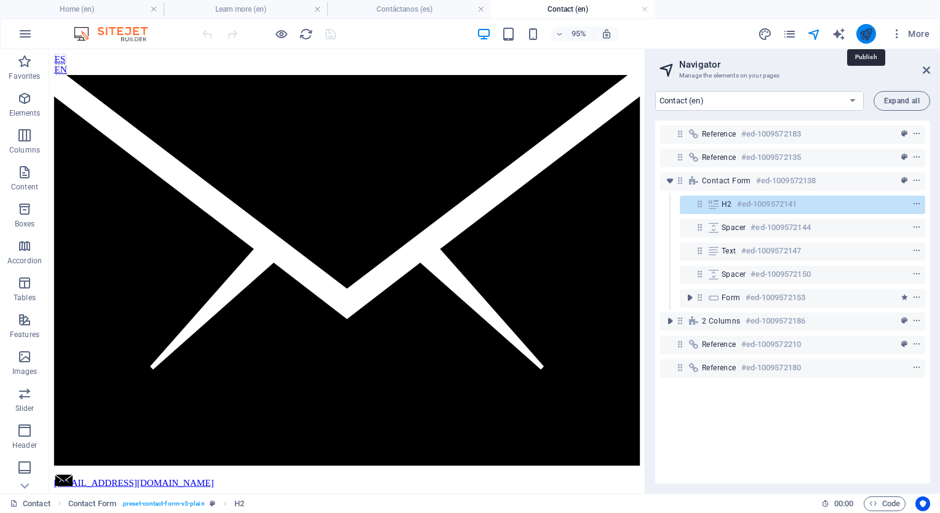
click at [862, 36] on icon "publish" at bounding box center [866, 34] width 14 height 14
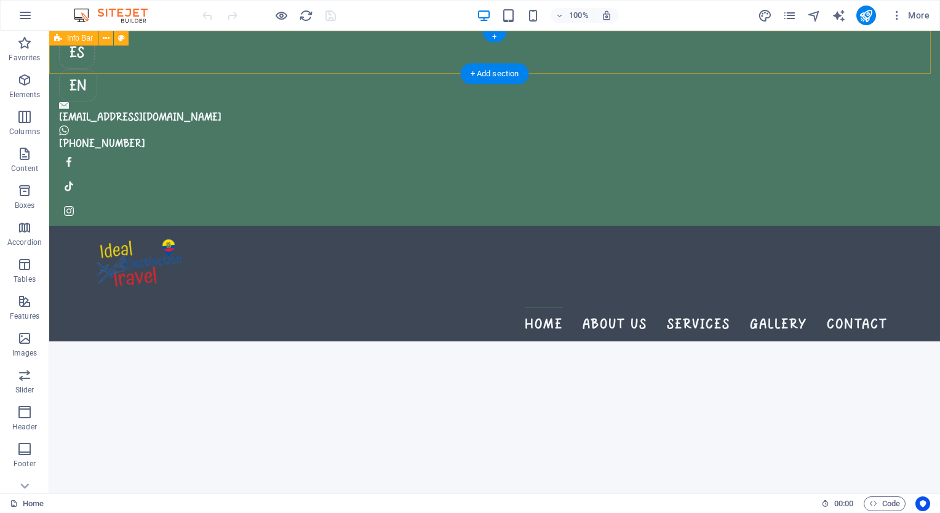
click at [265, 60] on div "ES EN operaciones2@idealdestinationtravel.com +593 990525865" at bounding box center [494, 128] width 891 height 195
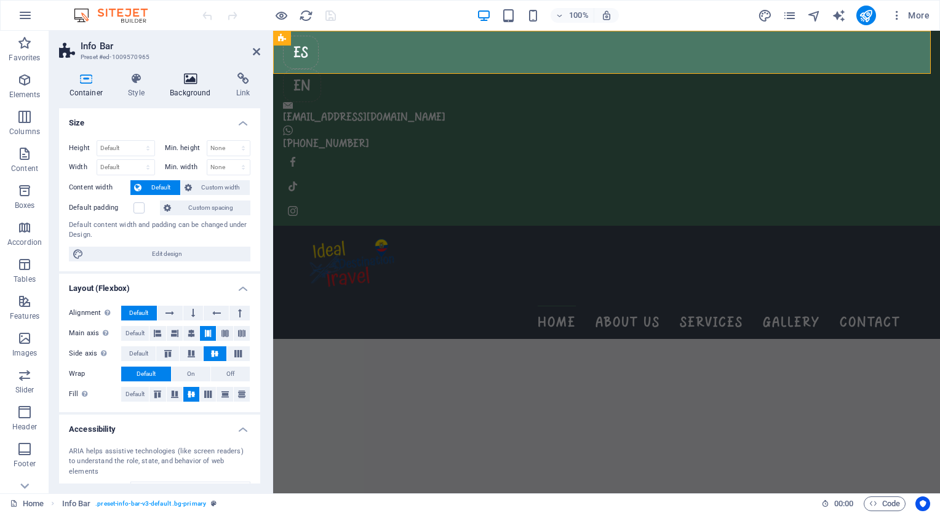
click at [196, 87] on h4 "Background" at bounding box center [193, 86] width 66 height 26
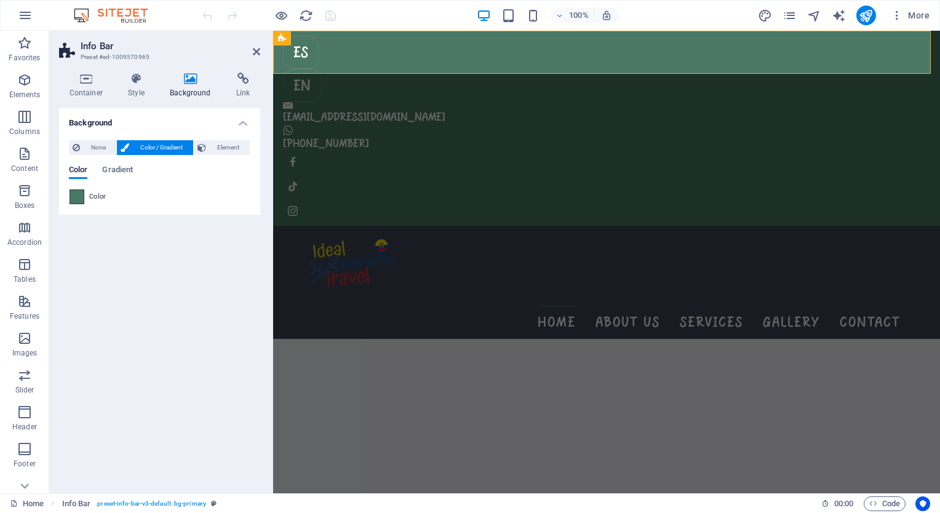
click at [80, 197] on span at bounding box center [77, 197] width 14 height 14
type input "#4a7865"
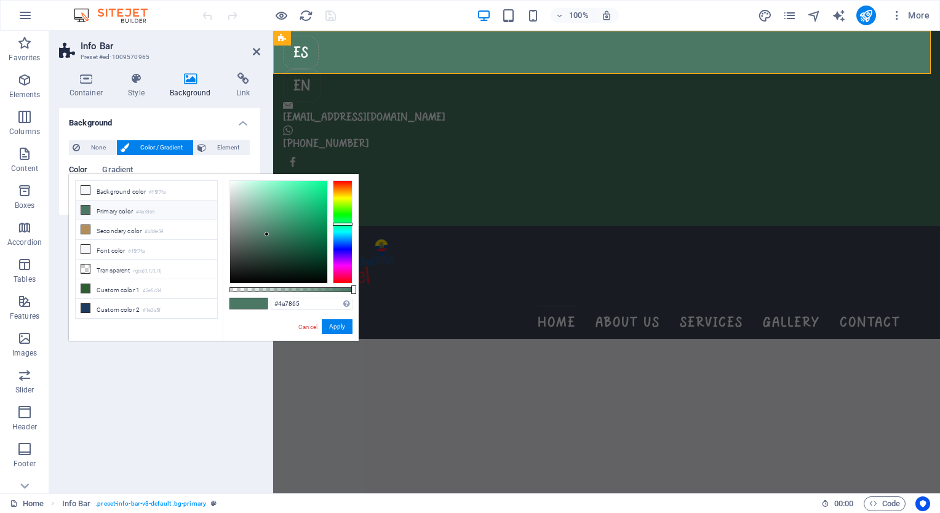
click at [84, 210] on icon at bounding box center [85, 209] width 9 height 9
click at [332, 328] on button "Apply" at bounding box center [337, 326] width 31 height 15
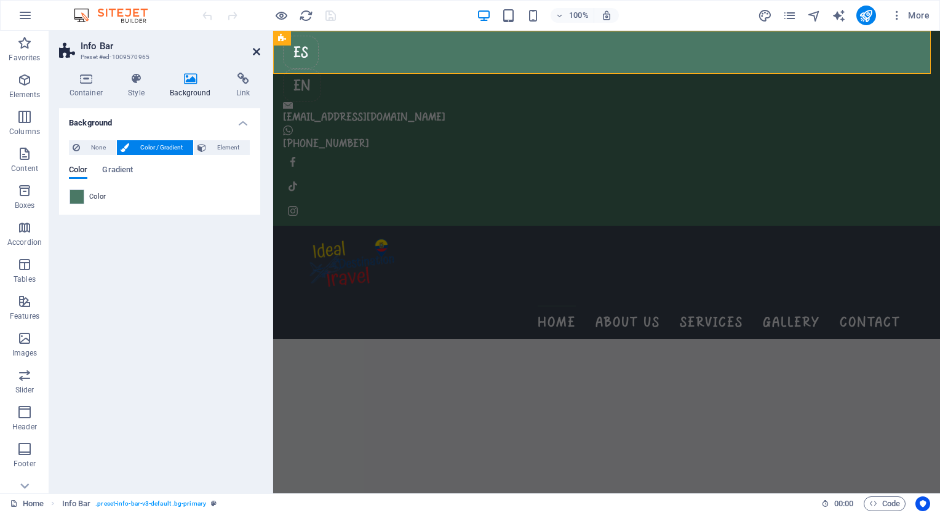
click at [253, 50] on icon at bounding box center [256, 52] width 7 height 10
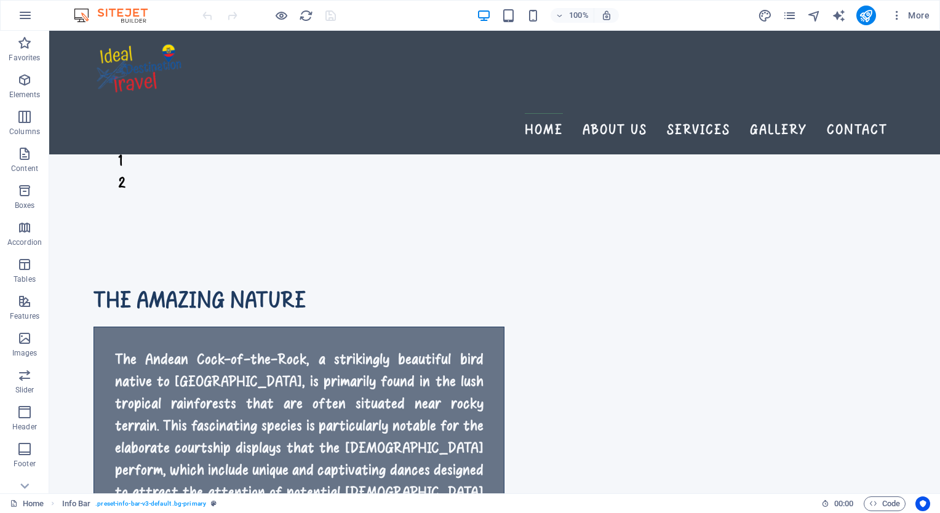
scroll to position [2015, 0]
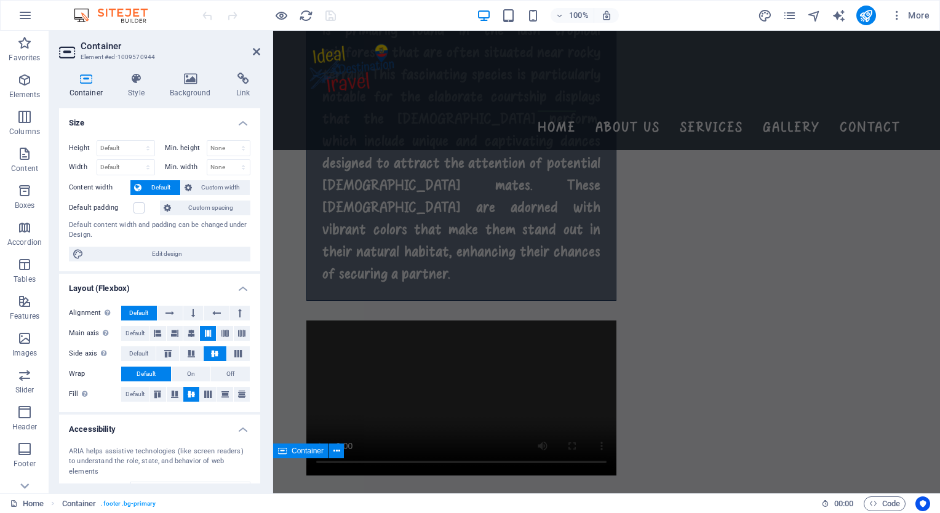
scroll to position [1745, 0]
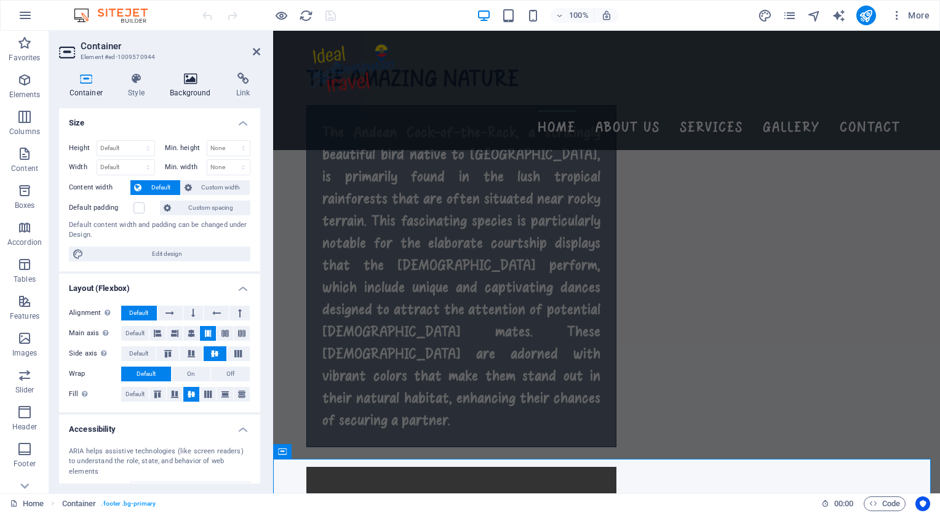
click at [193, 80] on icon at bounding box center [190, 79] width 61 height 12
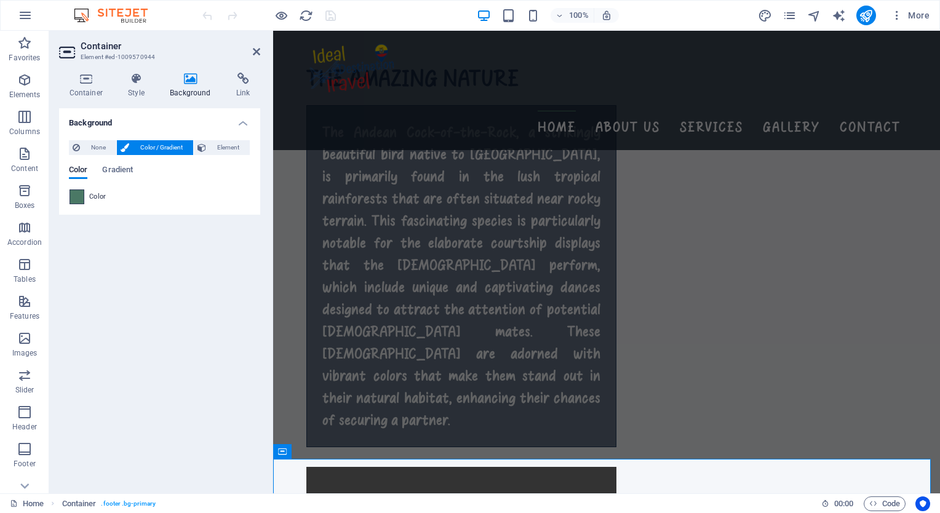
click at [81, 196] on span at bounding box center [77, 197] width 14 height 14
type input "#4a7865"
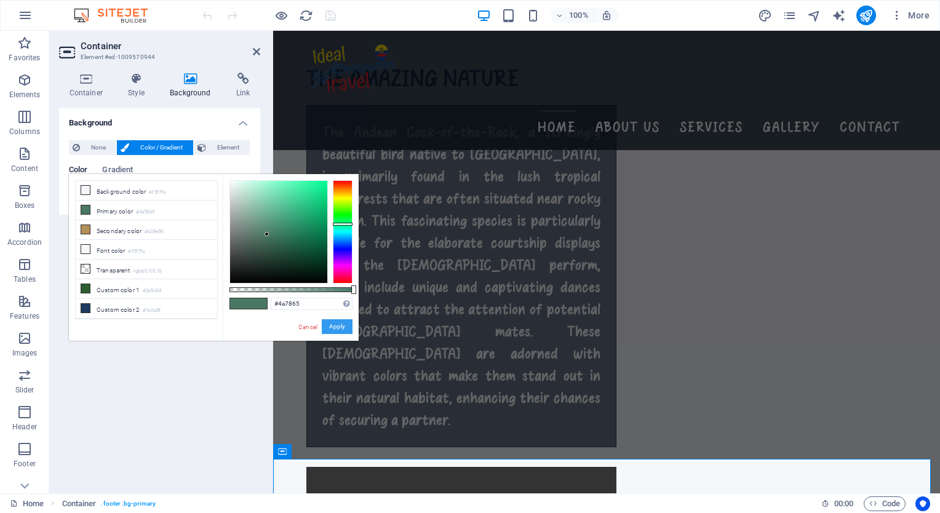
click at [334, 326] on button "Apply" at bounding box center [337, 326] width 31 height 15
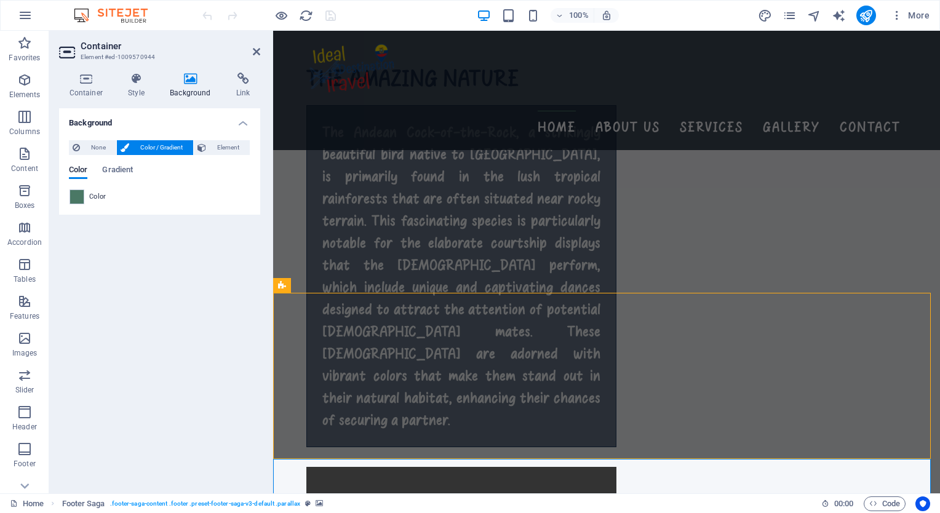
select select "%"
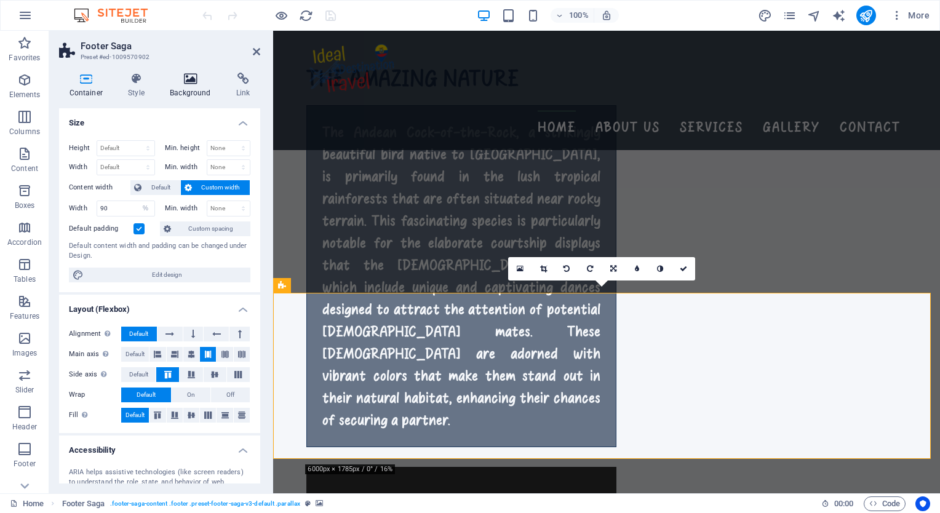
click at [189, 87] on h4 "Background" at bounding box center [193, 86] width 66 height 26
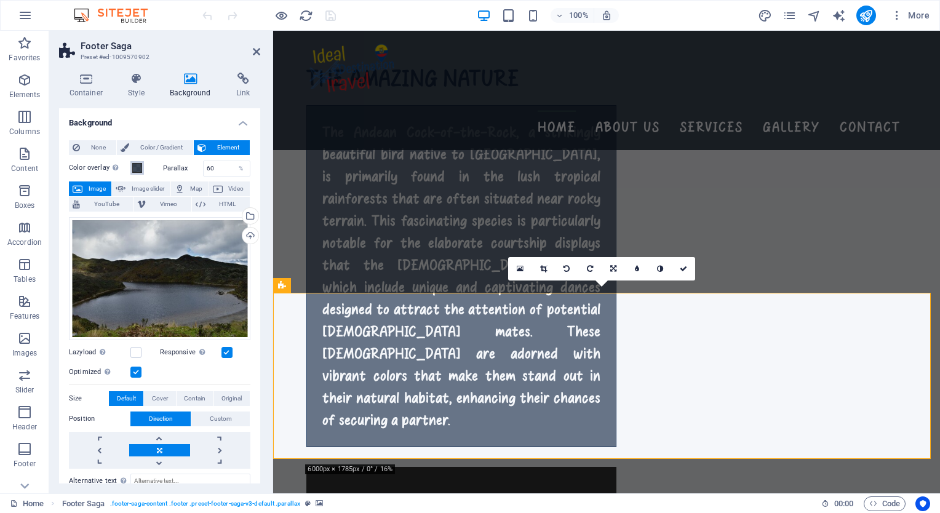
click at [137, 171] on span at bounding box center [137, 168] width 10 height 10
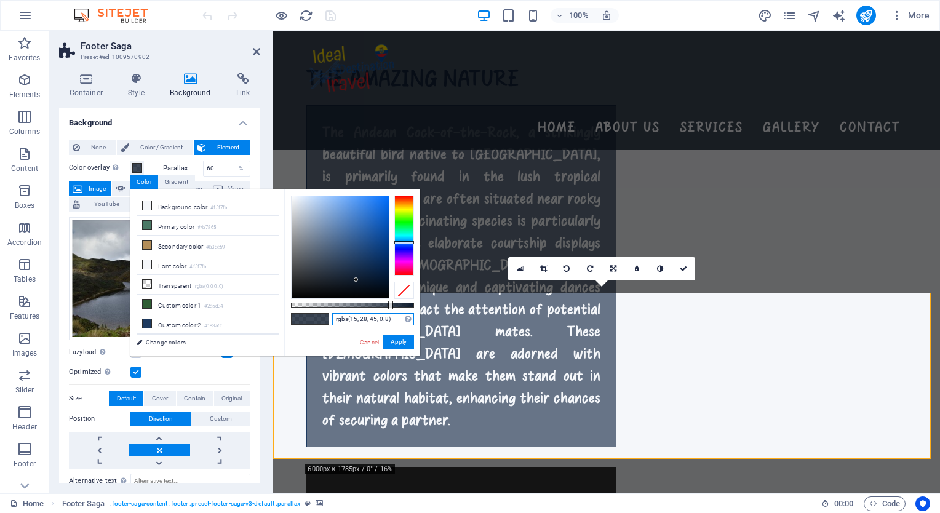
click at [386, 320] on input "rgba(15, 28, 45, 0.8)" at bounding box center [373, 319] width 82 height 12
type input "rgba(15, 28, 45, 0.75)"
click at [401, 343] on button "Apply" at bounding box center [398, 342] width 31 height 15
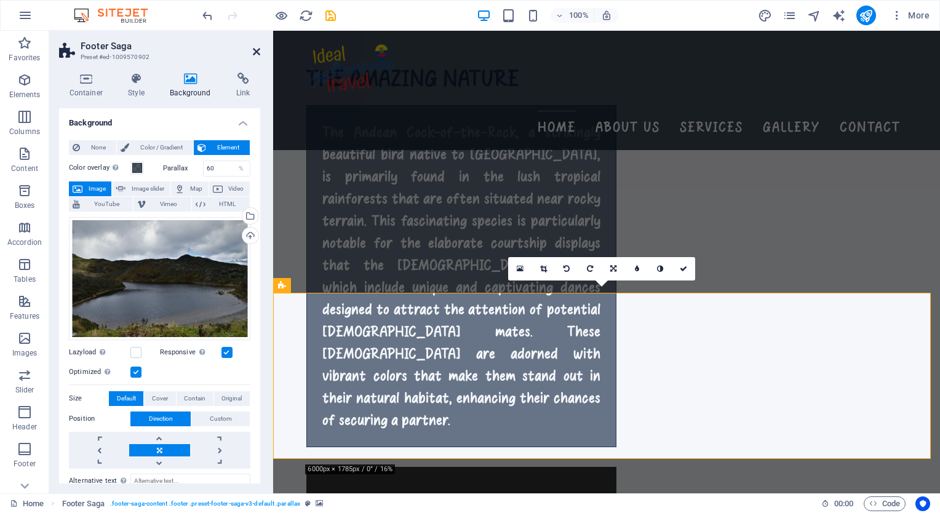
click at [253, 50] on icon at bounding box center [256, 52] width 7 height 10
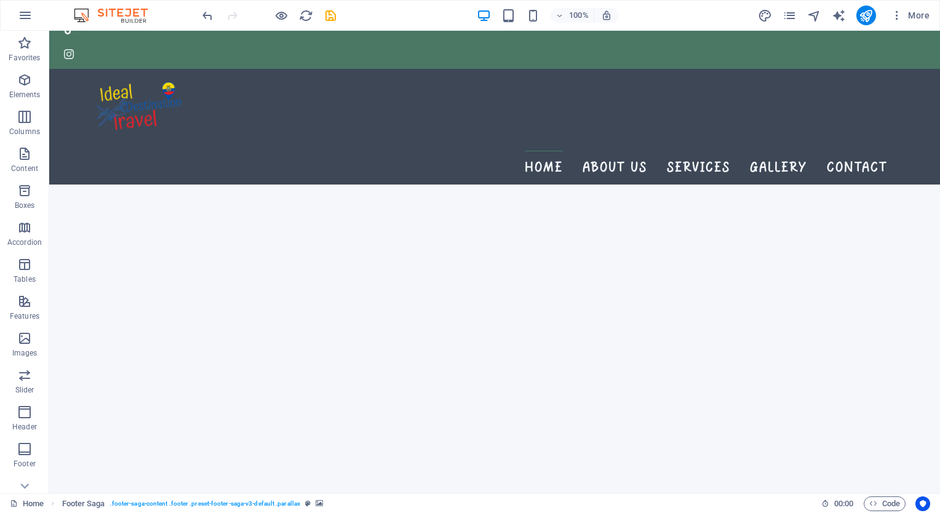
scroll to position [0, 0]
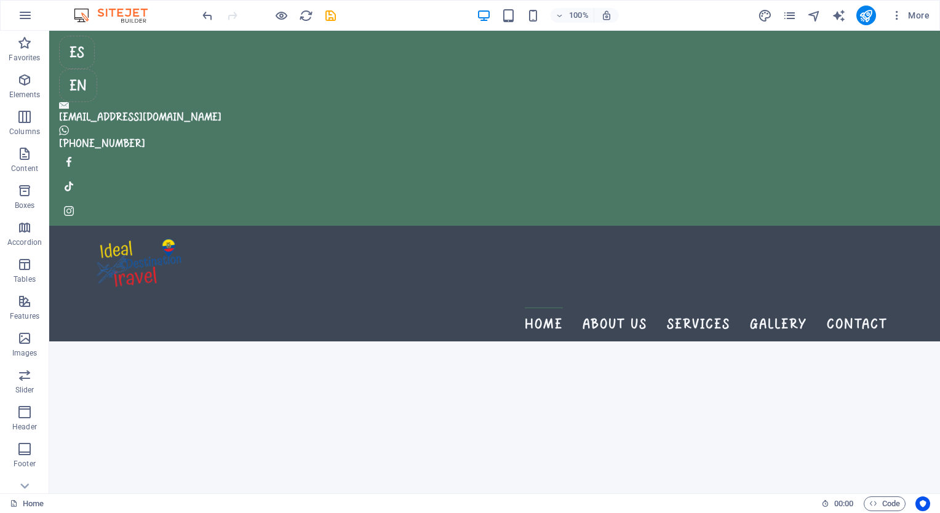
drag, startPoint x: 939, startPoint y: 450, endPoint x: 988, endPoint y: 51, distance: 401.5
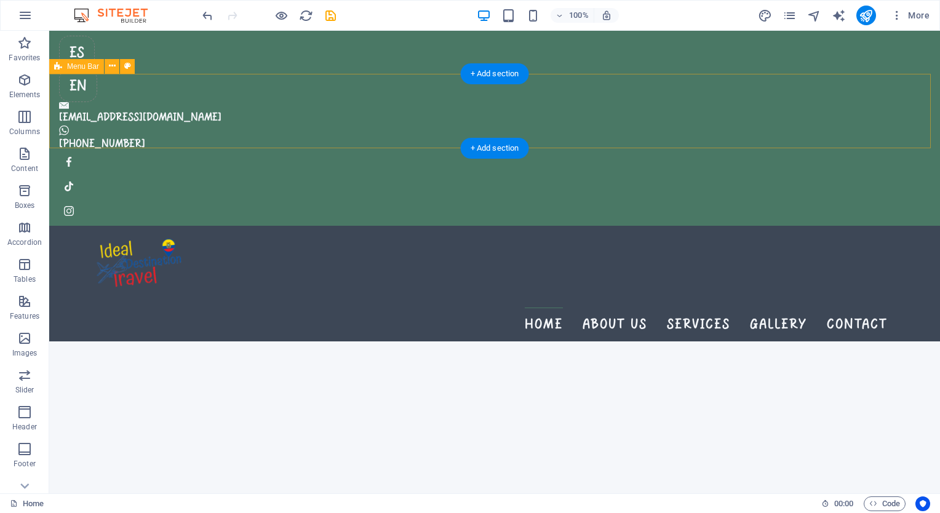
click at [363, 226] on div "Home About us Services Gallery Contact" at bounding box center [494, 284] width 891 height 116
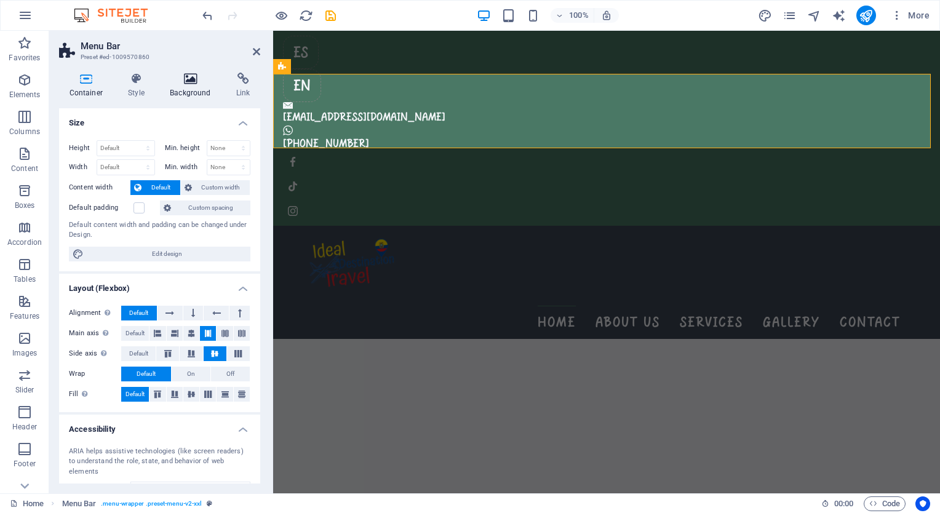
click at [186, 73] on icon at bounding box center [190, 79] width 61 height 12
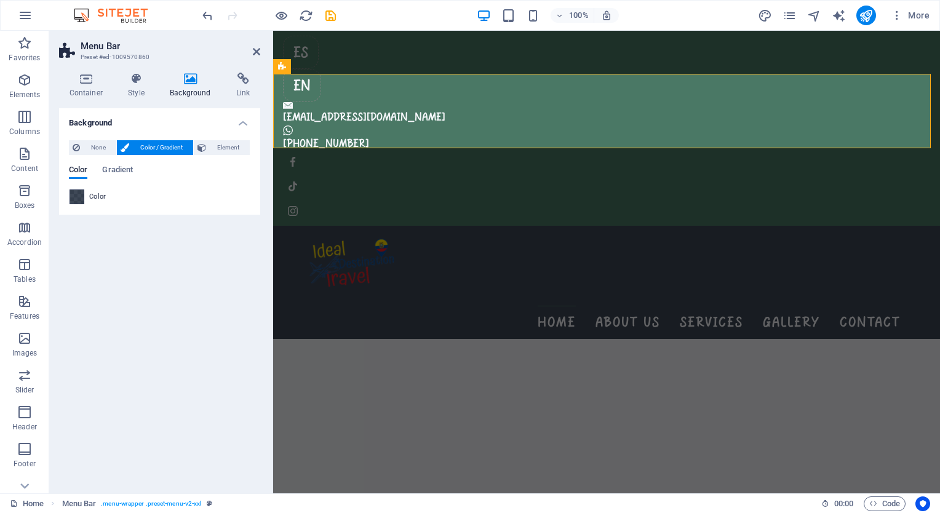
click at [78, 197] on span at bounding box center [77, 197] width 14 height 14
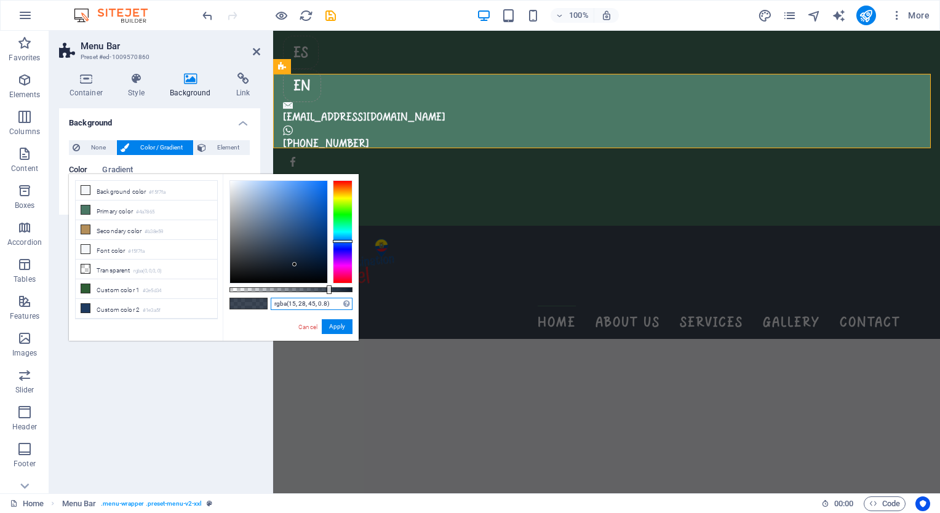
click at [324, 301] on input "rgba(15, 28, 45, 0.8)" at bounding box center [312, 304] width 82 height 12
type input "rgba(15, 28, 45, 0.75)"
click at [342, 327] on button "Apply" at bounding box center [337, 326] width 31 height 15
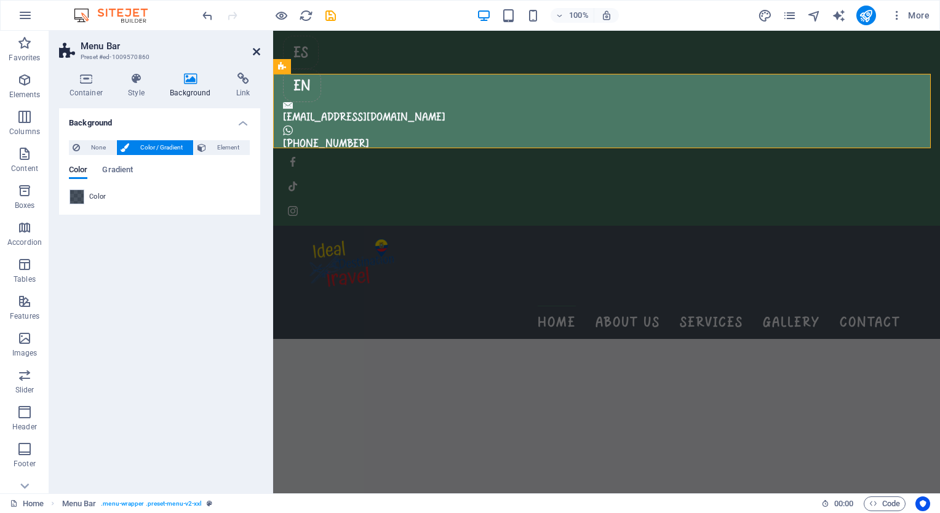
click at [258, 52] on icon at bounding box center [256, 52] width 7 height 10
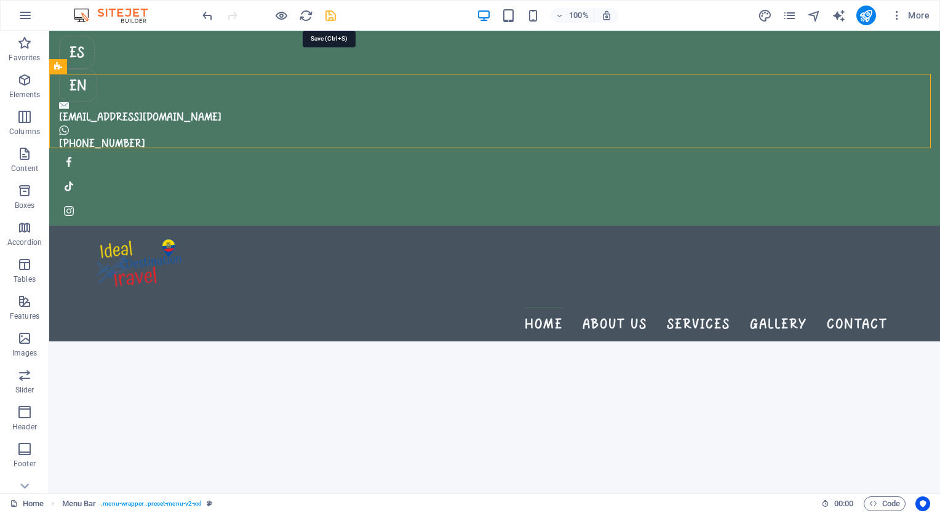
click at [330, 18] on icon "save" at bounding box center [330, 16] width 14 height 14
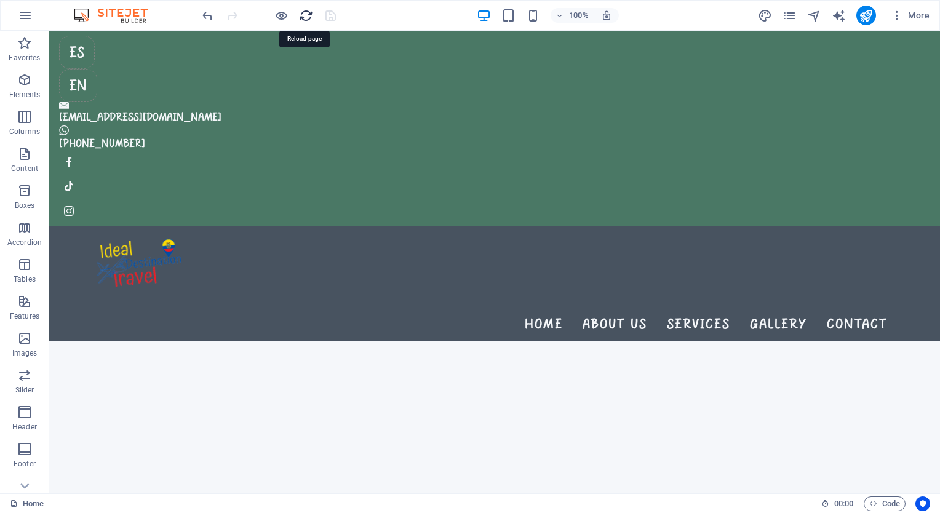
click at [304, 16] on icon "reload" at bounding box center [306, 16] width 14 height 14
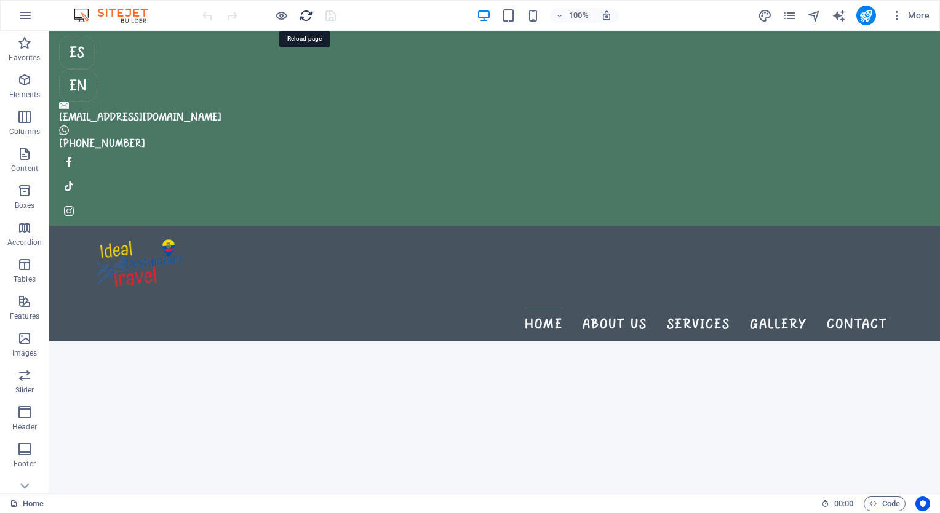
click at [304, 16] on icon "reload" at bounding box center [306, 16] width 14 height 14
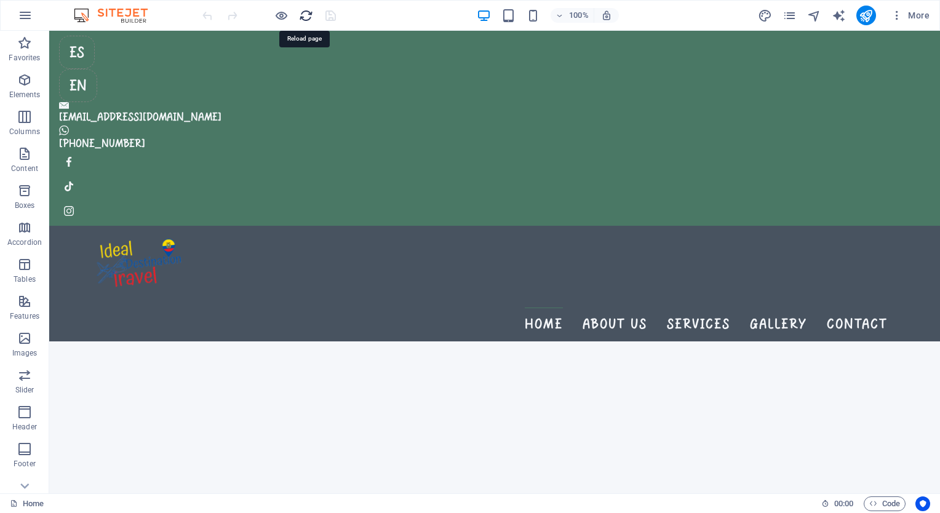
click at [304, 16] on icon "reload" at bounding box center [306, 16] width 14 height 14
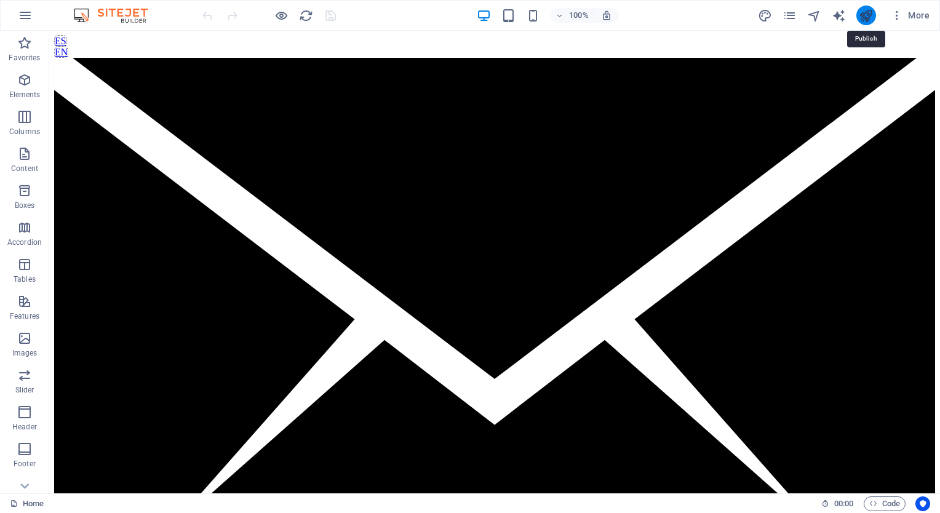
click at [862, 17] on icon "publish" at bounding box center [866, 16] width 14 height 14
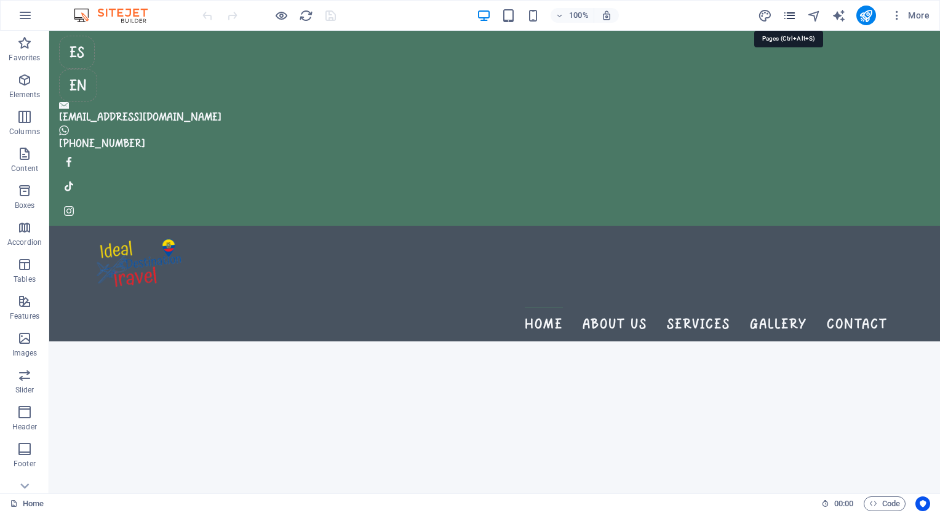
click at [791, 11] on icon "pages" at bounding box center [789, 16] width 14 height 14
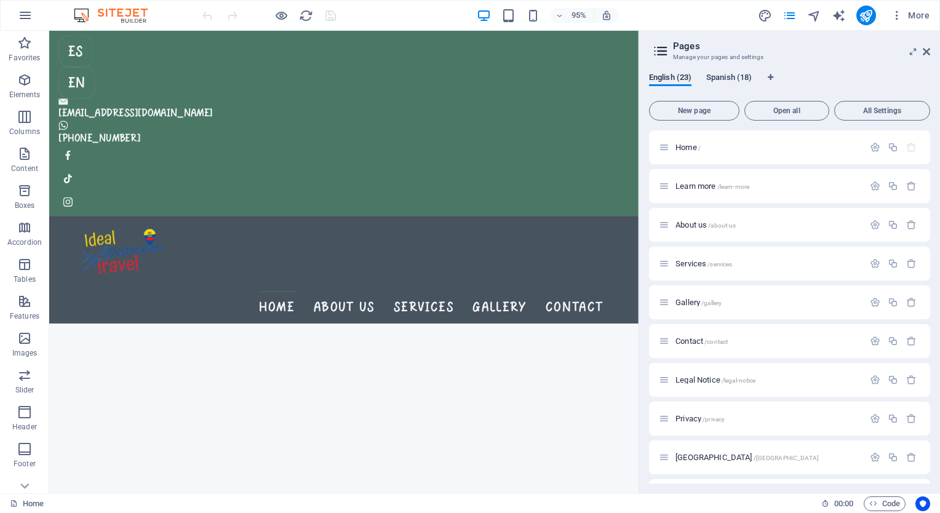
click at [723, 79] on span "Spanish (18)" at bounding box center [729, 78] width 46 height 17
click at [686, 145] on span "Home /" at bounding box center [687, 147] width 25 height 9
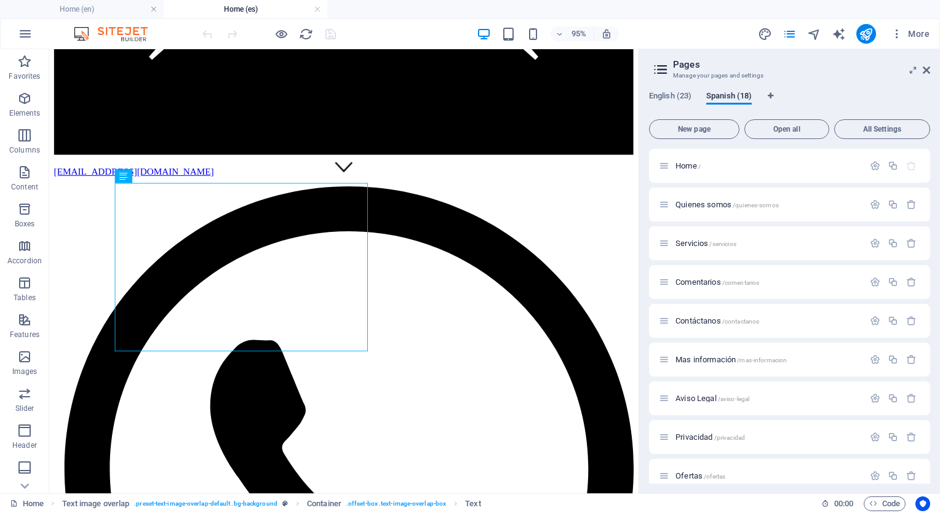
scroll to position [522, 0]
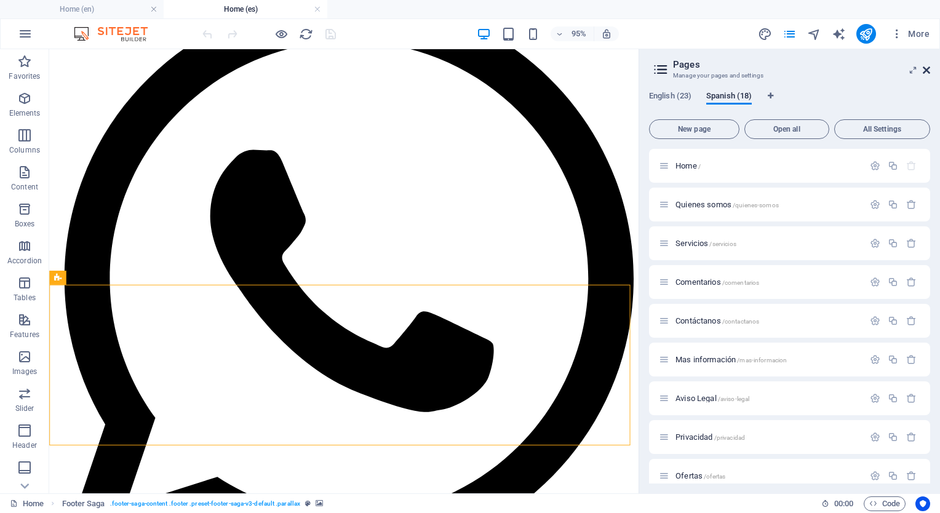
click at [926, 74] on icon at bounding box center [925, 70] width 7 height 10
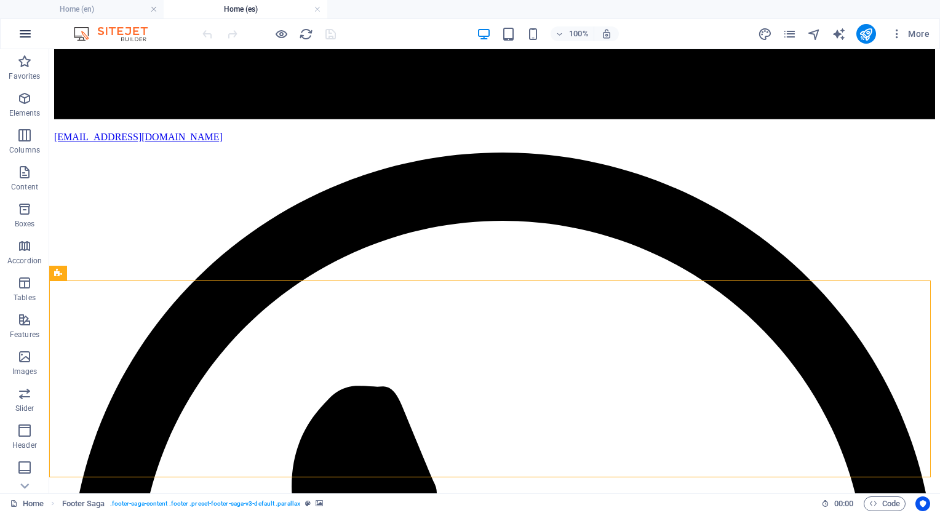
click at [27, 36] on icon "button" at bounding box center [25, 33] width 15 height 15
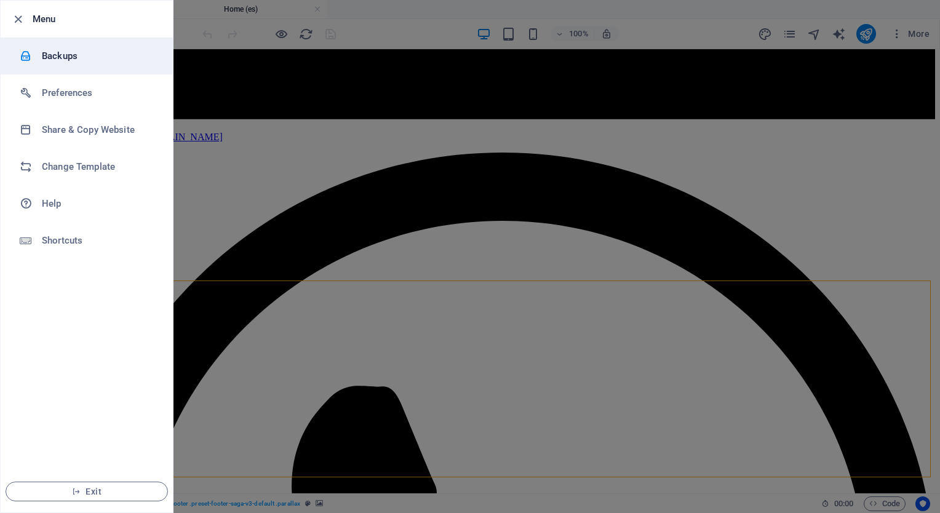
click at [65, 54] on h6 "Backups" at bounding box center [99, 56] width 114 height 15
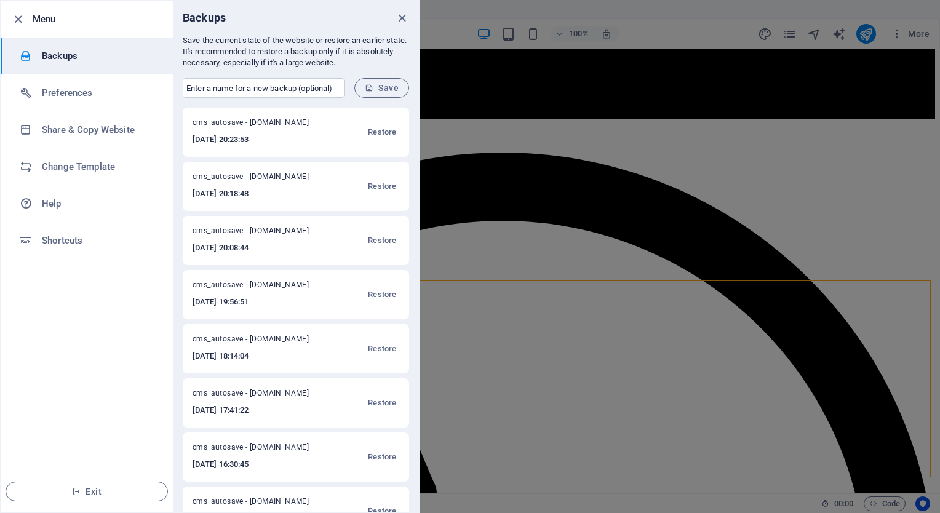
click at [416, 244] on div "cms_autosave - [DOMAIN_NAME] [DATE] 20:23:53 Restore cms_autosave - [DOMAIN_NAM…" at bounding box center [296, 310] width 246 height 405
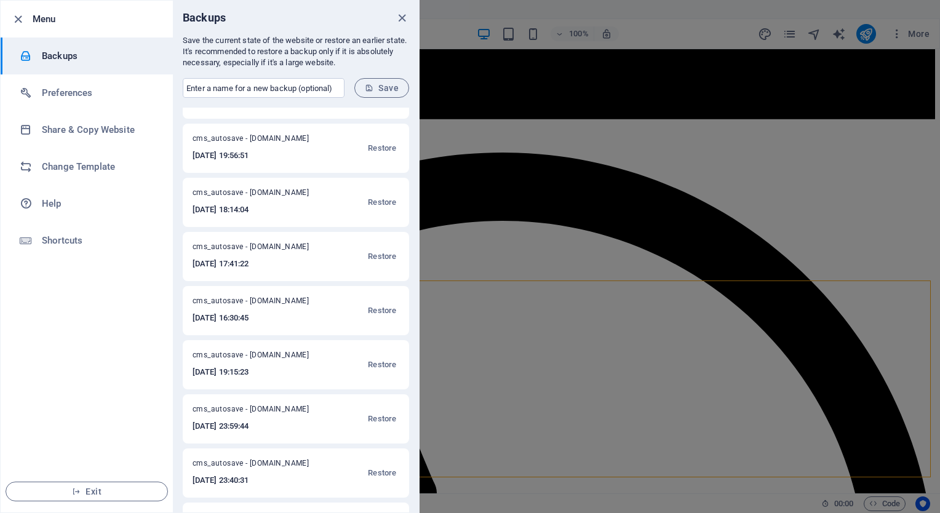
scroll to position [157, 0]
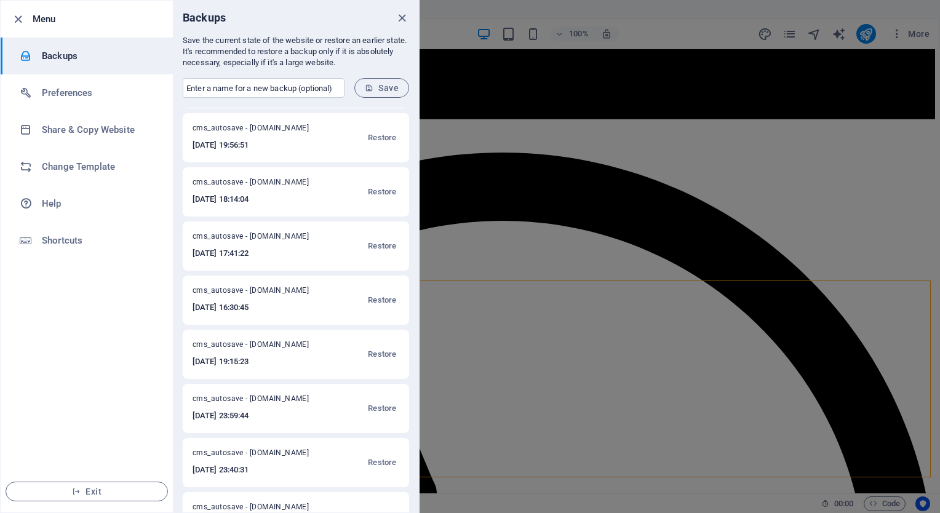
drag, startPoint x: 367, startPoint y: 351, endPoint x: 352, endPoint y: 322, distance: 31.9
click at [352, 322] on div "cms_autosave - [DOMAIN_NAME] [DATE] 20:23:53 Restore cms_autosave - [DOMAIN_NAM…" at bounding box center [296, 310] width 246 height 405
click at [383, 353] on span "Restore" at bounding box center [382, 354] width 28 height 15
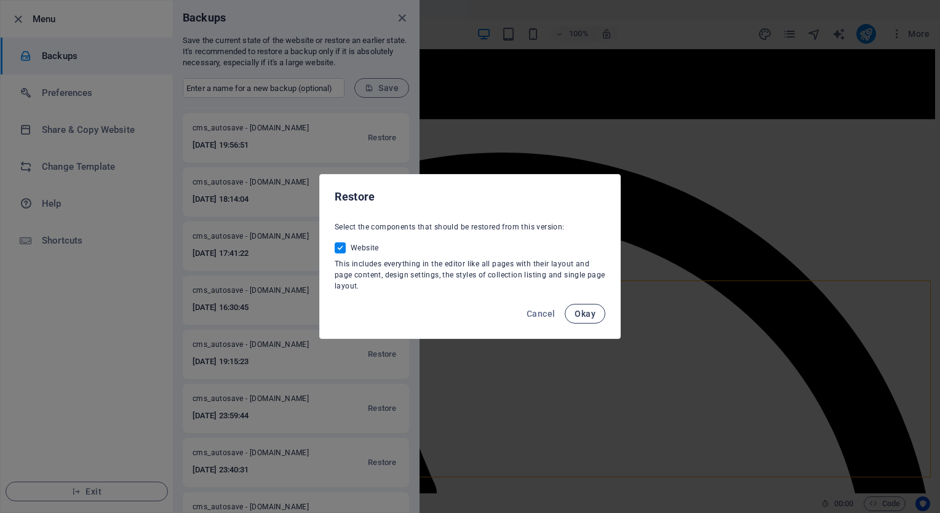
click at [595, 312] on span "Okay" at bounding box center [584, 314] width 21 height 10
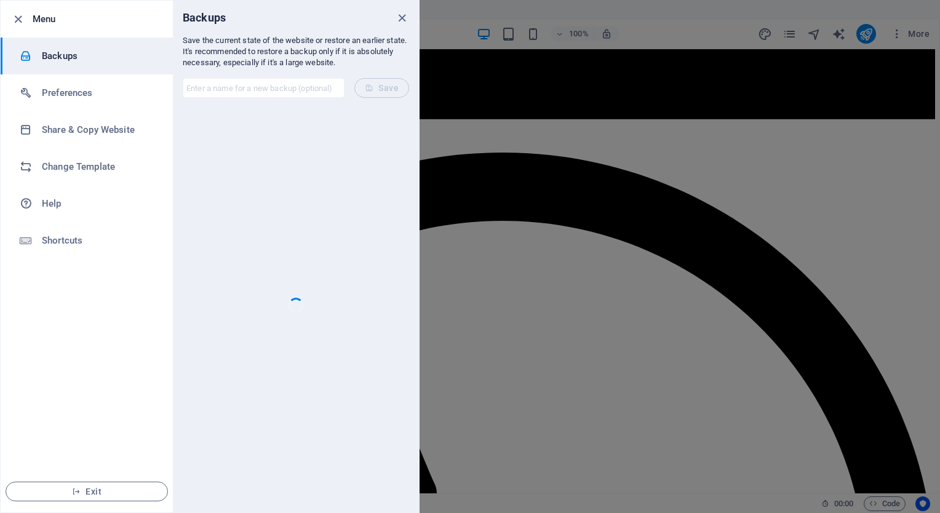
scroll to position [0, 0]
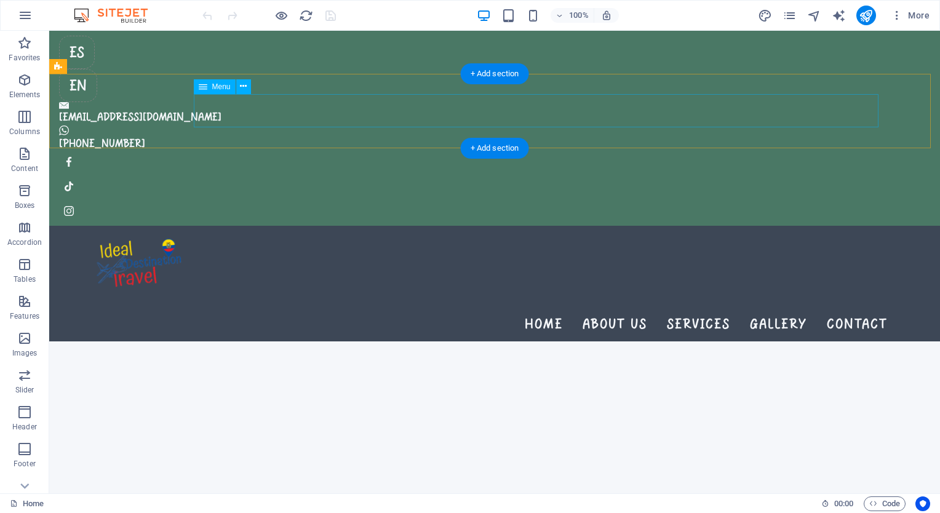
click at [459, 307] on nav "Home About us Services Gallery Contact" at bounding box center [493, 323] width 785 height 33
click at [334, 226] on div "Home About us Services Gallery Contact" at bounding box center [494, 284] width 891 height 116
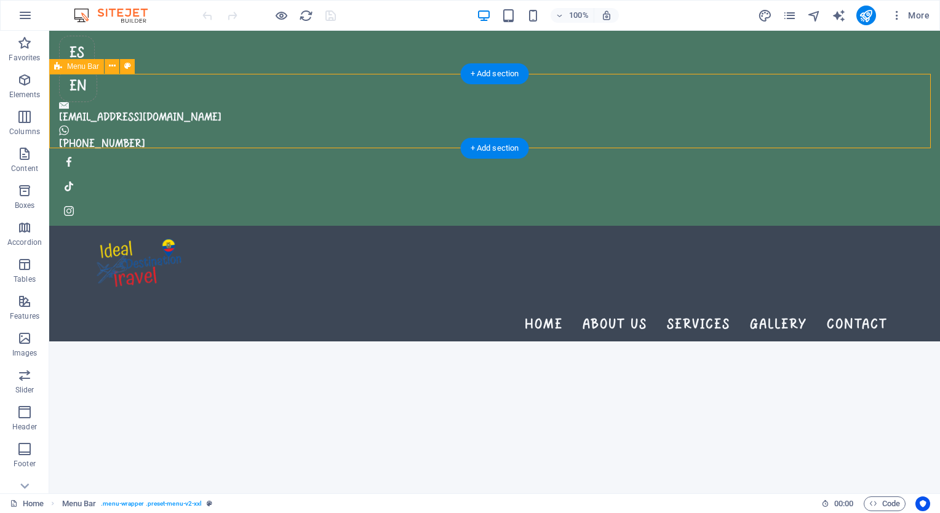
click at [334, 226] on div "Home About us Services Gallery Contact" at bounding box center [494, 284] width 891 height 116
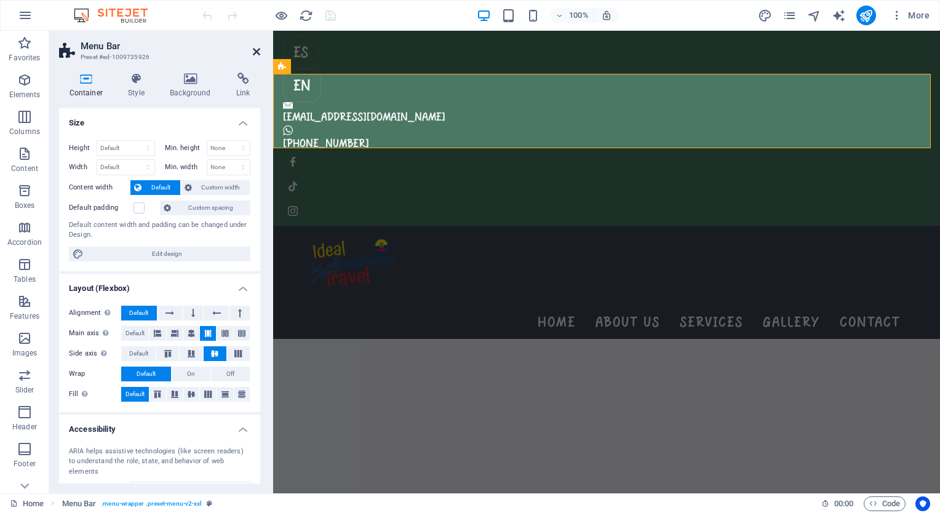
click at [255, 49] on icon at bounding box center [256, 52] width 7 height 10
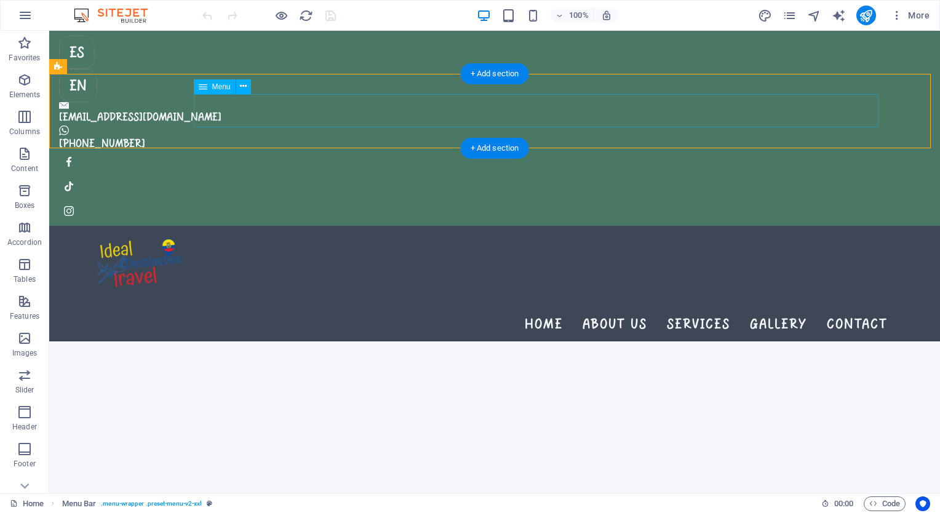
click at [557, 307] on nav "Home About us Services Gallery Contact" at bounding box center [493, 323] width 785 height 33
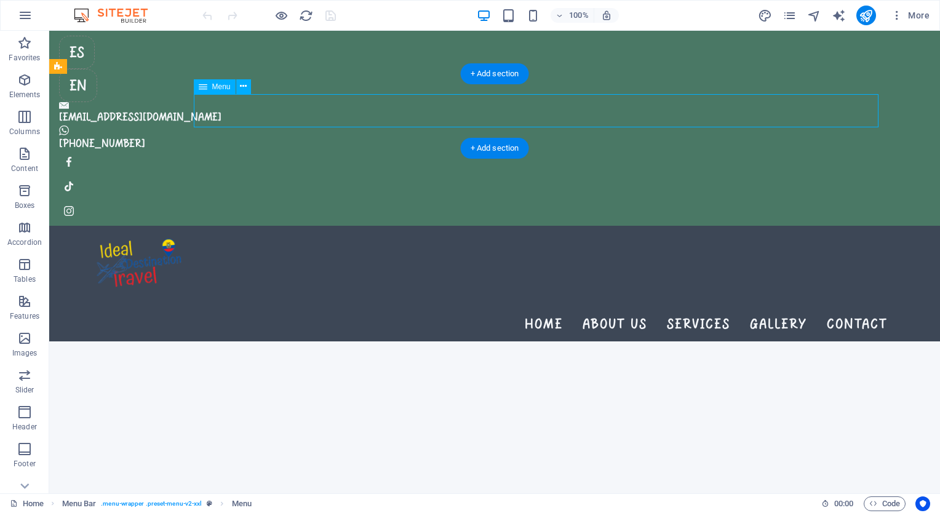
click at [557, 307] on nav "Home About us Services Gallery Contact" at bounding box center [493, 323] width 785 height 33
select select
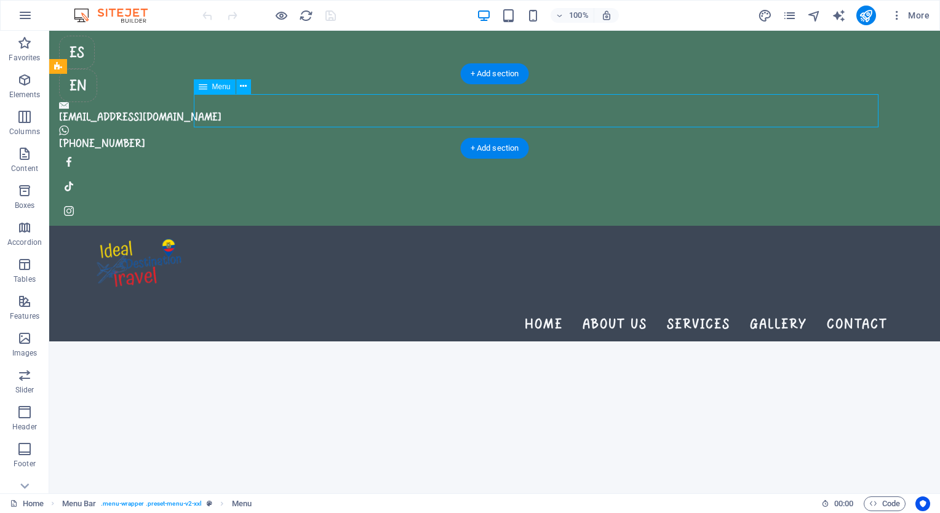
select select
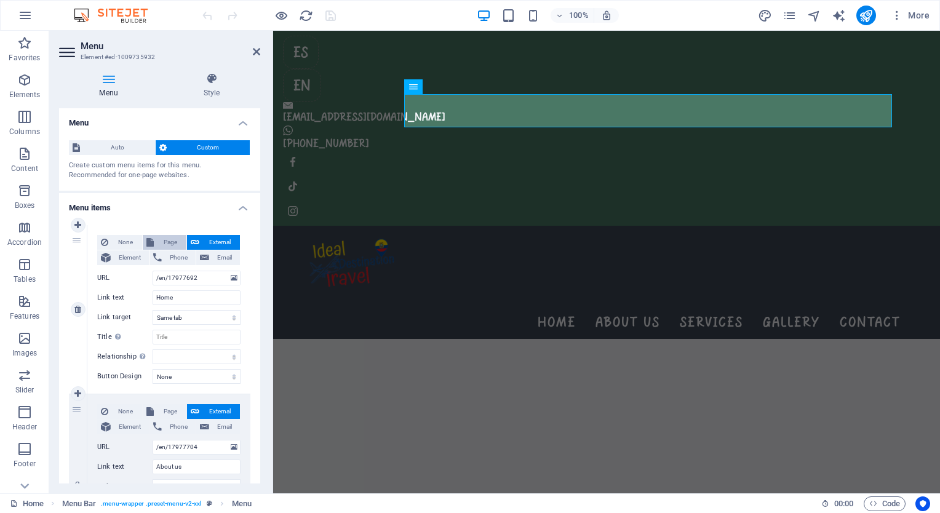
click at [164, 240] on span "Page" at bounding box center [169, 242] width 25 height 15
select select
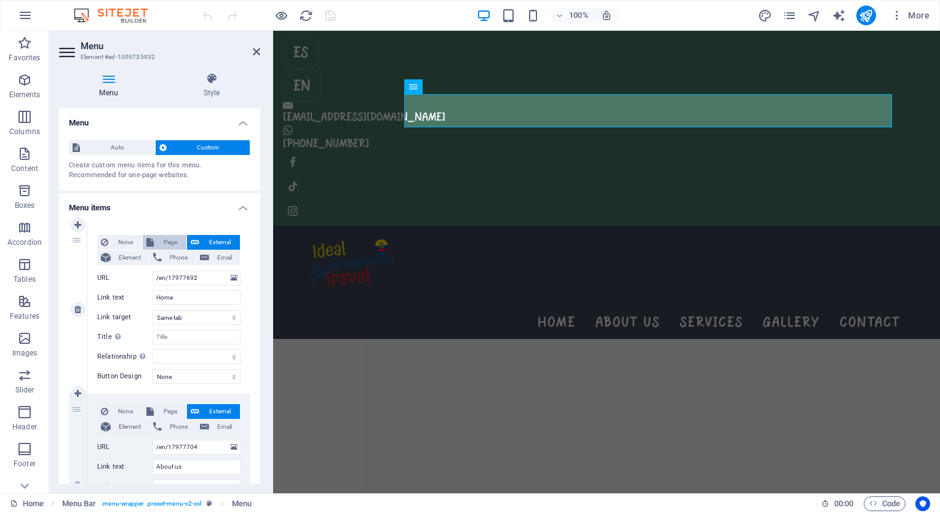
select select
click at [168, 274] on select "Home Learn more About us Services Gallery Contact Legal Notice Privacy [GEOGRAP…" at bounding box center [197, 278] width 88 height 15
select select "0"
click at [153, 271] on select "Home Learn more About us Services Gallery Contact Legal Notice Privacy [GEOGRAP…" at bounding box center [197, 278] width 88 height 15
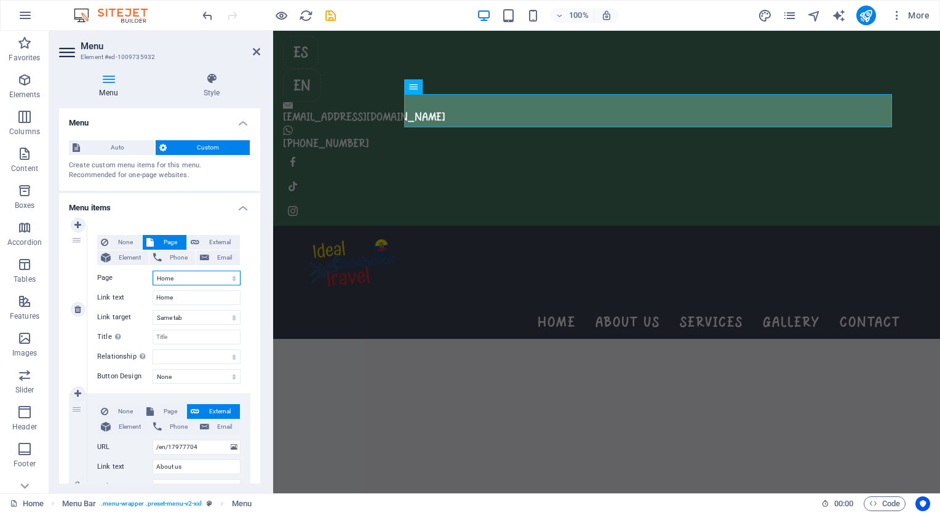
select select
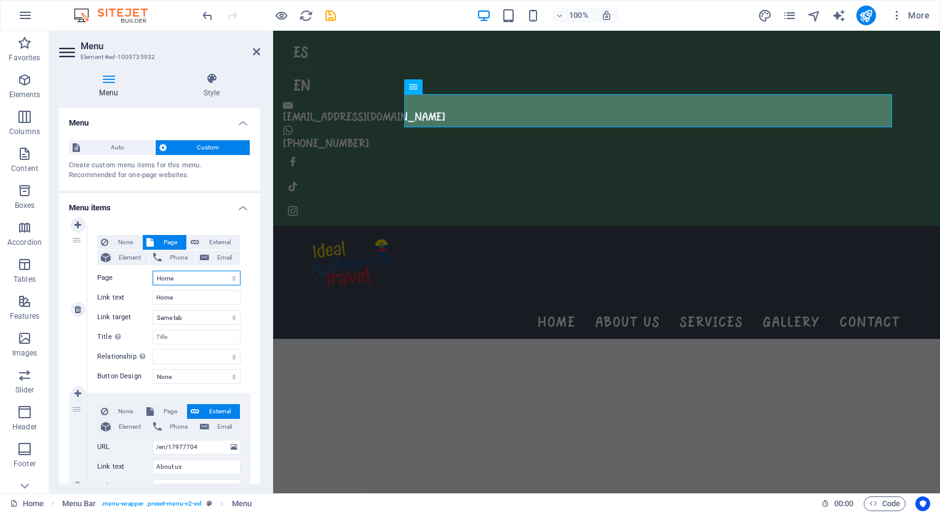
select select
click at [160, 406] on span "Page" at bounding box center [169, 411] width 25 height 15
select select
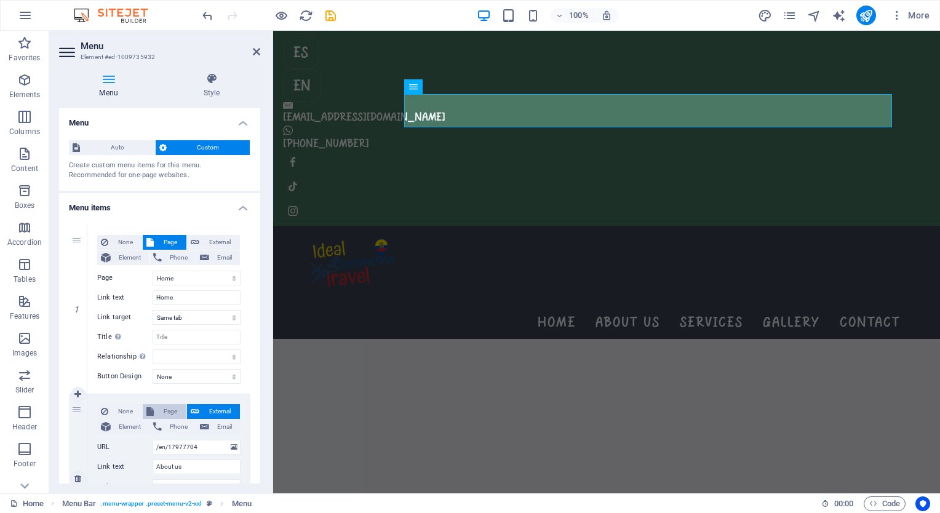
select select
click at [183, 442] on select "Home Learn more About us Services Gallery Contact Legal Notice Privacy [GEOGRAP…" at bounding box center [197, 447] width 88 height 15
select select "2"
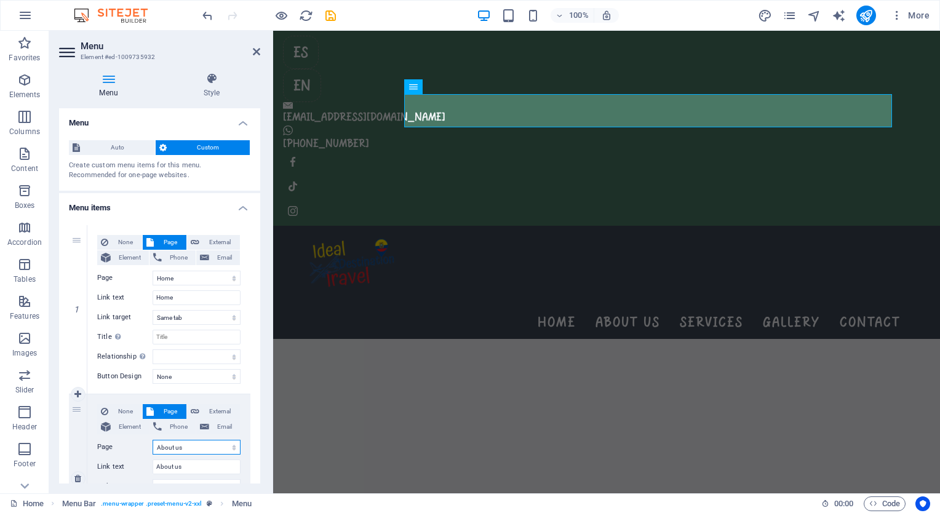
click at [153, 440] on select "Home Learn more About us Services Gallery Contact Legal Notice Privacy [GEOGRAP…" at bounding box center [197, 447] width 88 height 15
select select
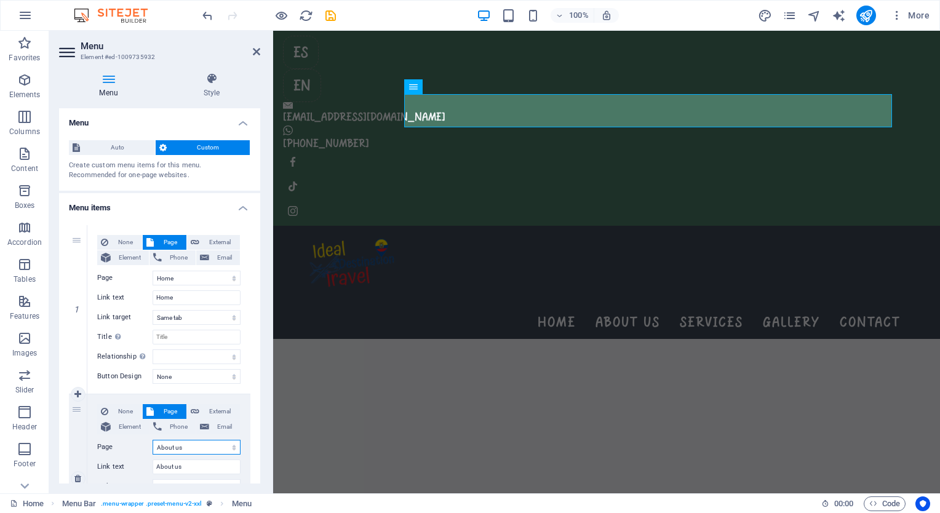
select select
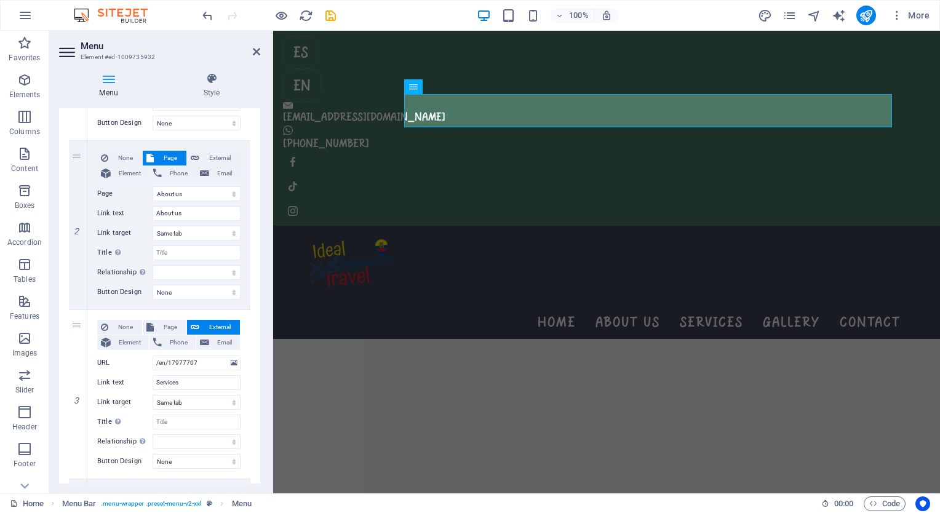
scroll to position [282, 0]
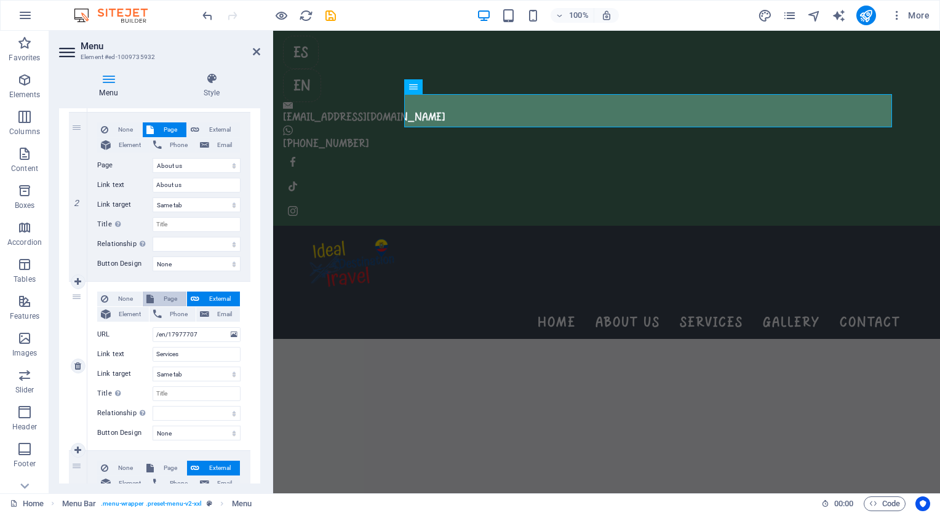
click at [157, 299] on span "Page" at bounding box center [169, 299] width 25 height 15
select select
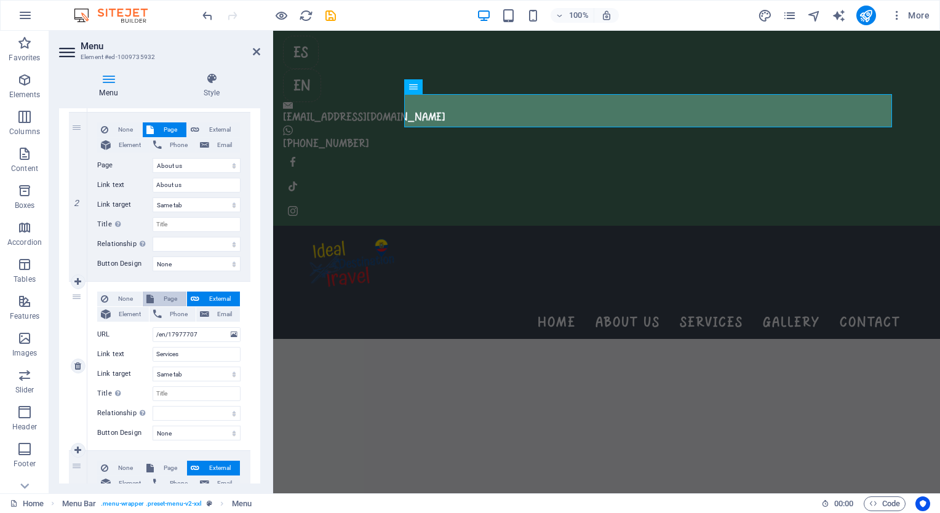
select select
click at [162, 330] on select "Home Learn more About us Services Gallery Contact Legal Notice Privacy [GEOGRAP…" at bounding box center [197, 334] width 88 height 15
select select "3"
click at [153, 327] on select "Home Learn more About us Services Gallery Contact Legal Notice Privacy [GEOGRAP…" at bounding box center [197, 334] width 88 height 15
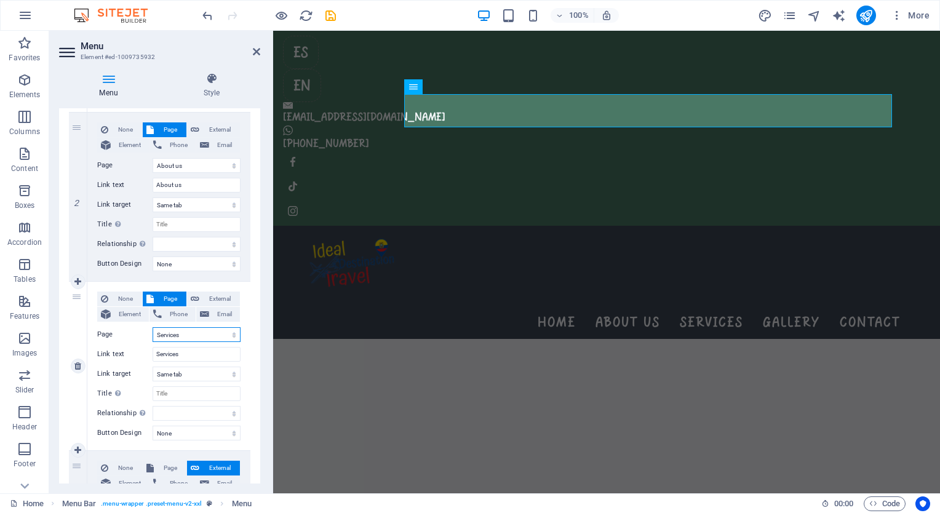
select select
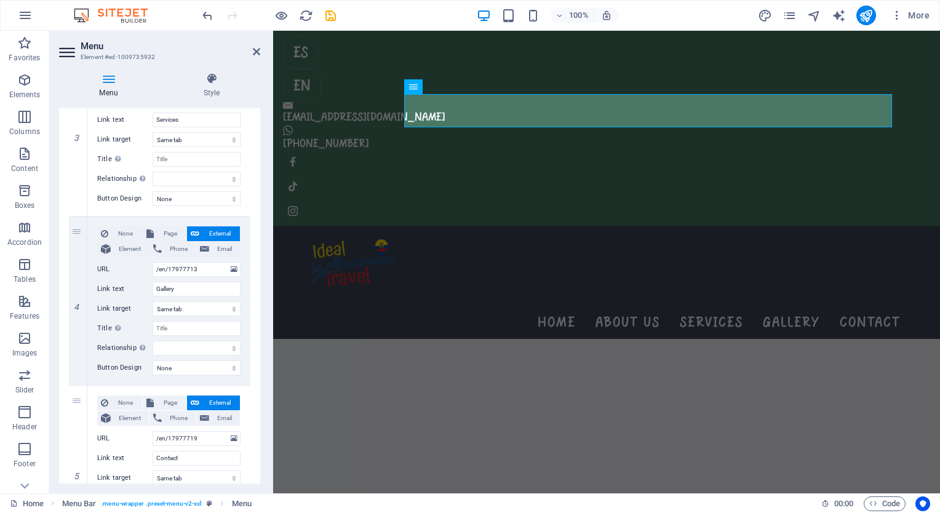
scroll to position [521, 0]
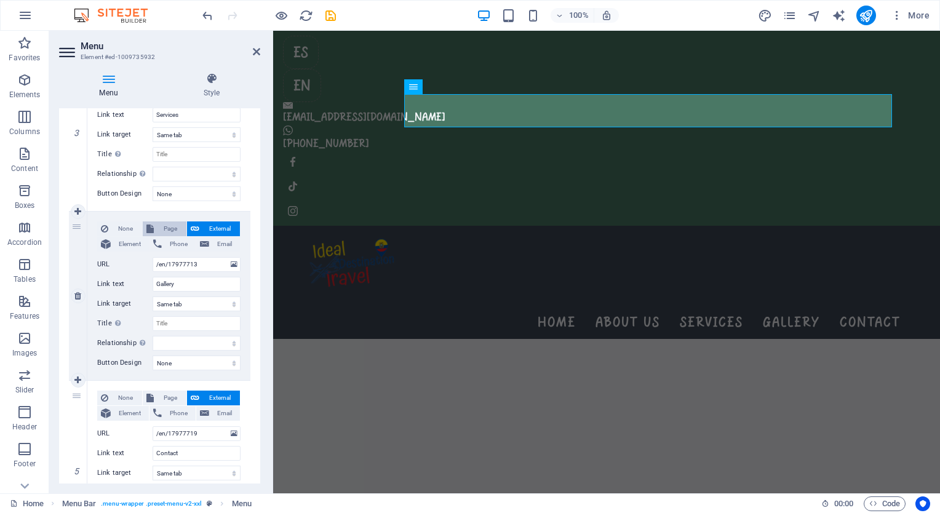
click at [149, 221] on icon at bounding box center [149, 228] width 7 height 15
select select
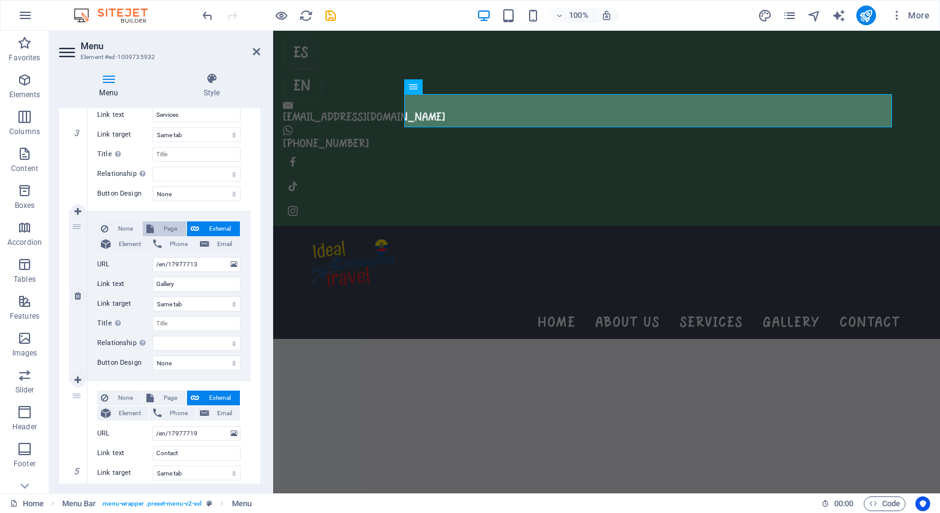
select select
click at [164, 263] on select "Home Learn more About us Services Gallery Contact Legal Notice Privacy [GEOGRAP…" at bounding box center [197, 264] width 88 height 15
select select "4"
click at [153, 257] on select "Home Learn more About us Services Gallery Contact Legal Notice Privacy [GEOGRAP…" at bounding box center [197, 264] width 88 height 15
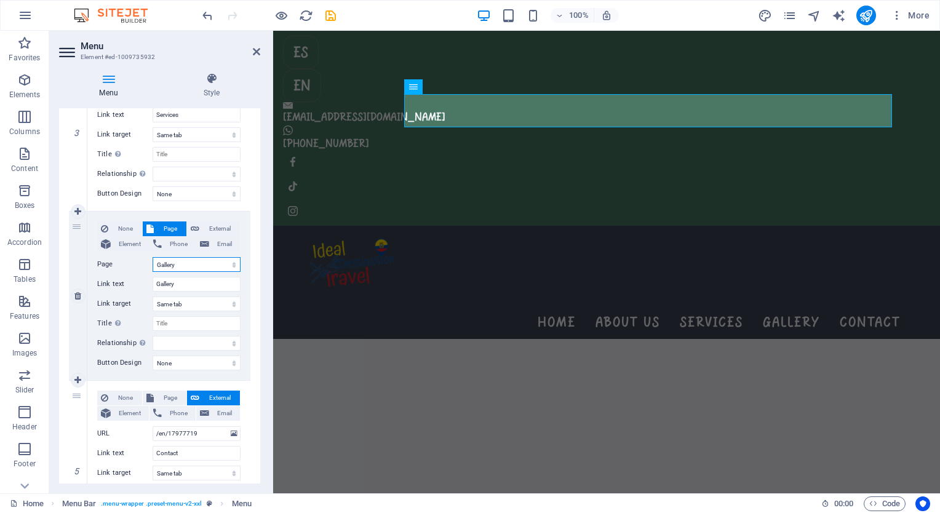
select select
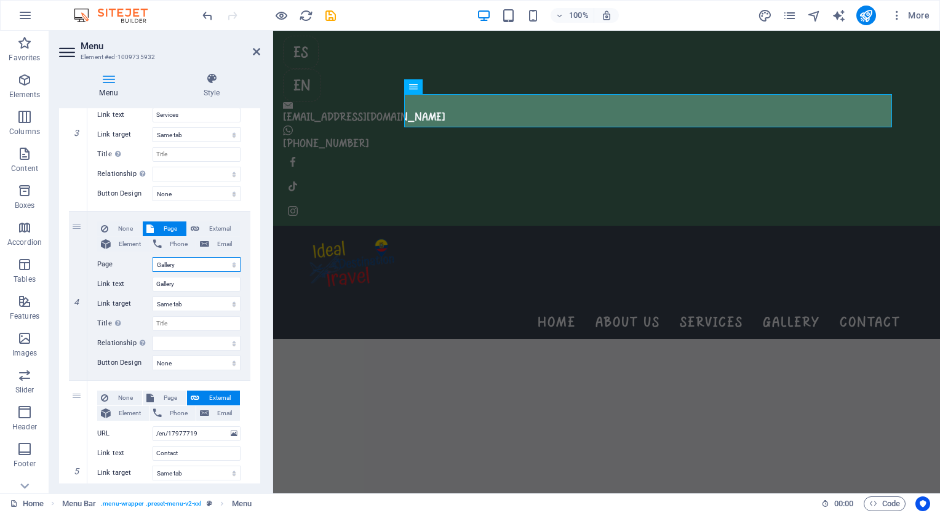
scroll to position [620, 0]
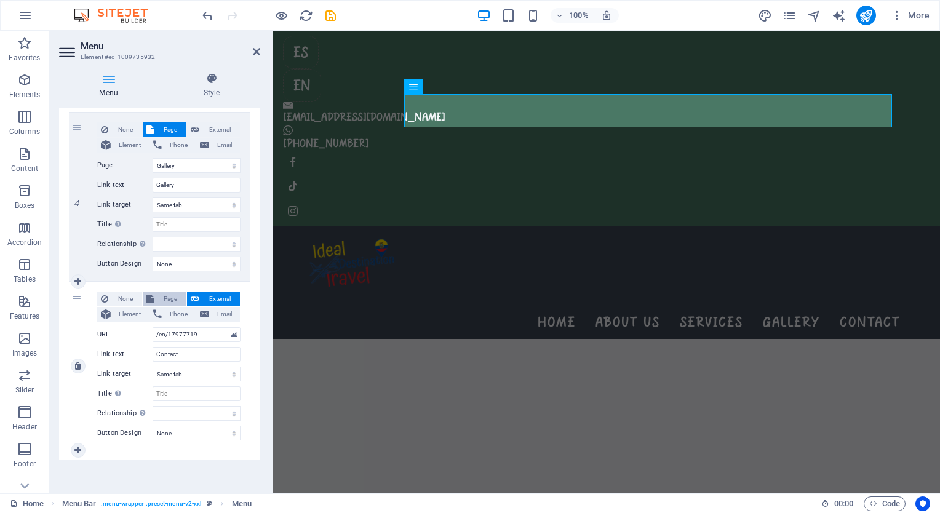
click at [161, 297] on span "Page" at bounding box center [169, 299] width 25 height 15
select select
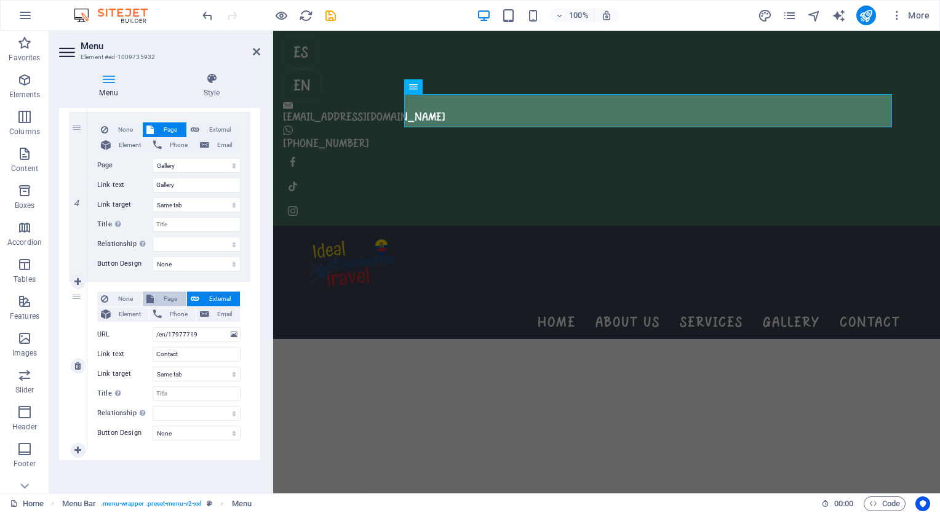
select select
click at [159, 333] on select "Home Learn more About us Services Gallery Contact Legal Notice Privacy [GEOGRAP…" at bounding box center [197, 334] width 88 height 15
select select "5"
click at [153, 327] on select "Home Learn more About us Services Gallery Contact Legal Notice Privacy [GEOGRAP…" at bounding box center [197, 334] width 88 height 15
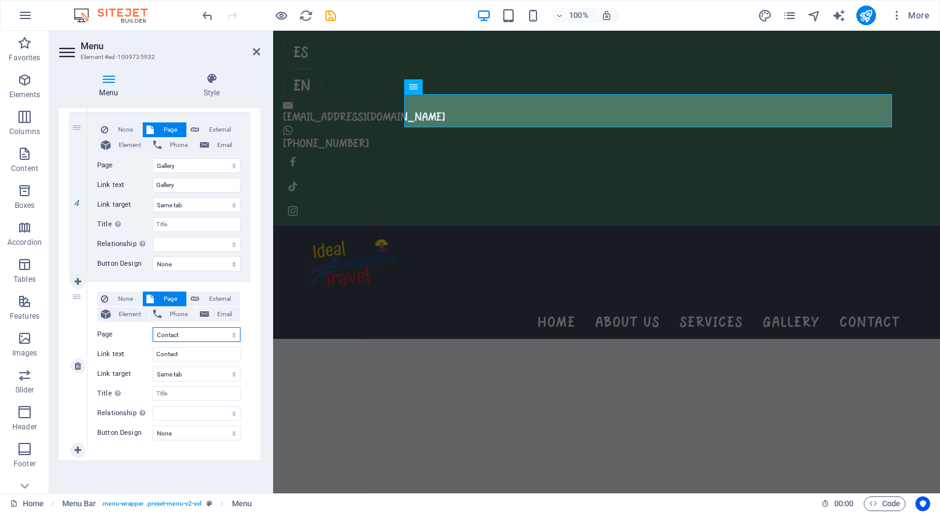
select select
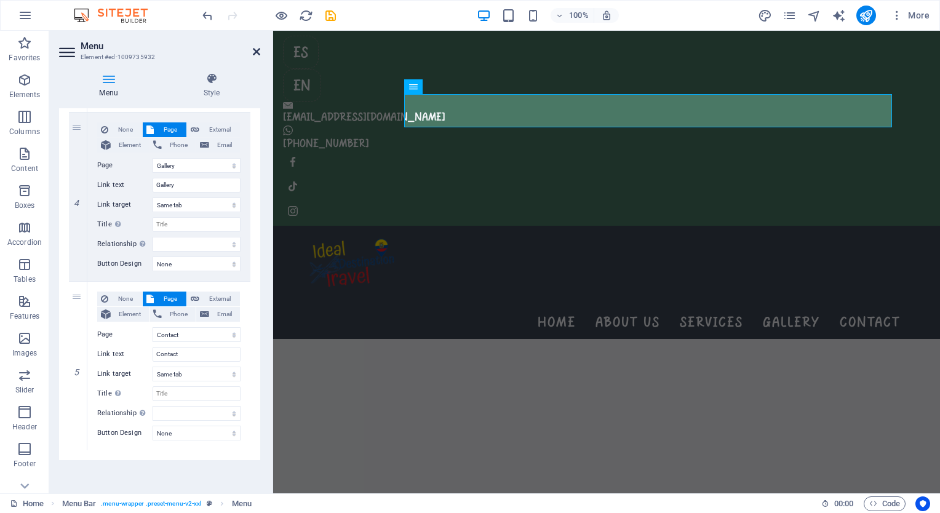
click at [255, 48] on icon at bounding box center [256, 52] width 7 height 10
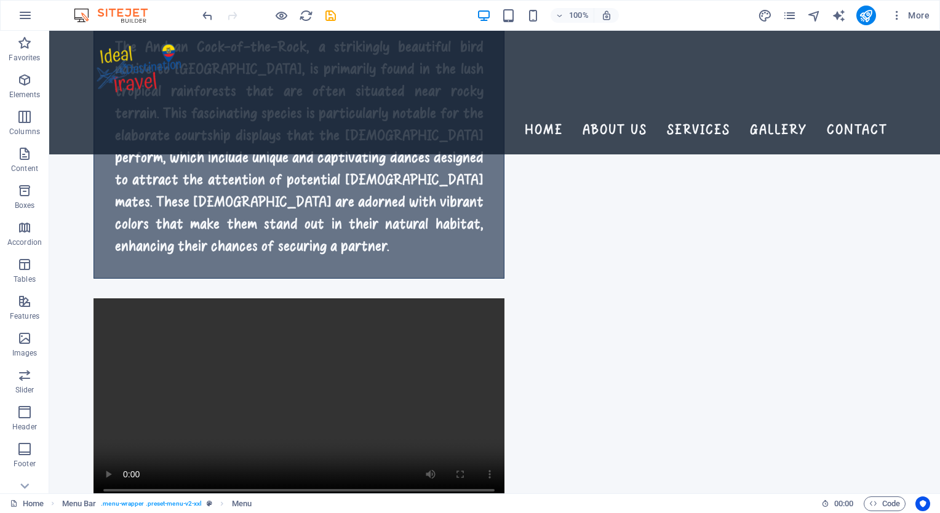
scroll to position [1997, 0]
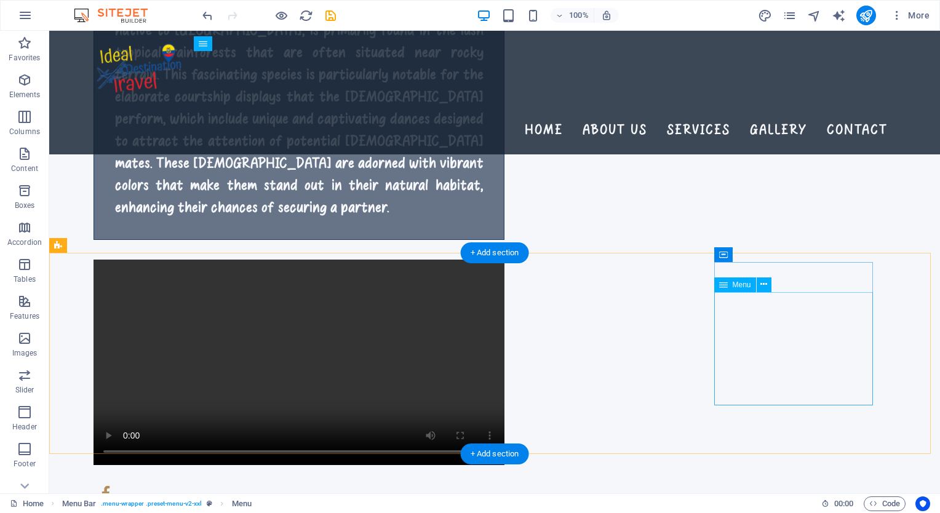
select select
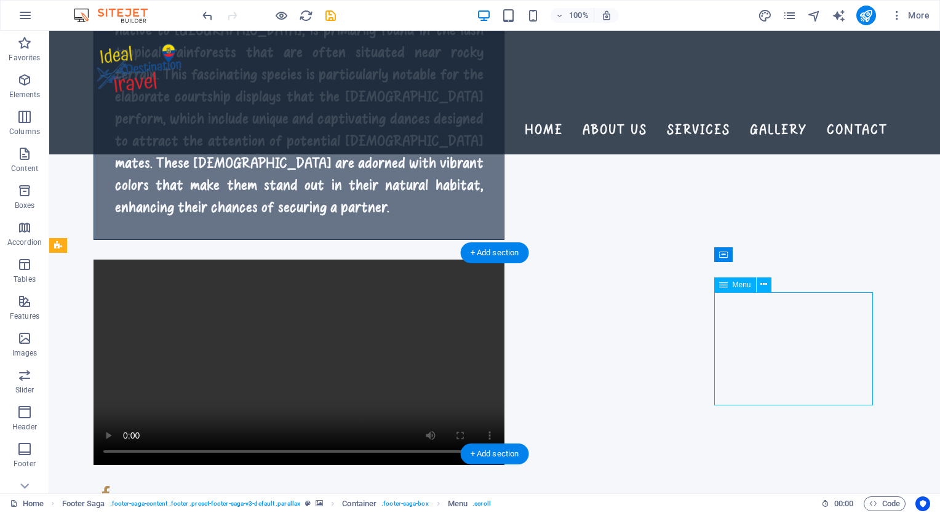
select select
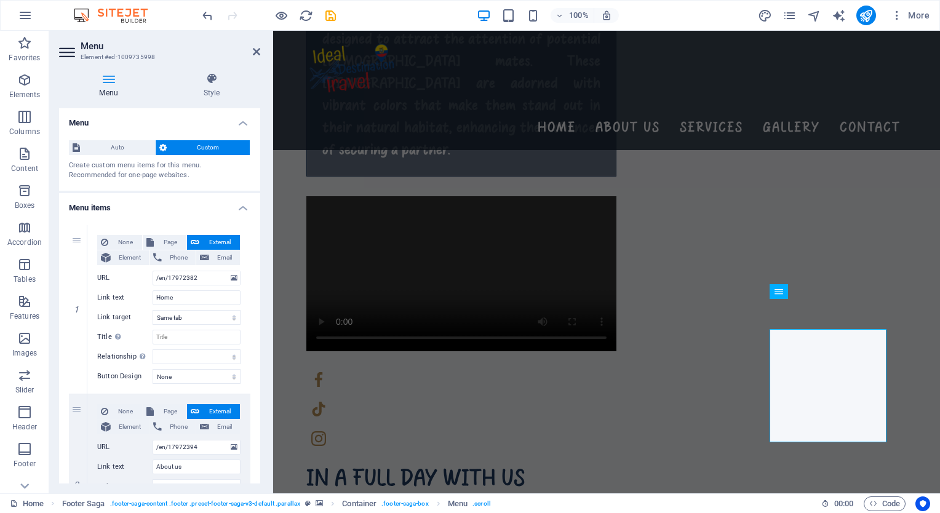
scroll to position [1727, 0]
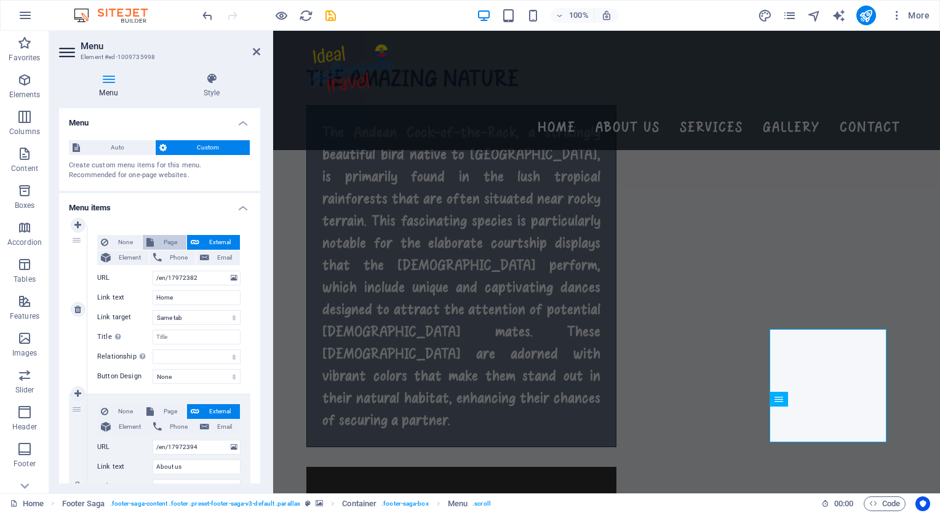
click at [161, 245] on span "Page" at bounding box center [169, 242] width 25 height 15
select select
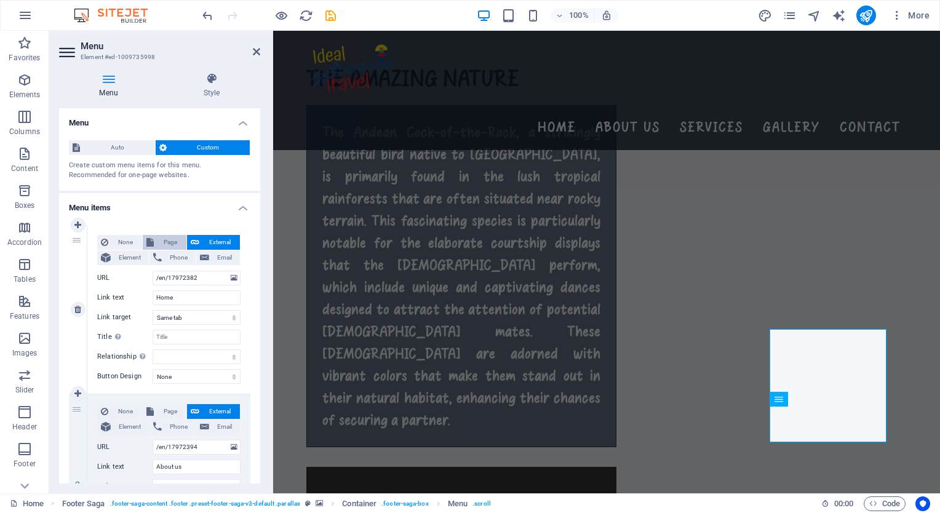
select select
click at [158, 278] on select "Home Learn more About us Services Gallery Contact Legal Notice Privacy [GEOGRAP…" at bounding box center [197, 278] width 88 height 15
select select "0"
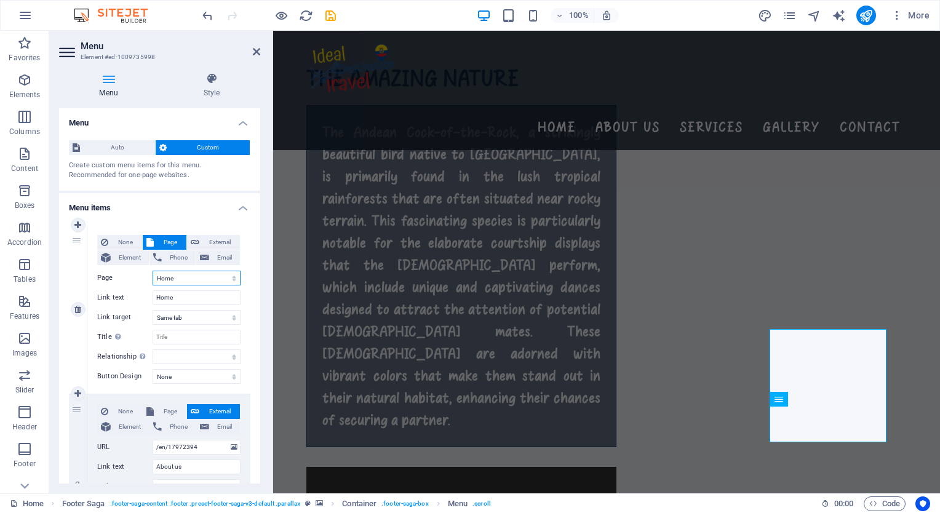
click at [153, 271] on select "Home Learn more About us Services Gallery Contact Legal Notice Privacy [GEOGRAP…" at bounding box center [197, 278] width 88 height 15
select select
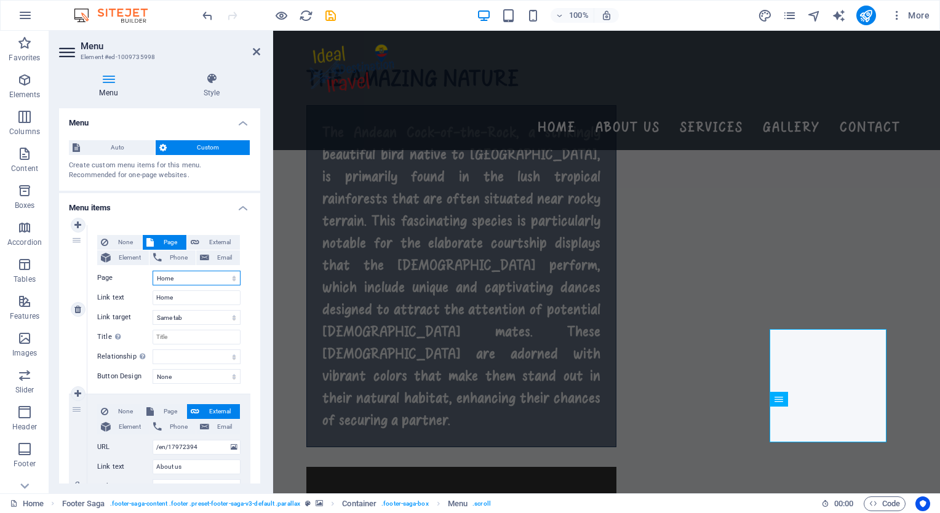
select select
click at [155, 407] on button "Page" at bounding box center [165, 411] width 44 height 15
select select
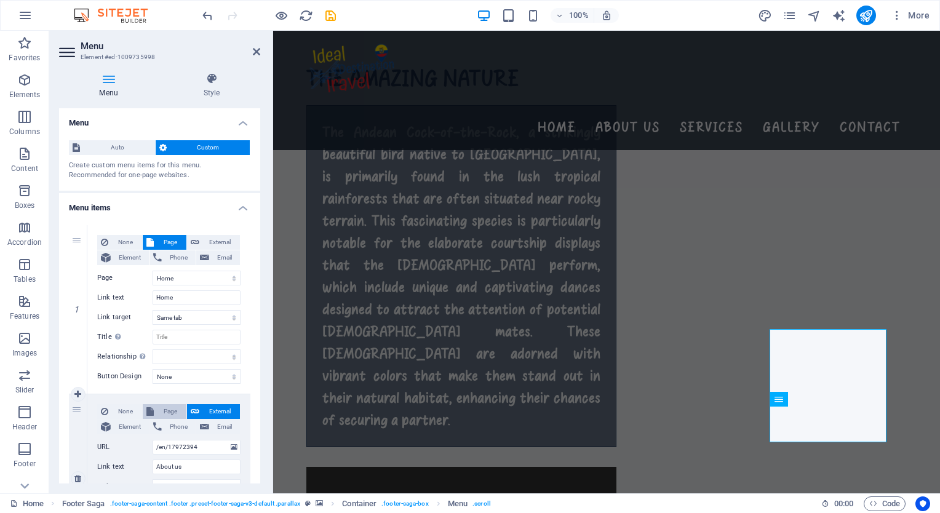
select select
click at [161, 449] on select "Home Learn more About us Services Gallery Contact Legal Notice Privacy [GEOGRAP…" at bounding box center [197, 447] width 88 height 15
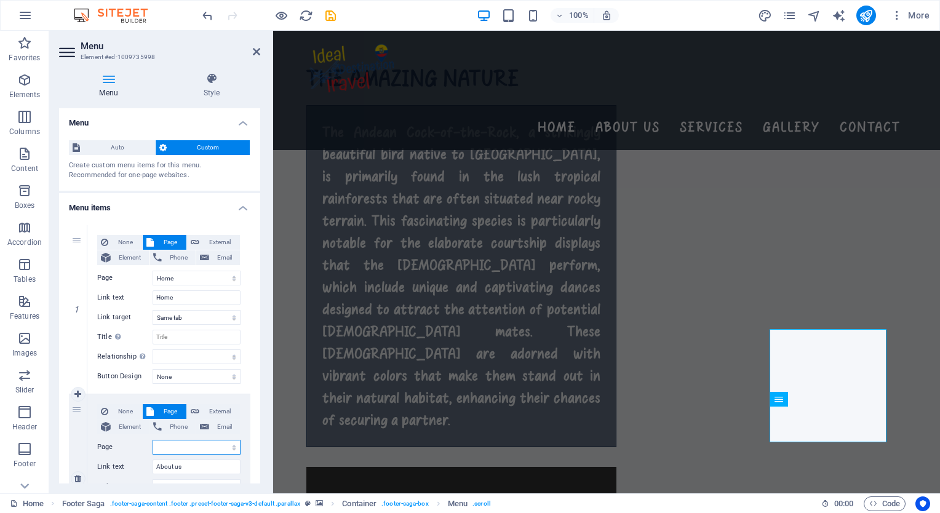
select select "2"
click at [153, 440] on select "Home Learn more About us Services Gallery Contact Legal Notice Privacy [GEOGRAP…" at bounding box center [197, 447] width 88 height 15
select select
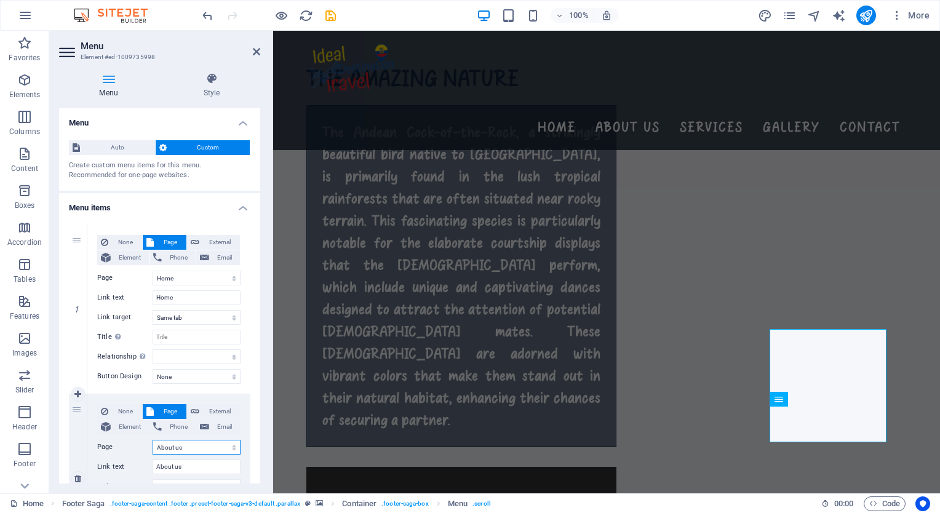
select select
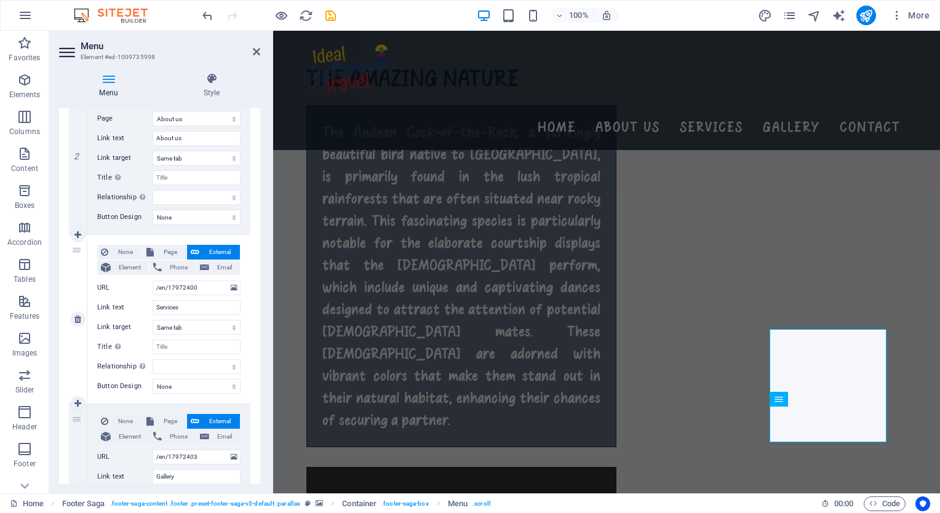
click at [164, 242] on div "None Page External Element Phone Email Page Home Learn more About us Services G…" at bounding box center [168, 319] width 163 height 169
click at [162, 250] on span "Page" at bounding box center [169, 252] width 25 height 15
select select
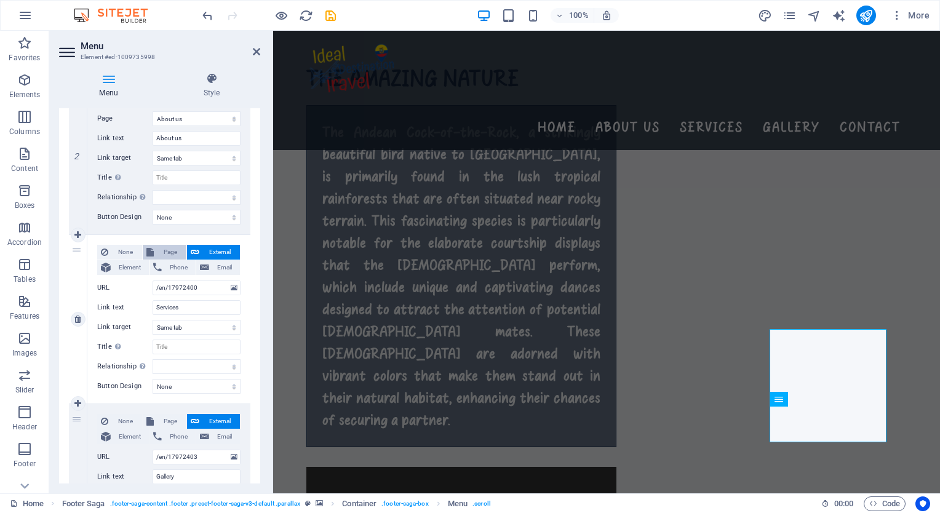
select select
click at [190, 291] on select "Home Learn more About us Services Gallery Contact Legal Notice Privacy [GEOGRAP…" at bounding box center [197, 287] width 88 height 15
select select "3"
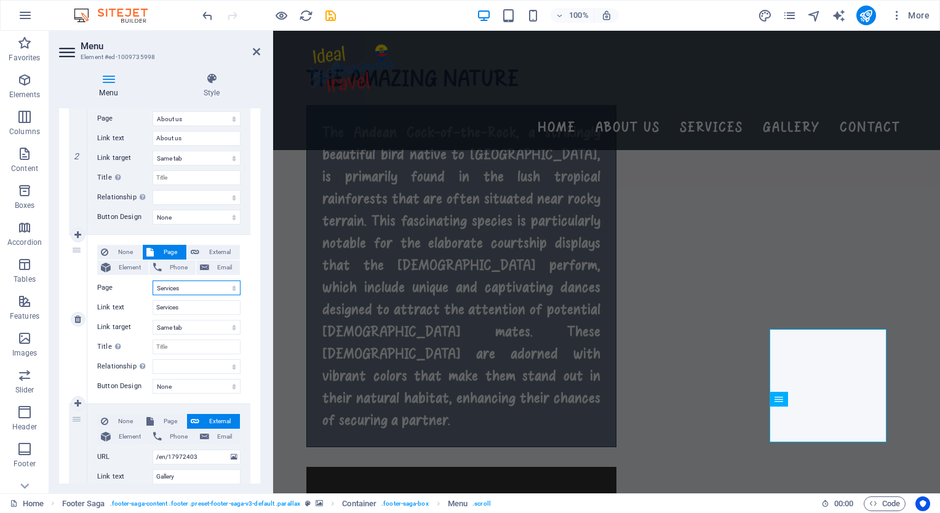
click at [153, 280] on select "Home Learn more About us Services Gallery Contact Legal Notice Privacy [GEOGRAP…" at bounding box center [197, 287] width 88 height 15
select select
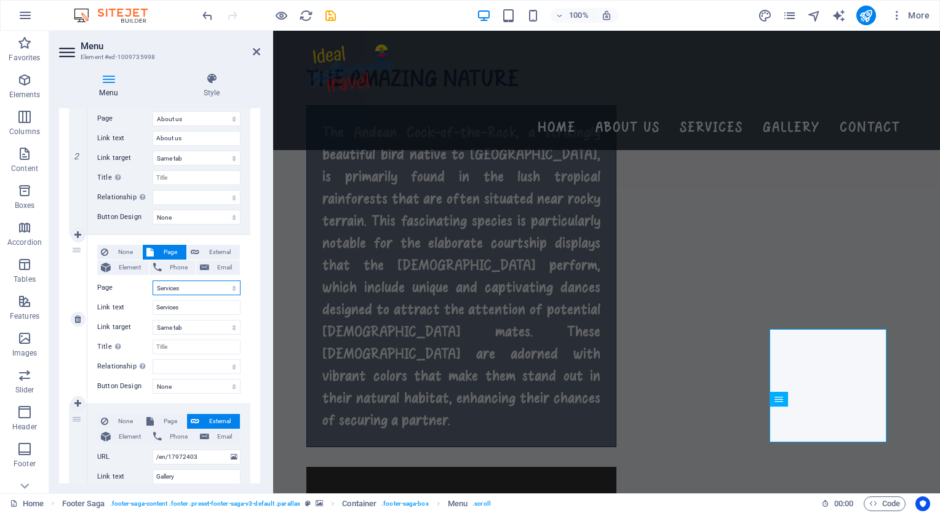
select select
click at [150, 421] on icon at bounding box center [149, 421] width 7 height 15
select select
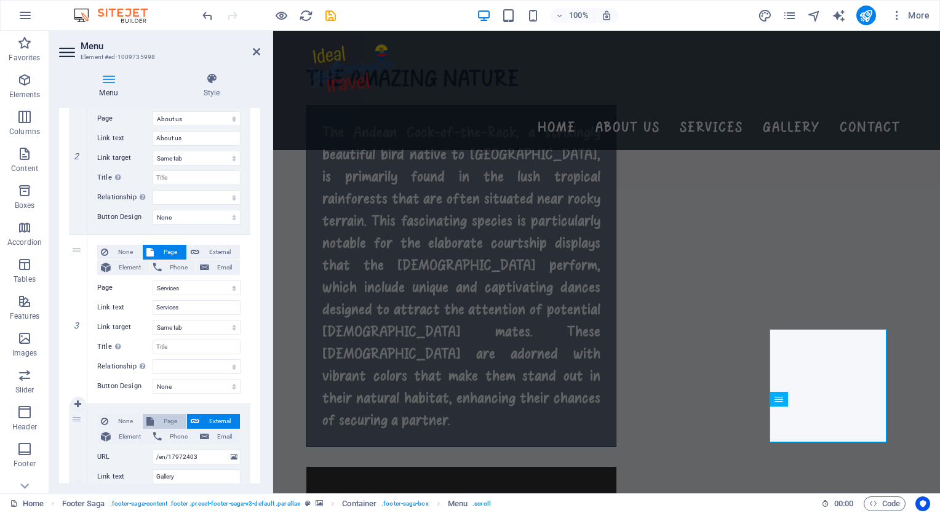
select select
click at [175, 456] on select "Home Learn more About us Services Gallery Contact Legal Notice Privacy [GEOGRAP…" at bounding box center [197, 457] width 88 height 15
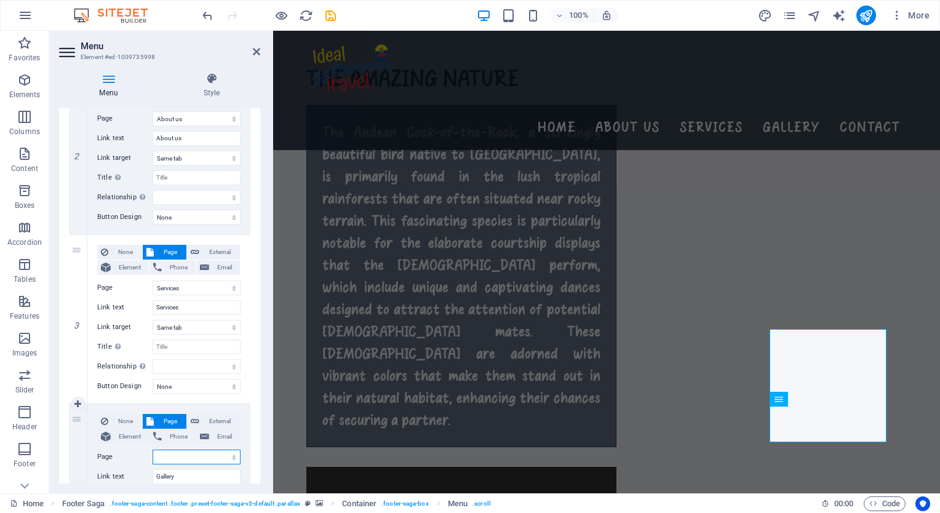
select select "4"
click at [153, 450] on select "Home Learn more About us Services Gallery Contact Legal Notice Privacy [GEOGRAP…" at bounding box center [197, 457] width 88 height 15
select select
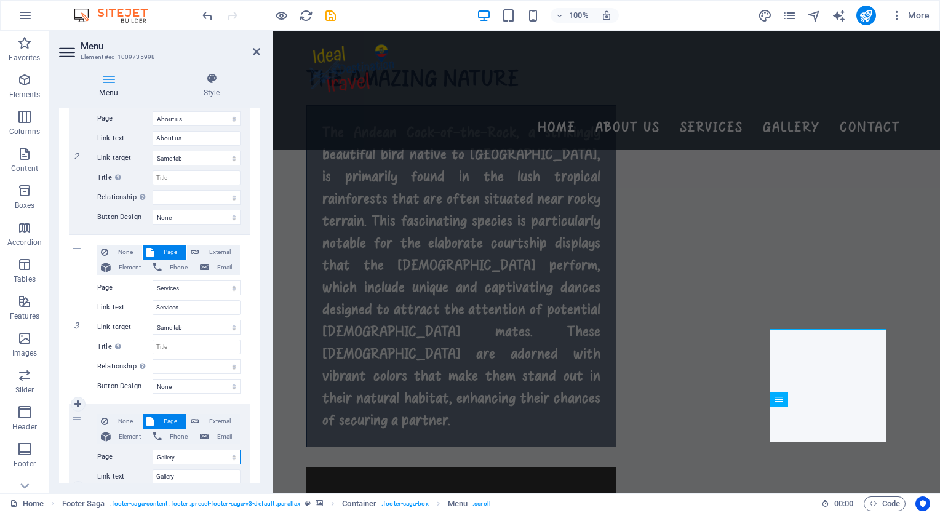
select select
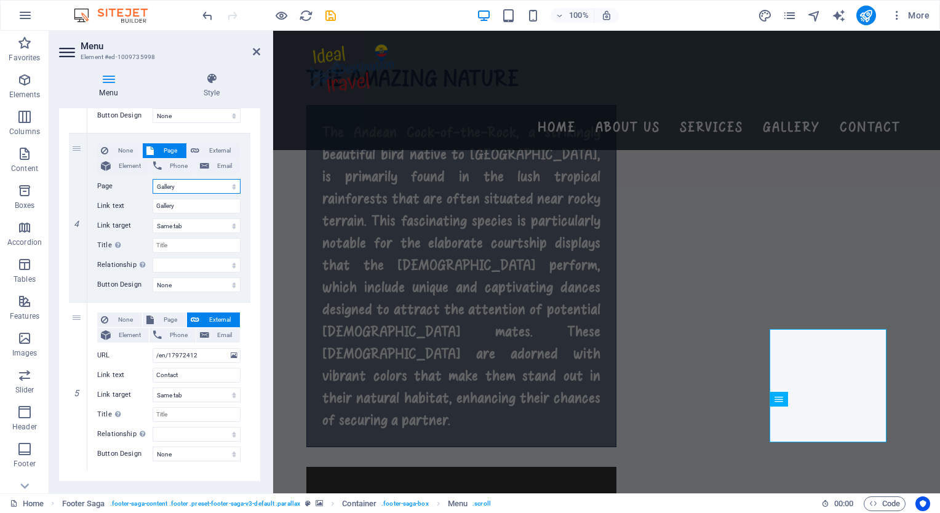
scroll to position [620, 0]
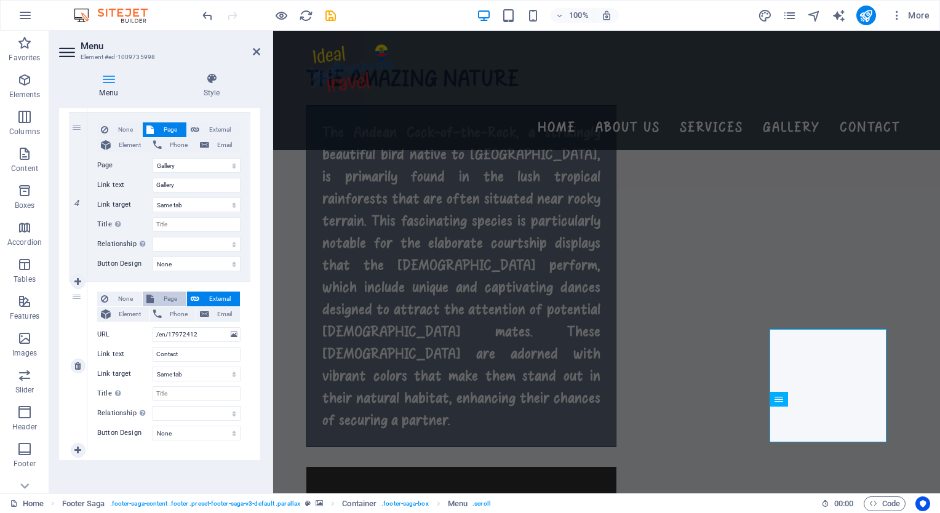
click at [165, 296] on span "Page" at bounding box center [169, 299] width 25 height 15
select select
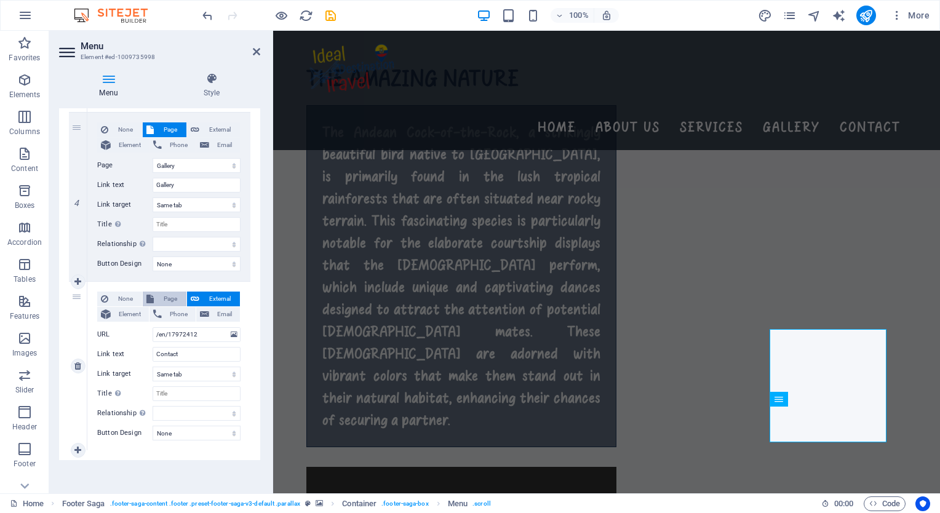
select select
click at [162, 331] on select "Home Learn more About us Services Gallery Contact Legal Notice Privacy [GEOGRAP…" at bounding box center [197, 334] width 88 height 15
select select "5"
click at [153, 327] on select "Home Learn more About us Services Gallery Contact Legal Notice Privacy [GEOGRAP…" at bounding box center [197, 334] width 88 height 15
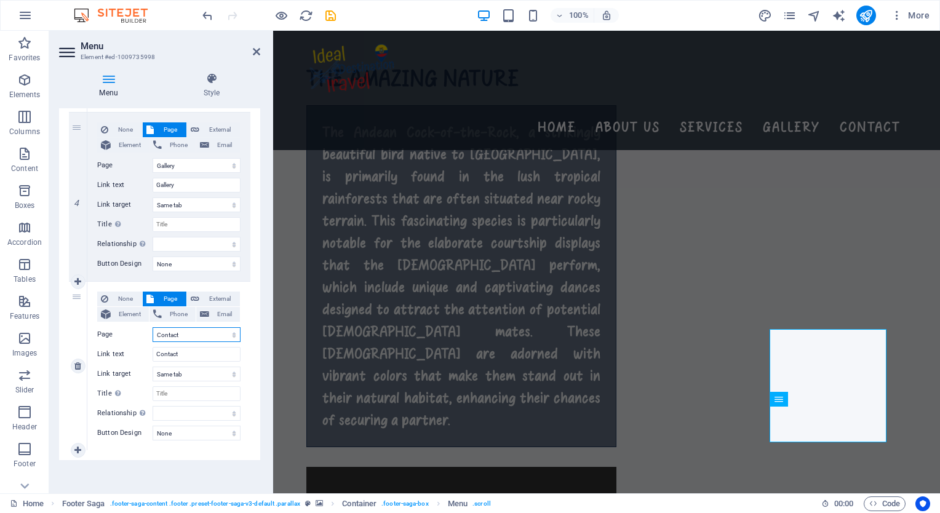
select select
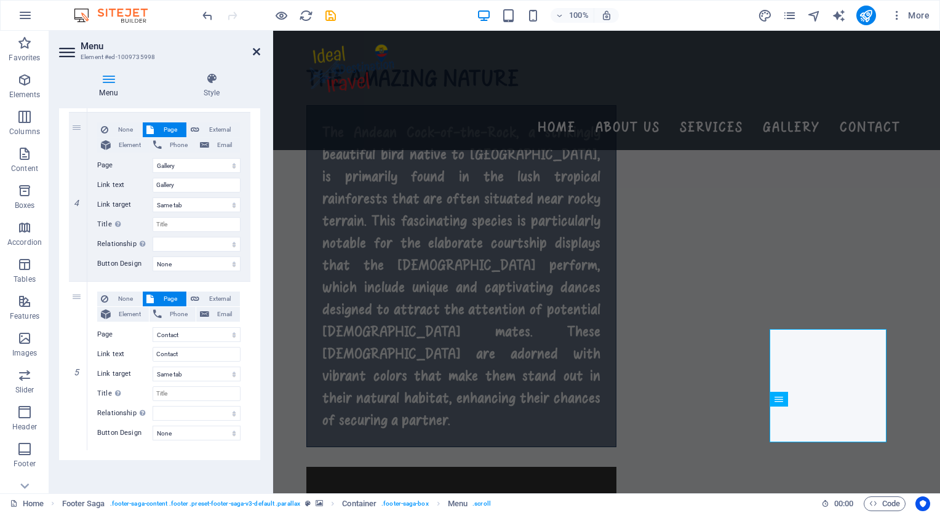
click at [253, 55] on icon at bounding box center [256, 52] width 7 height 10
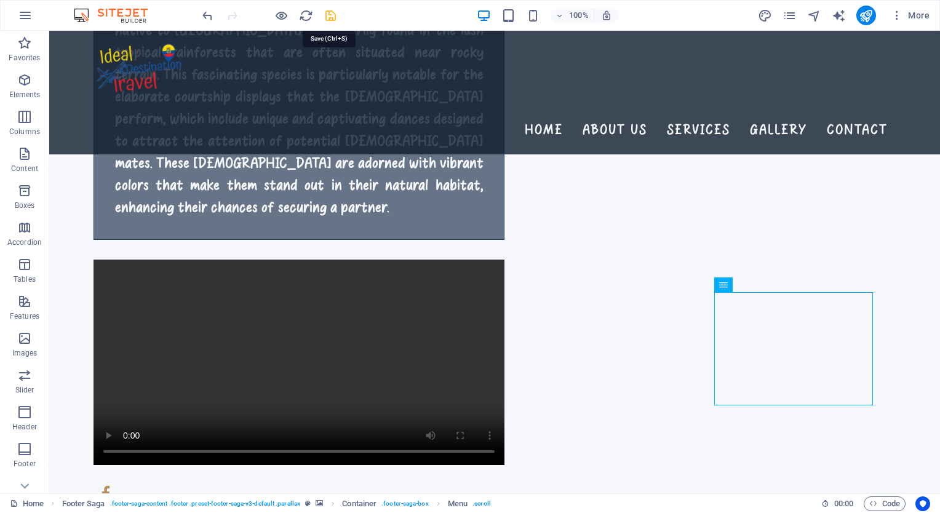
click at [333, 18] on icon "save" at bounding box center [330, 16] width 14 height 14
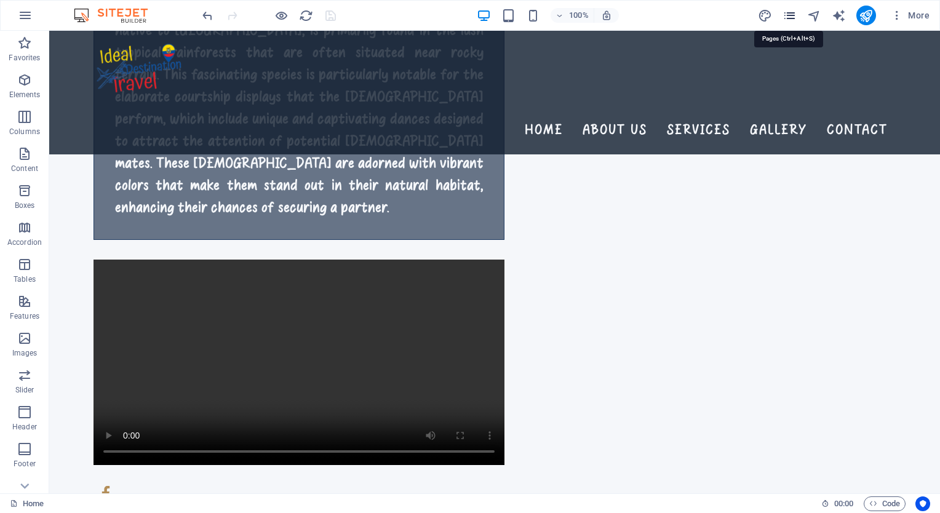
click at [785, 17] on icon "pages" at bounding box center [789, 16] width 14 height 14
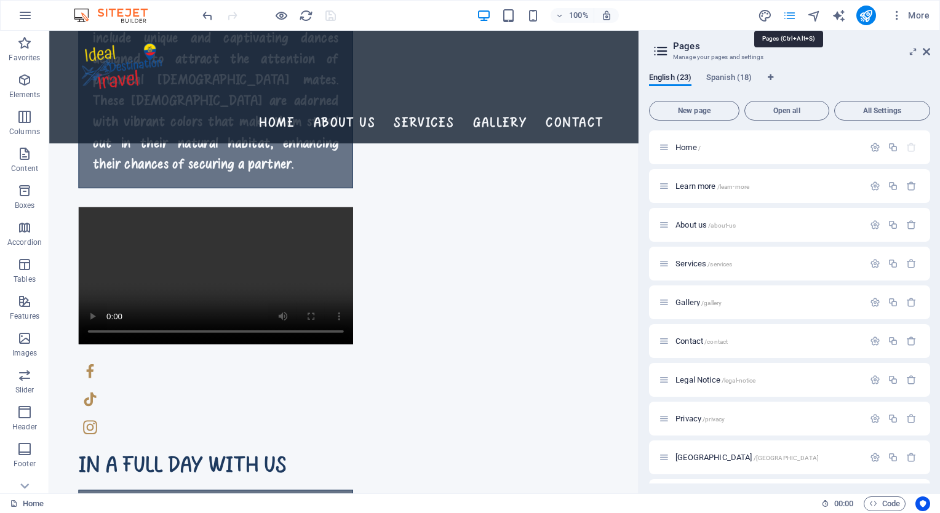
scroll to position [1720, 0]
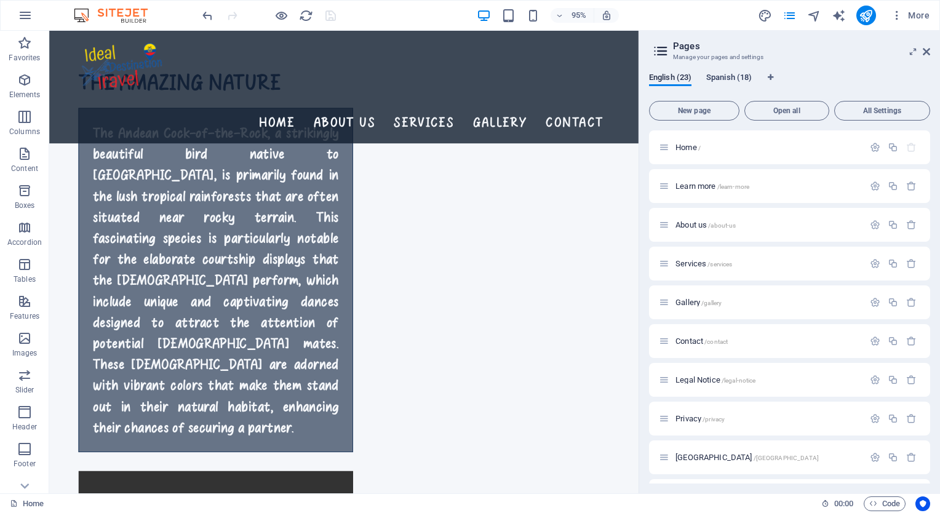
drag, startPoint x: 721, startPoint y: 69, endPoint x: 721, endPoint y: 82, distance: 12.9
click at [721, 82] on div "English (23) Spanish (18) New page Open all All Settings Home / Learn more /lea…" at bounding box center [789, 278] width 301 height 430
click at [721, 82] on span "Spanish (18)" at bounding box center [729, 78] width 46 height 17
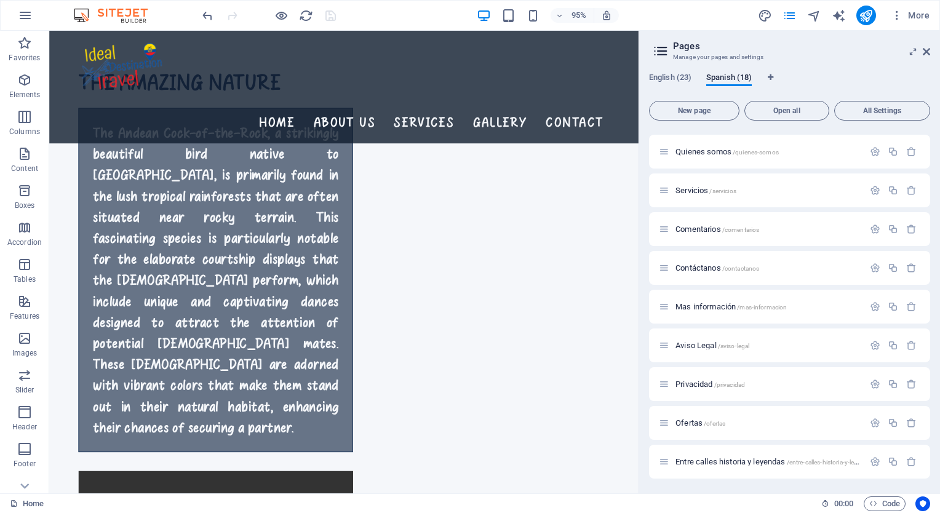
scroll to position [39, 0]
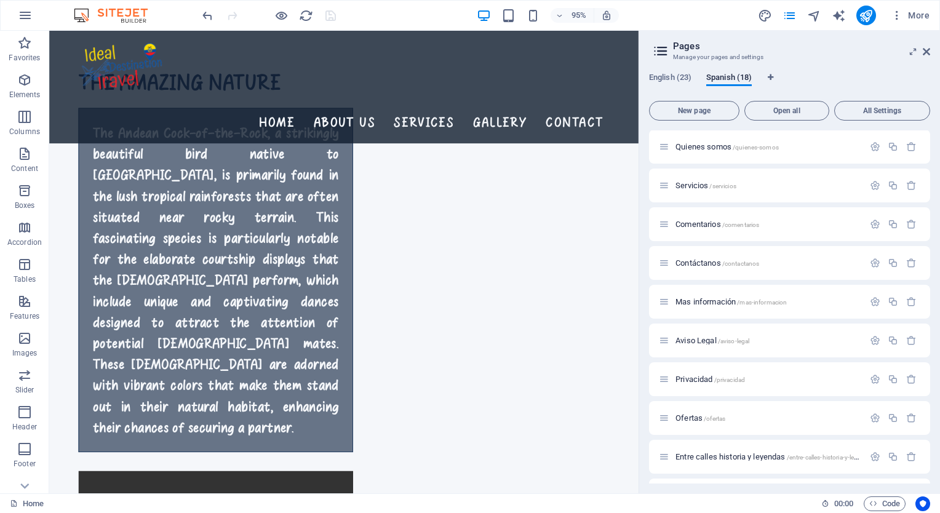
drag, startPoint x: 926, startPoint y: 213, endPoint x: 928, endPoint y: 245, distance: 32.0
click at [928, 245] on div "Home / Quienes somos /quienes-somos Servicios /servicios Comentarios /comentari…" at bounding box center [789, 306] width 281 height 353
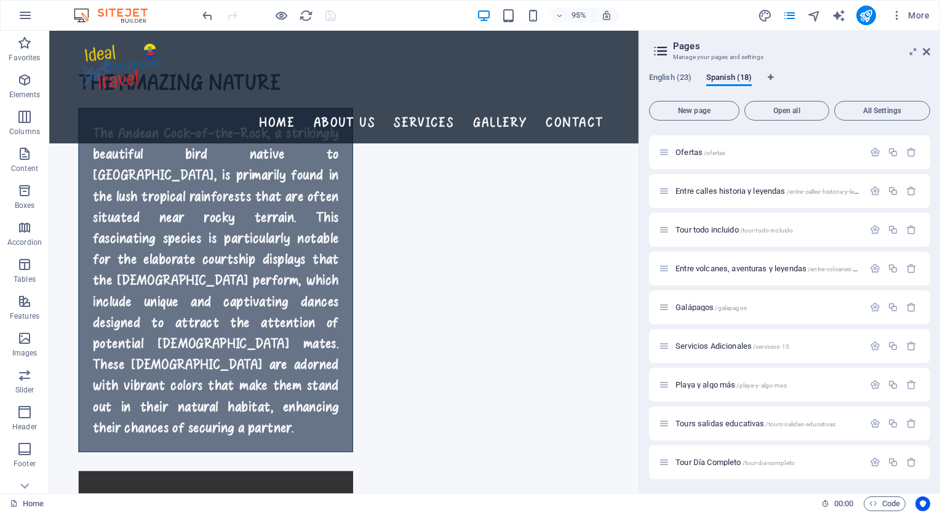
scroll to position [336, 0]
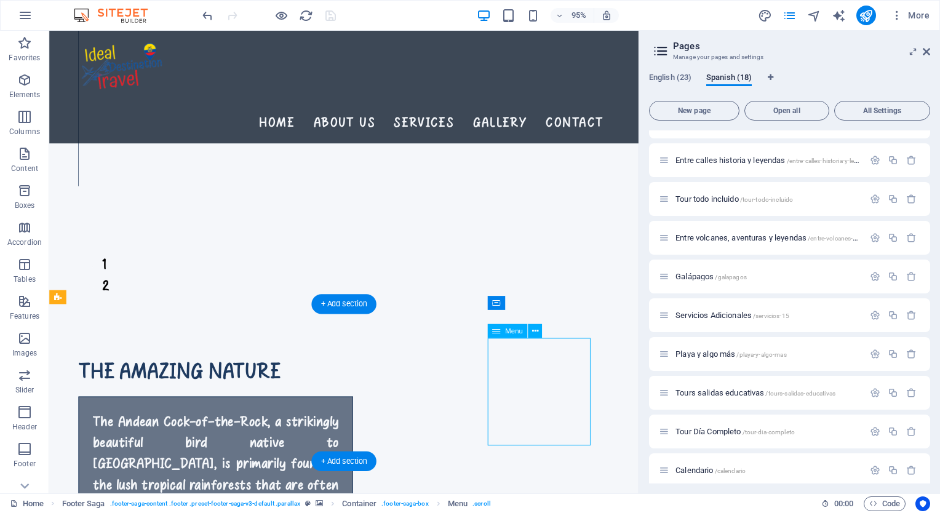
select select
select select "2"
select select
select select "3"
select select
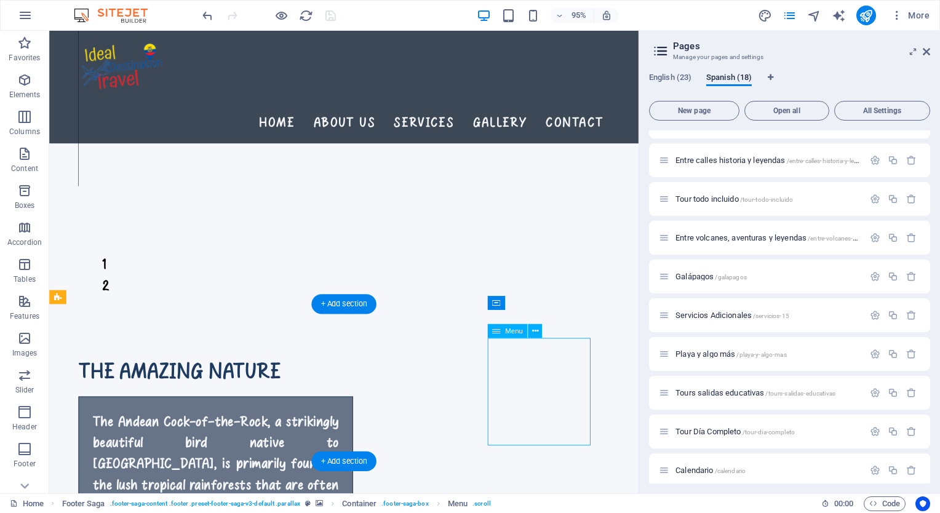
select select "4"
select select
select select "5"
select select
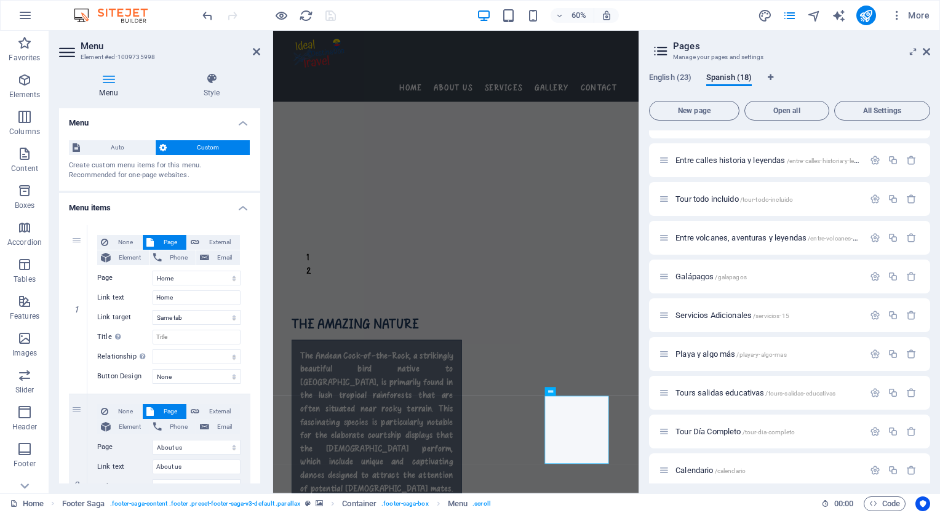
drag, startPoint x: 931, startPoint y: 261, endPoint x: 928, endPoint y: 250, distance: 11.5
click at [928, 250] on div "English (23) Spanish (18) New page Open all All Settings Home / Quienes somos /…" at bounding box center [789, 278] width 301 height 430
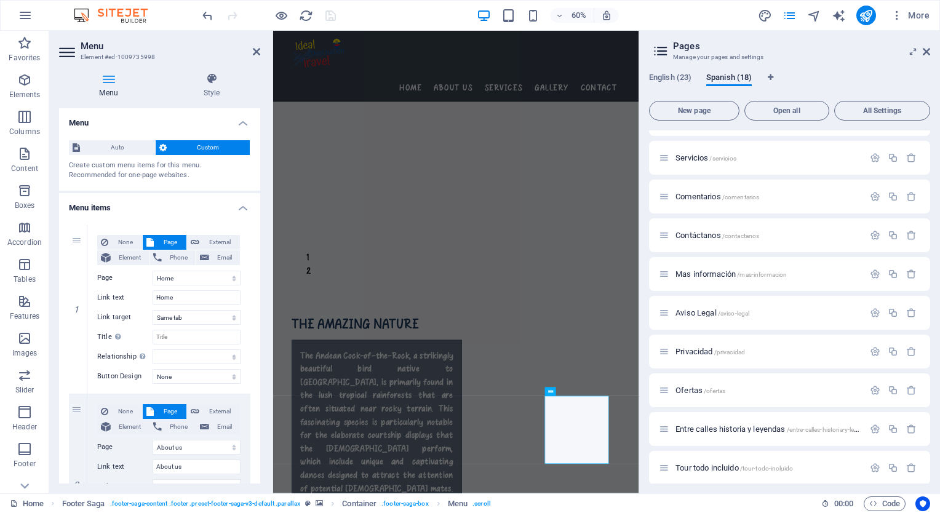
scroll to position [0, 0]
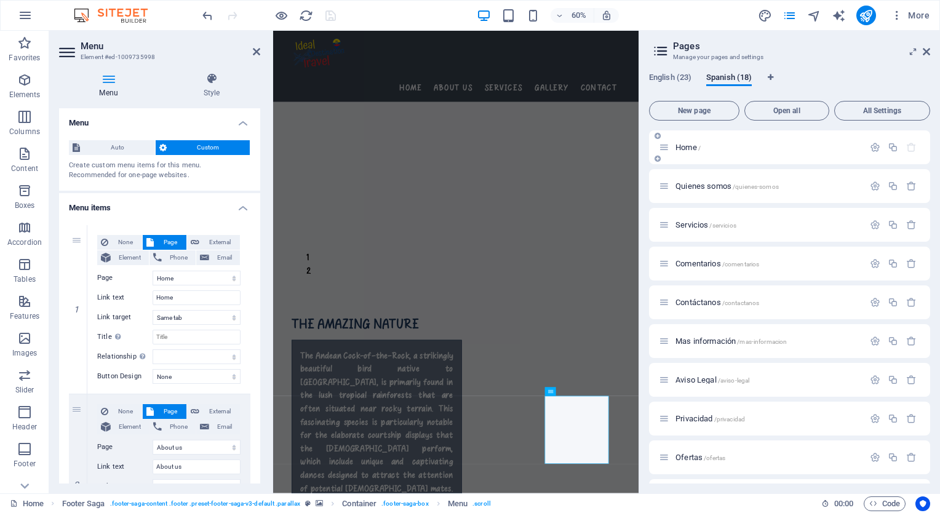
click at [680, 150] on span "Home /" at bounding box center [687, 147] width 25 height 9
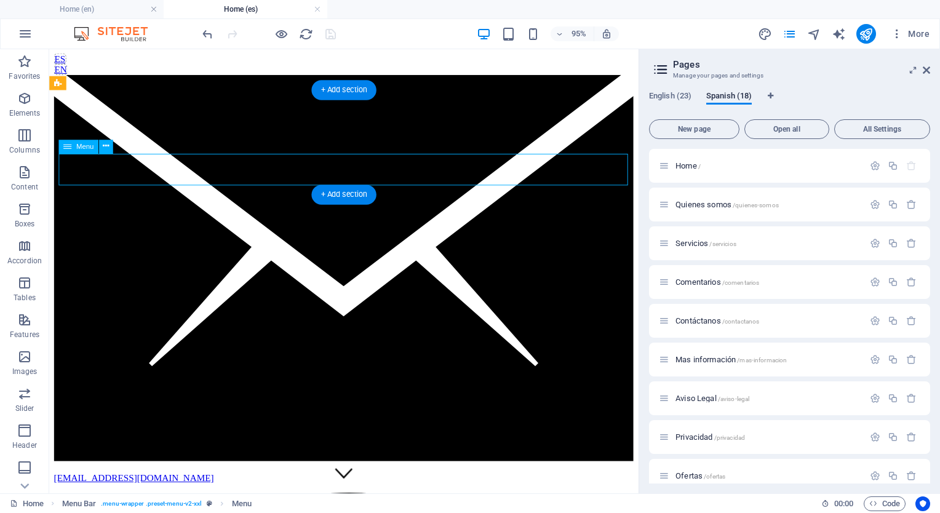
select select
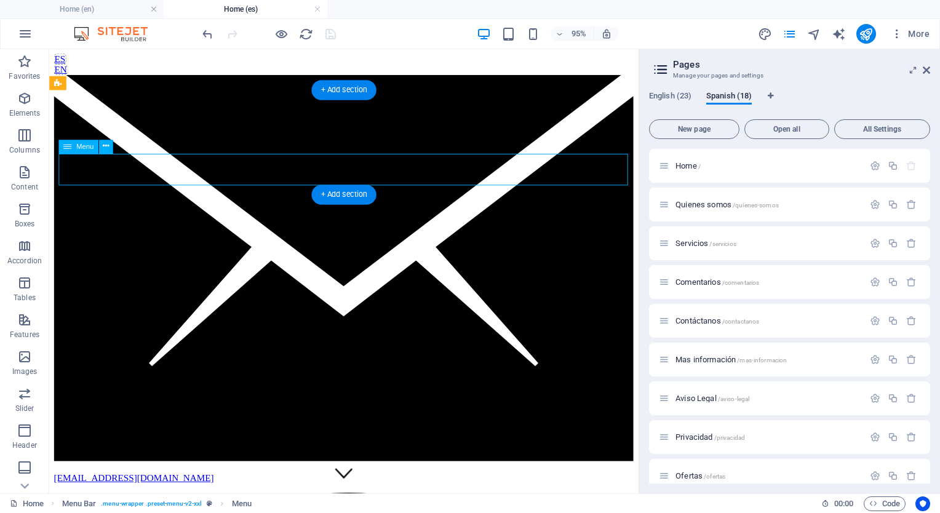
select select
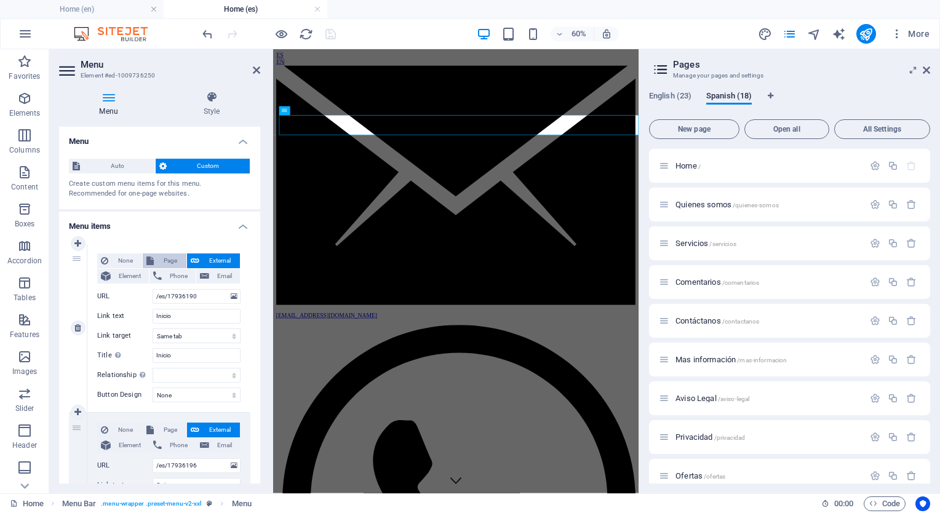
click at [164, 262] on span "Page" at bounding box center [169, 260] width 25 height 15
select select
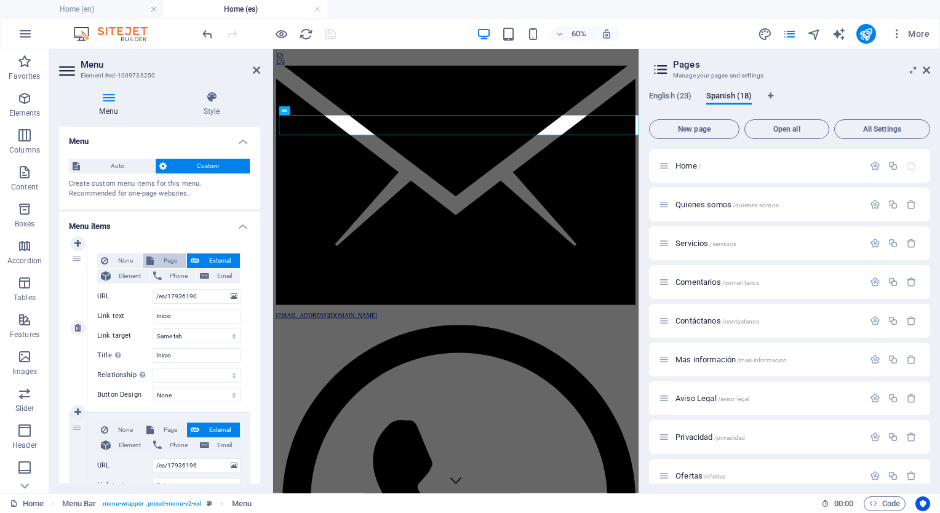
select select
click at [165, 295] on select "Home Learn more About us Services Gallery Contact Legal Notice Privacy [GEOGRAP…" at bounding box center [197, 296] width 88 height 15
select select "23"
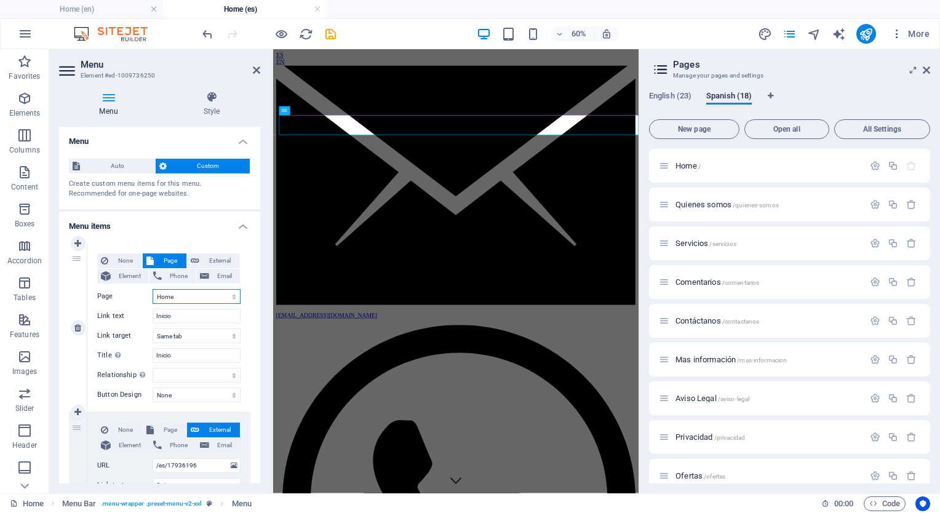
click at [153, 289] on select "Home Learn more About us Services Gallery Contact Legal Notice Privacy [GEOGRAP…" at bounding box center [197, 296] width 88 height 15
select select
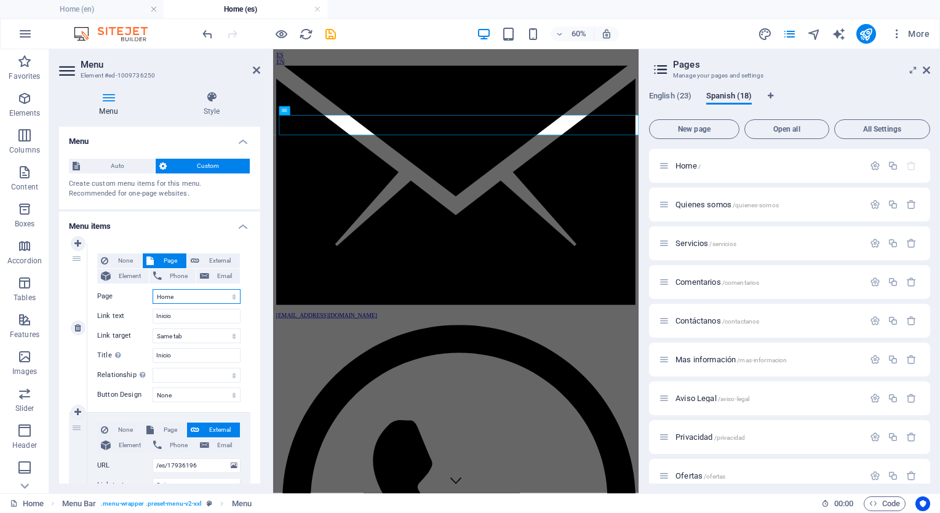
select select
click at [157, 431] on span "Page" at bounding box center [169, 429] width 25 height 15
select select
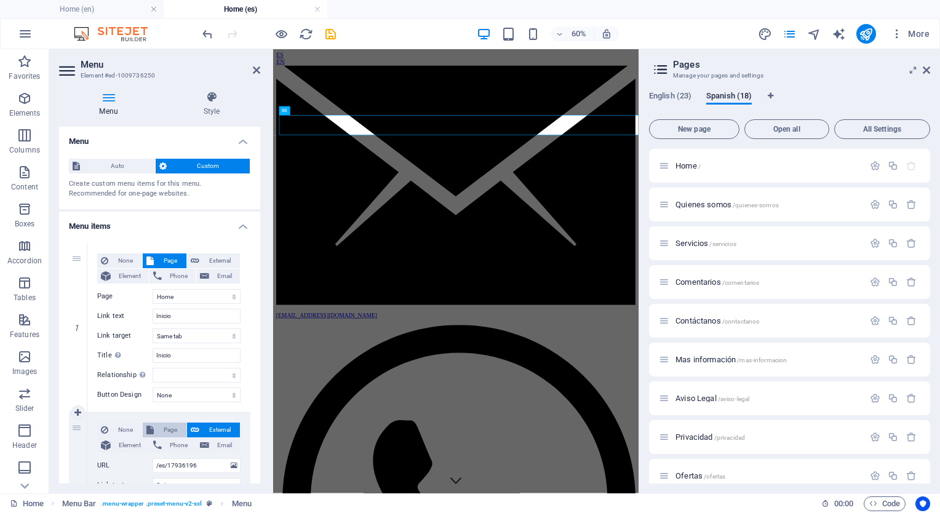
select select
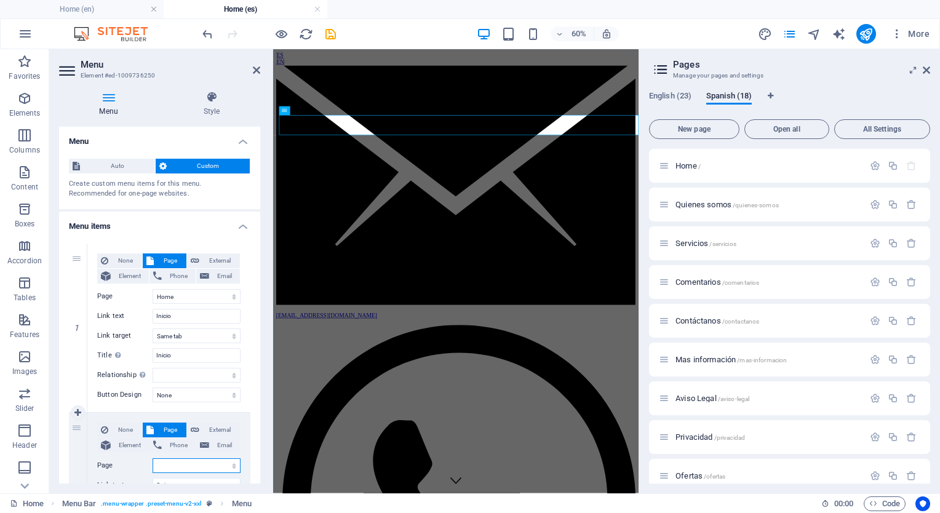
click at [204, 464] on select "Home Learn more About us Services Gallery Contact Legal Notice Privacy [GEOGRAP…" at bounding box center [197, 465] width 88 height 15
select select "24"
click at [153, 458] on select "Home Learn more About us Services Gallery Contact Legal Notice Privacy [GEOGRAP…" at bounding box center [197, 465] width 88 height 15
select select
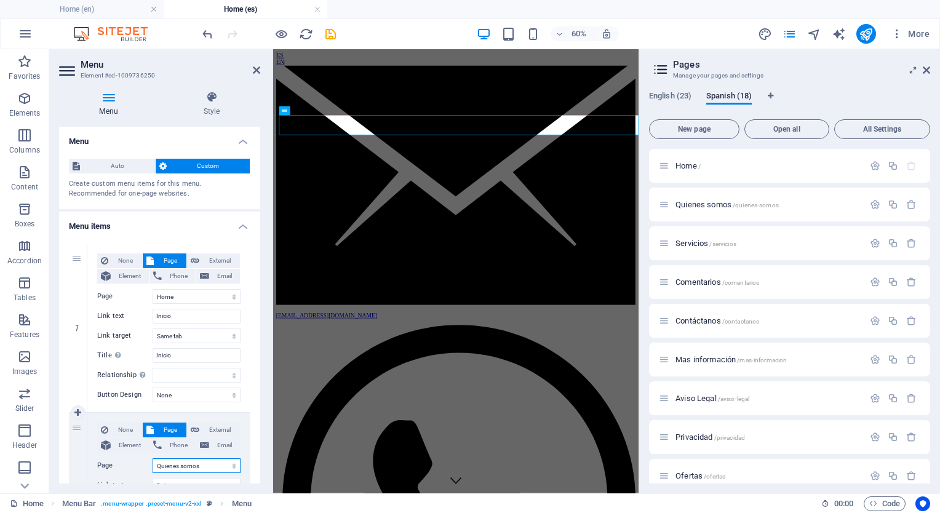
select select
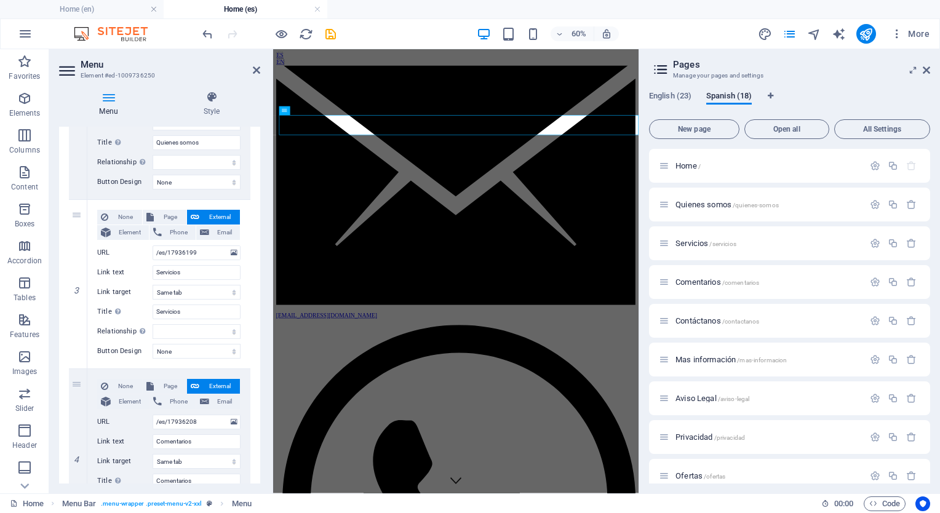
scroll to position [399, 0]
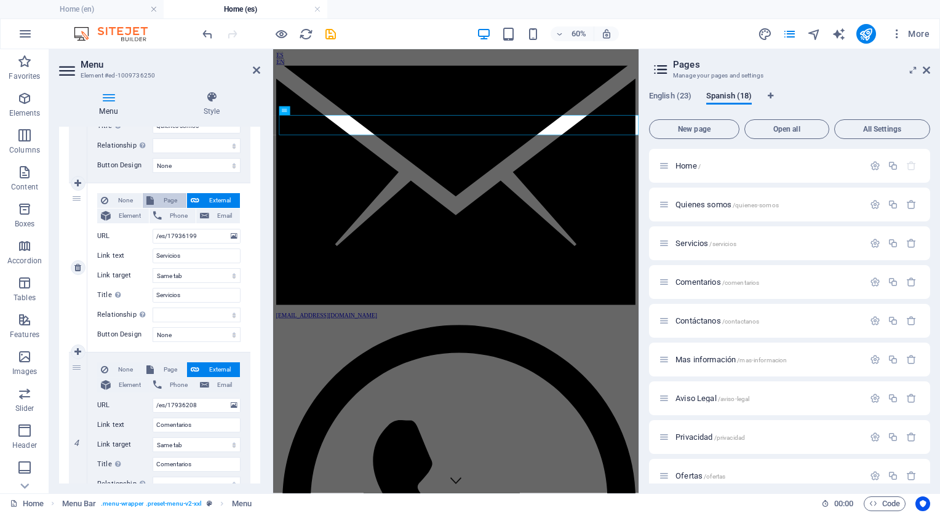
click at [165, 200] on span "Page" at bounding box center [169, 200] width 25 height 15
select select
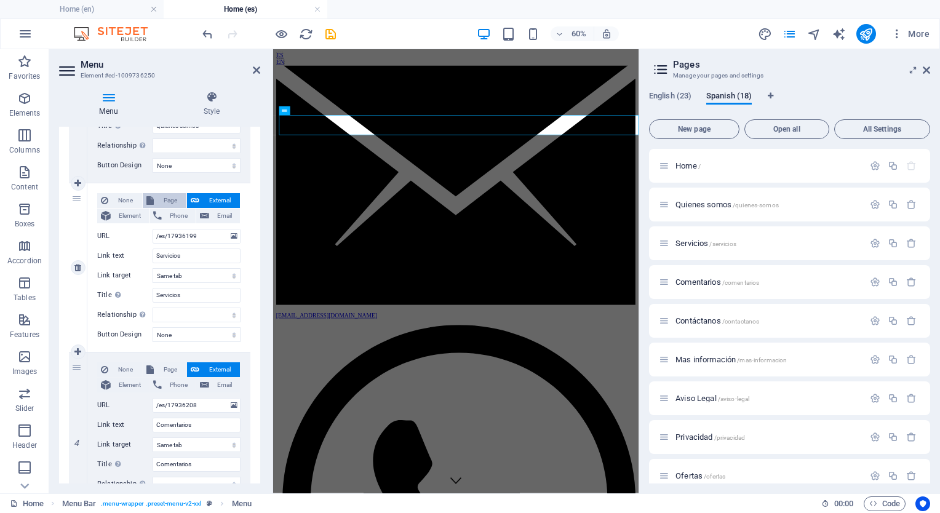
select select
click at [162, 233] on select "Home Learn more About us Services Gallery Contact Legal Notice Privacy [GEOGRAP…" at bounding box center [197, 236] width 88 height 15
select select "25"
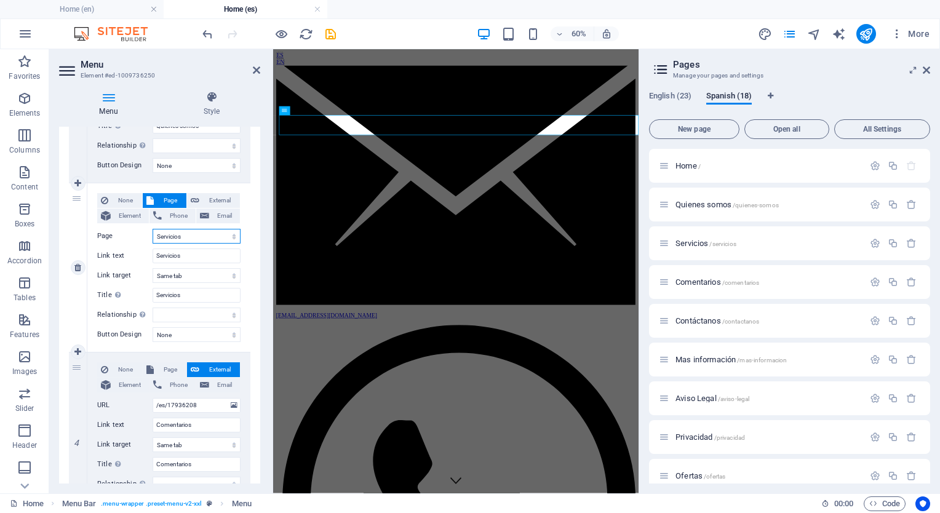
click at [153, 229] on select "Home Learn more About us Services Gallery Contact Legal Notice Privacy [GEOGRAP…" at bounding box center [197, 236] width 88 height 15
select select
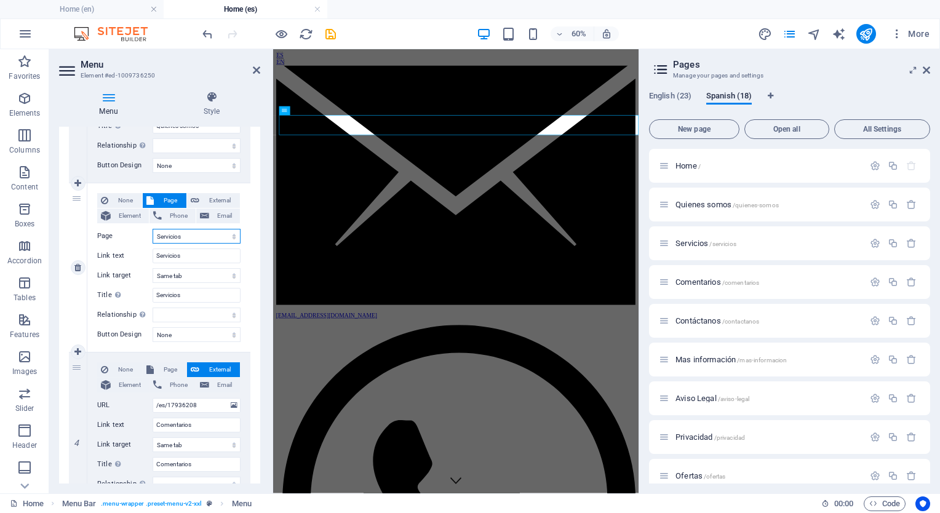
select select
click at [153, 367] on button "Page" at bounding box center [165, 369] width 44 height 15
select select
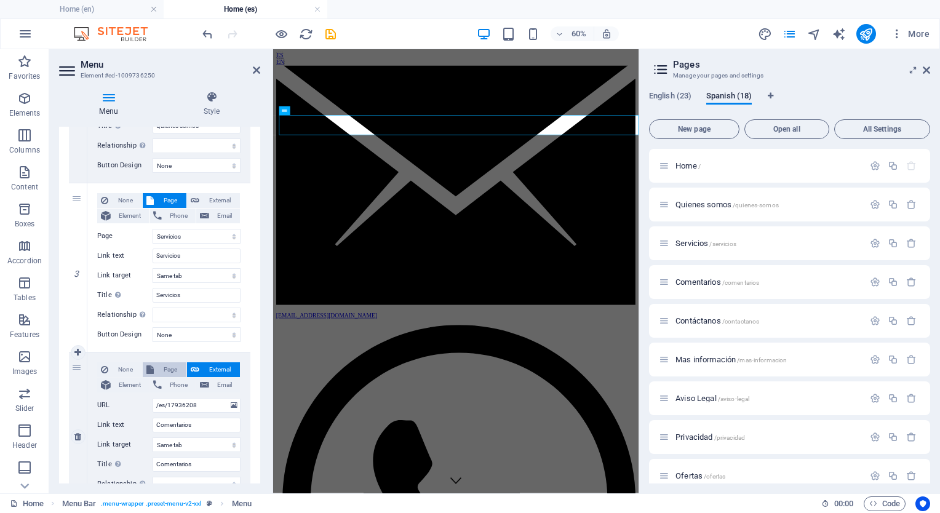
select select
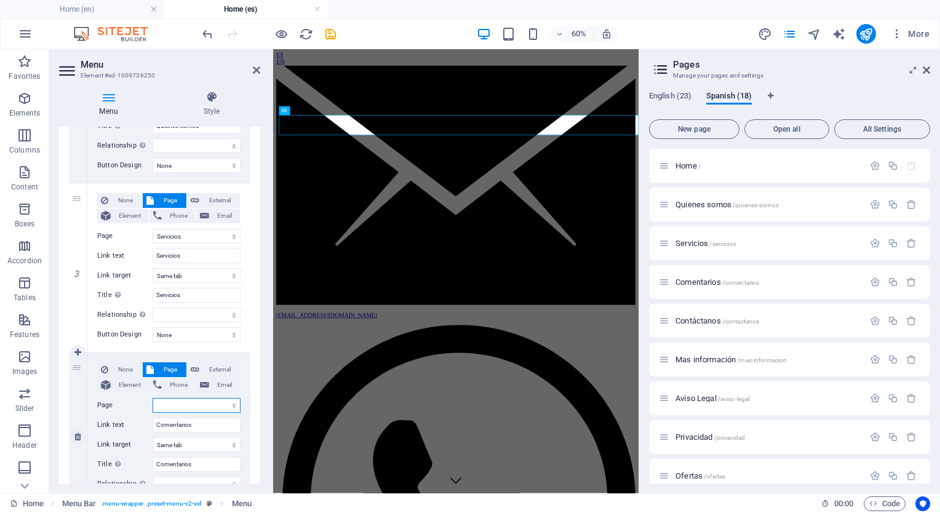
click at [167, 410] on select "Home Learn more About us Services Gallery Contact Legal Notice Privacy [GEOGRAP…" at bounding box center [197, 405] width 88 height 15
click at [153, 398] on select "Home Learn more About us Services Gallery Contact Legal Notice Privacy [GEOGRAP…" at bounding box center [197, 405] width 88 height 15
drag, startPoint x: 257, startPoint y: 343, endPoint x: 258, endPoint y: 361, distance: 17.8
click at [258, 361] on div "Menu Auto Custom Create custom menu items for this menu. Recommended for one-pa…" at bounding box center [159, 305] width 201 height 357
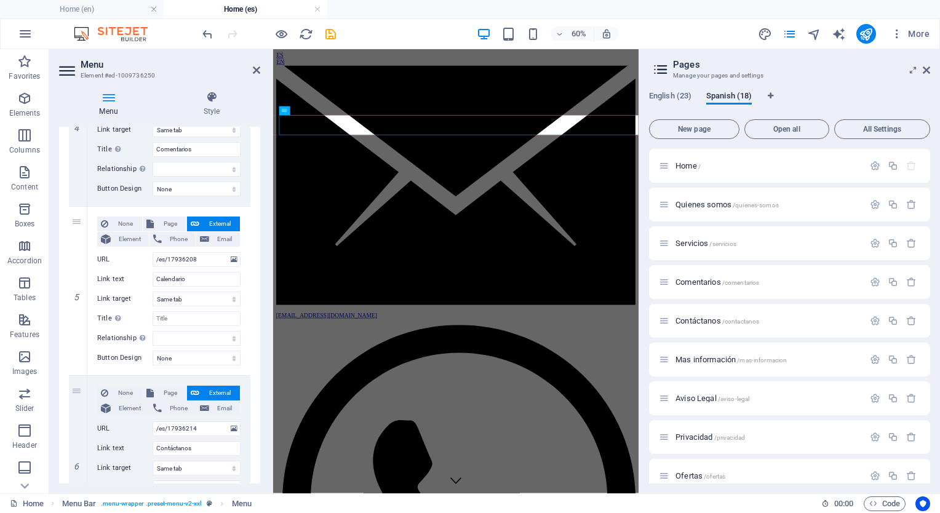
scroll to position [745, 0]
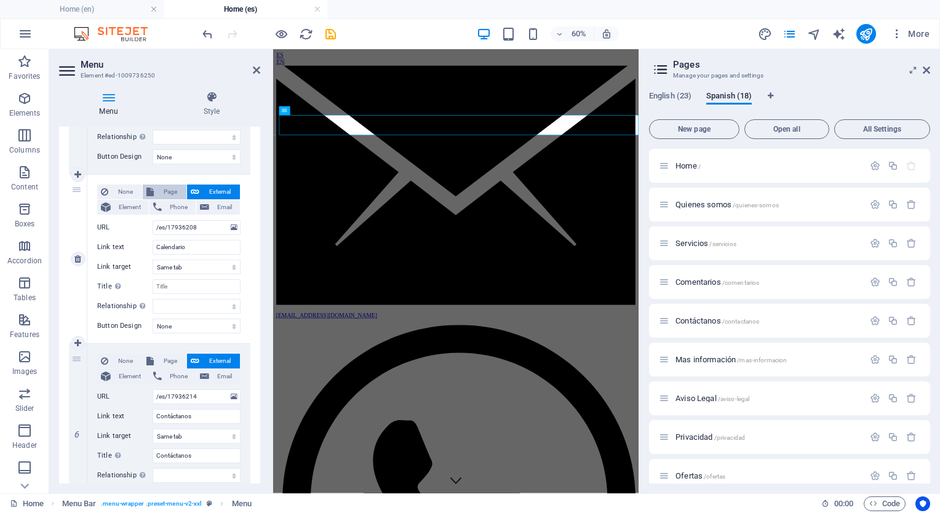
click at [158, 186] on span "Page" at bounding box center [169, 191] width 25 height 15
click at [160, 226] on select "Home Learn more About us Services Gallery Contact Legal Notice Privacy [GEOGRAP…" at bounding box center [197, 227] width 88 height 15
click at [153, 220] on select "Home Learn more About us Services Gallery Contact Legal Notice Privacy [GEOGRAP…" at bounding box center [197, 227] width 88 height 15
click at [160, 356] on span "Page" at bounding box center [169, 361] width 25 height 15
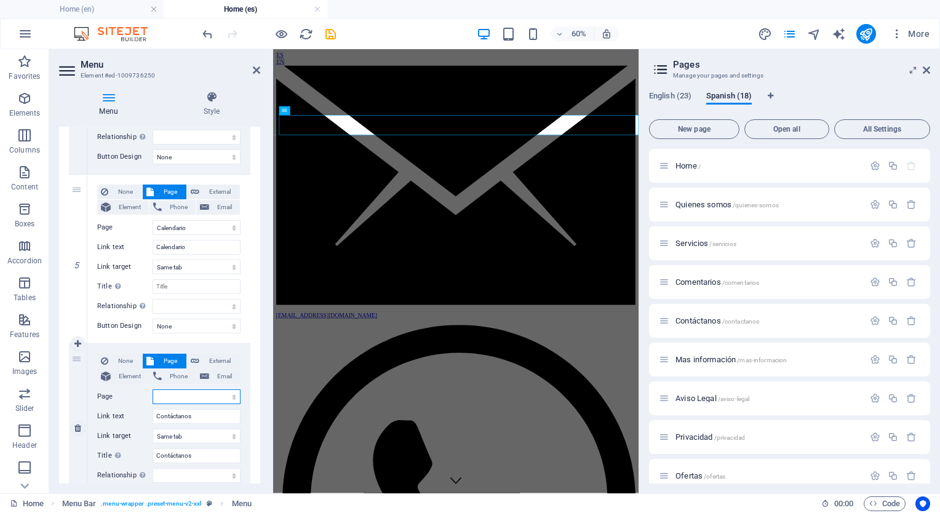
click at [175, 392] on select "Home Learn more About us Services Gallery Contact Legal Notice Privacy [GEOGRAP…" at bounding box center [197, 396] width 88 height 15
click at [153, 389] on select "Home Learn more About us Services Gallery Contact Legal Notice Privacy [GEOGRAP…" at bounding box center [197, 396] width 88 height 15
drag, startPoint x: 256, startPoint y: 442, endPoint x: 259, endPoint y: 467, distance: 25.3
click at [259, 467] on div "Menu Auto Custom Create custom menu items for this menu. Recommended for one-pa…" at bounding box center [159, 305] width 201 height 357
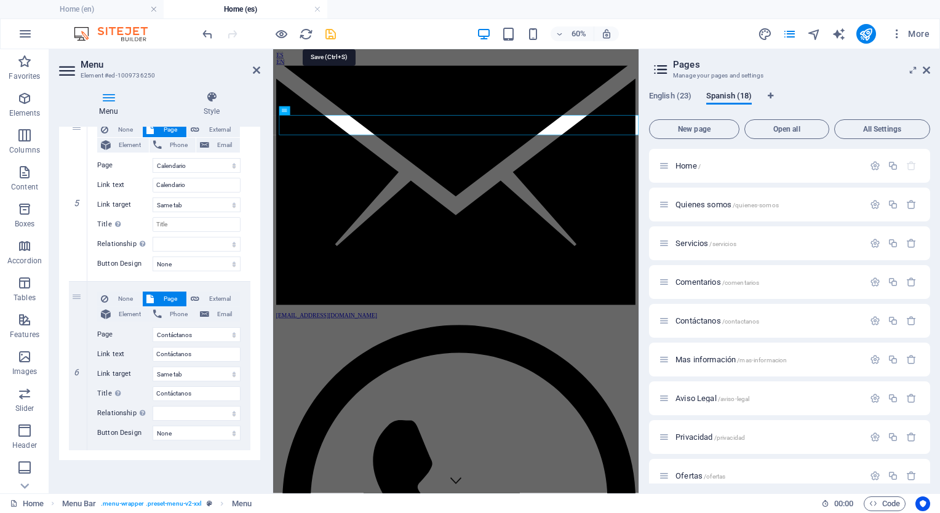
click at [327, 33] on icon "save" at bounding box center [330, 34] width 14 height 14
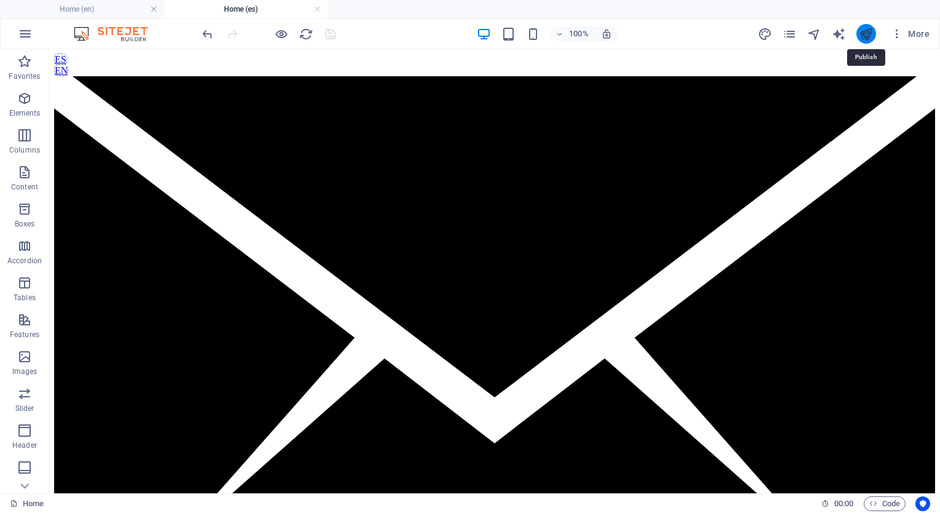
click at [867, 33] on icon "publish" at bounding box center [866, 34] width 14 height 14
